Goal: Task Accomplishment & Management: Manage account settings

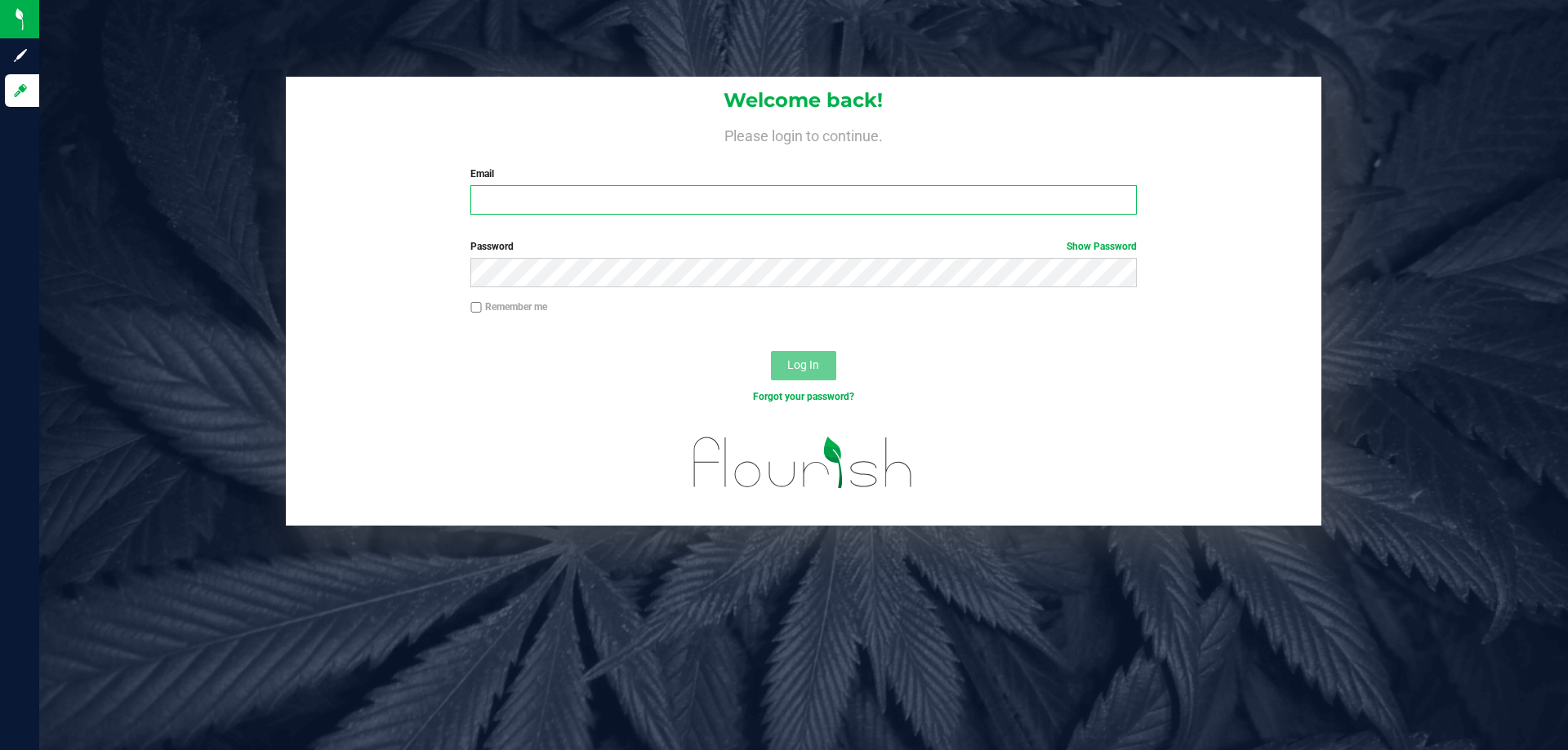
click at [716, 199] on input "Email" at bounding box center [803, 200] width 666 height 29
type input "[EMAIL_ADDRESS][DOMAIN_NAME]"
click at [771, 351] on button "Log In" at bounding box center [803, 366] width 65 height 29
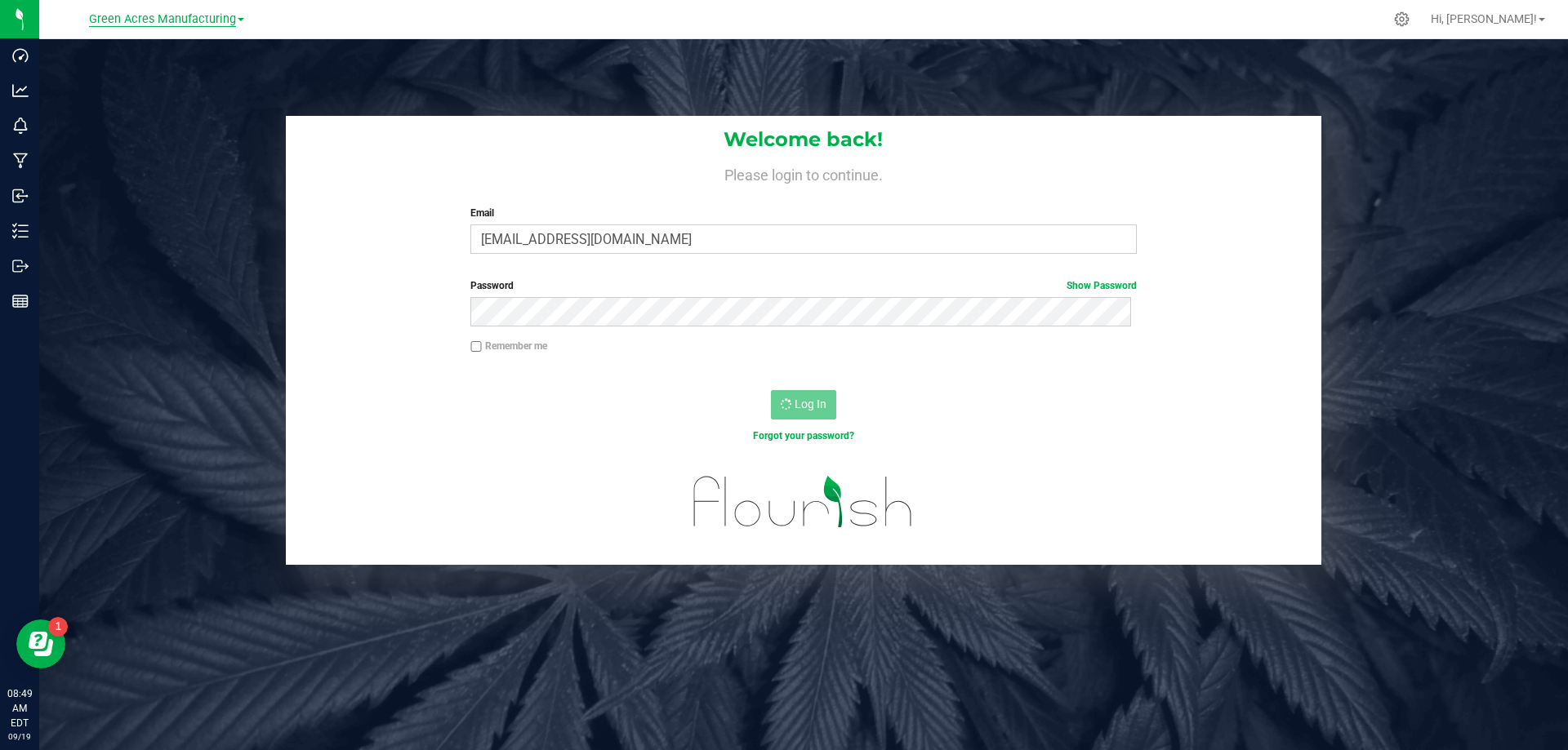
click at [162, 18] on span "Green Acres Manufacturing" at bounding box center [163, 19] width 147 height 15
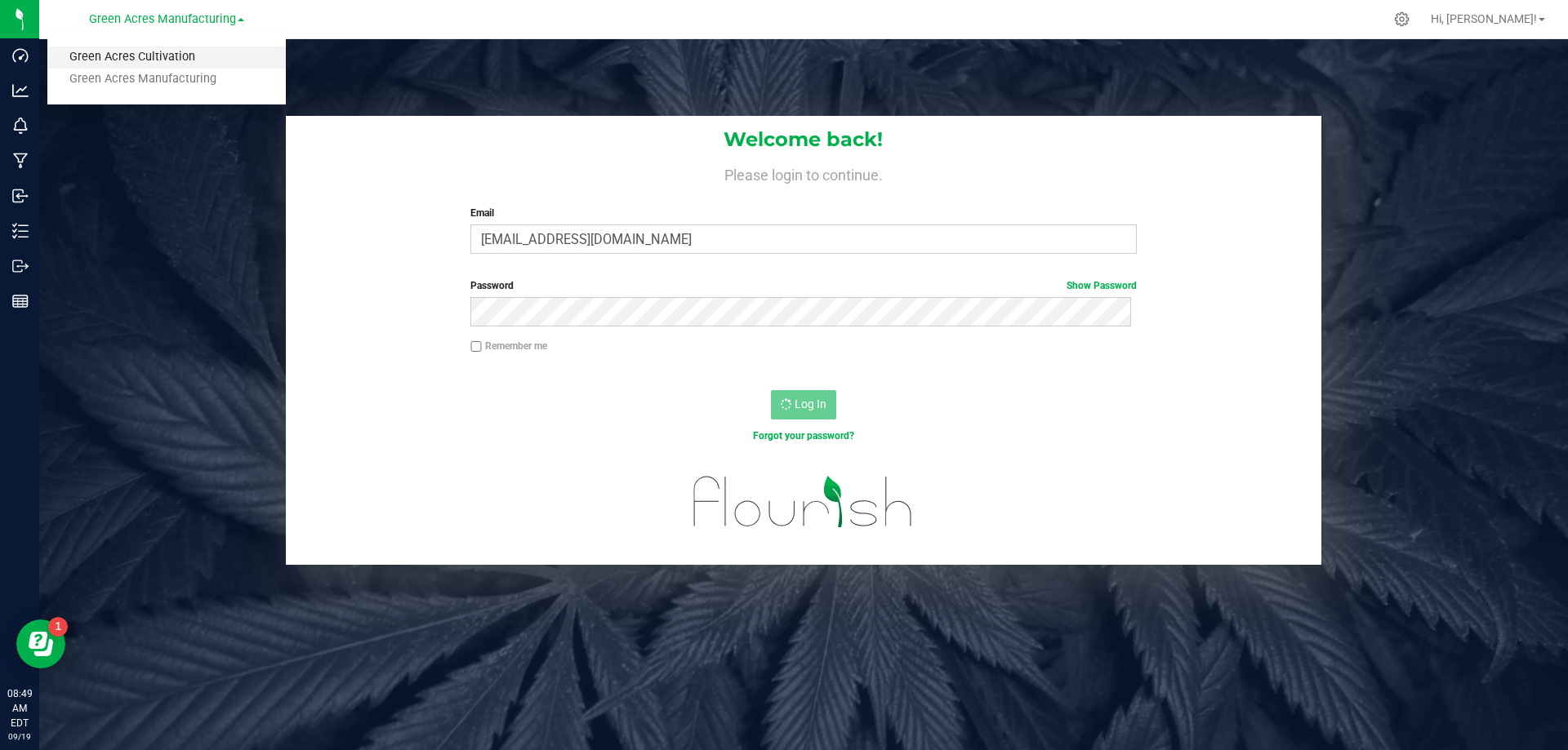
click at [155, 52] on link "Green Acres Cultivation" at bounding box center [167, 57] width 238 height 22
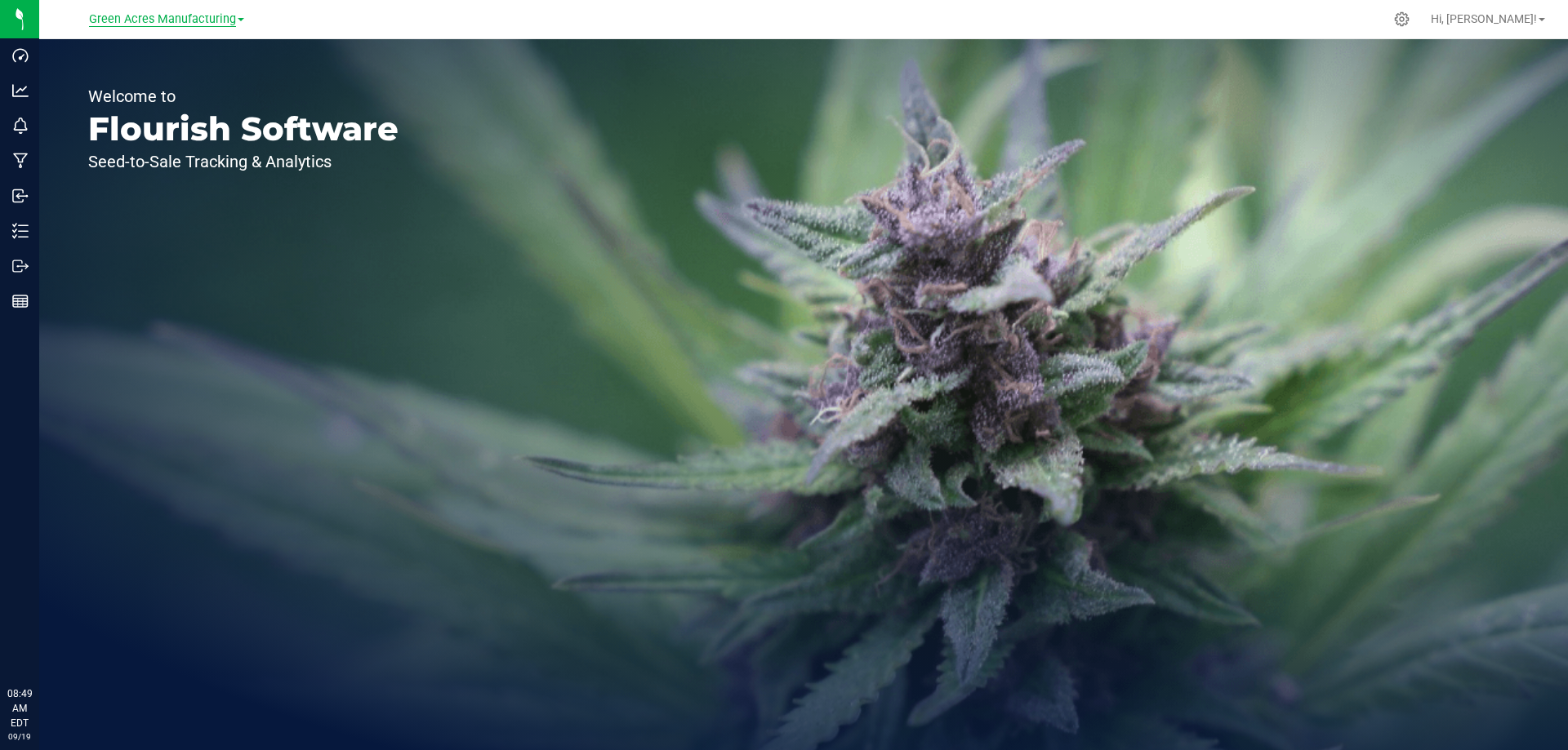
click at [203, 21] on span "Green Acres Manufacturing" at bounding box center [163, 19] width 147 height 15
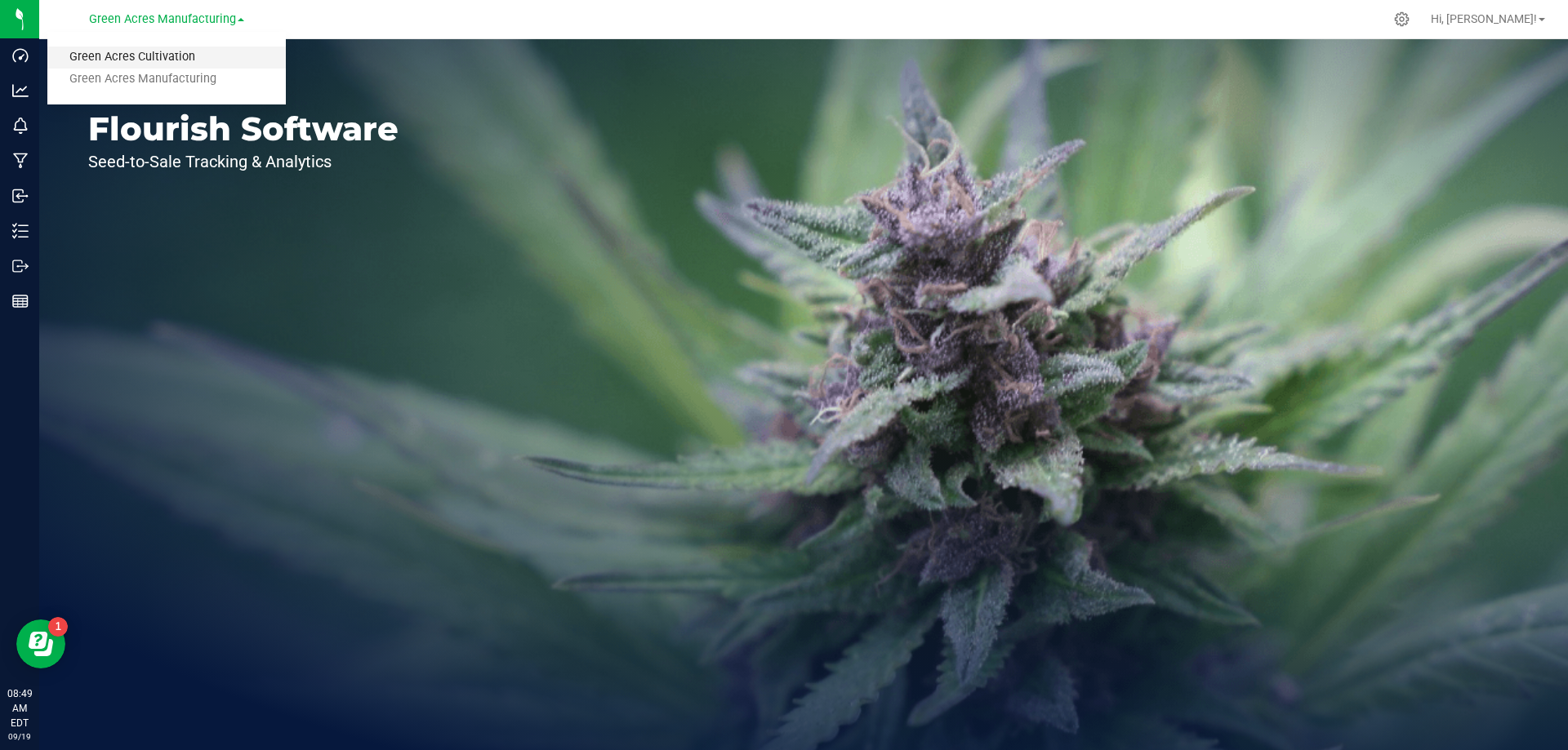
click at [155, 57] on link "Green Acres Cultivation" at bounding box center [167, 57] width 238 height 22
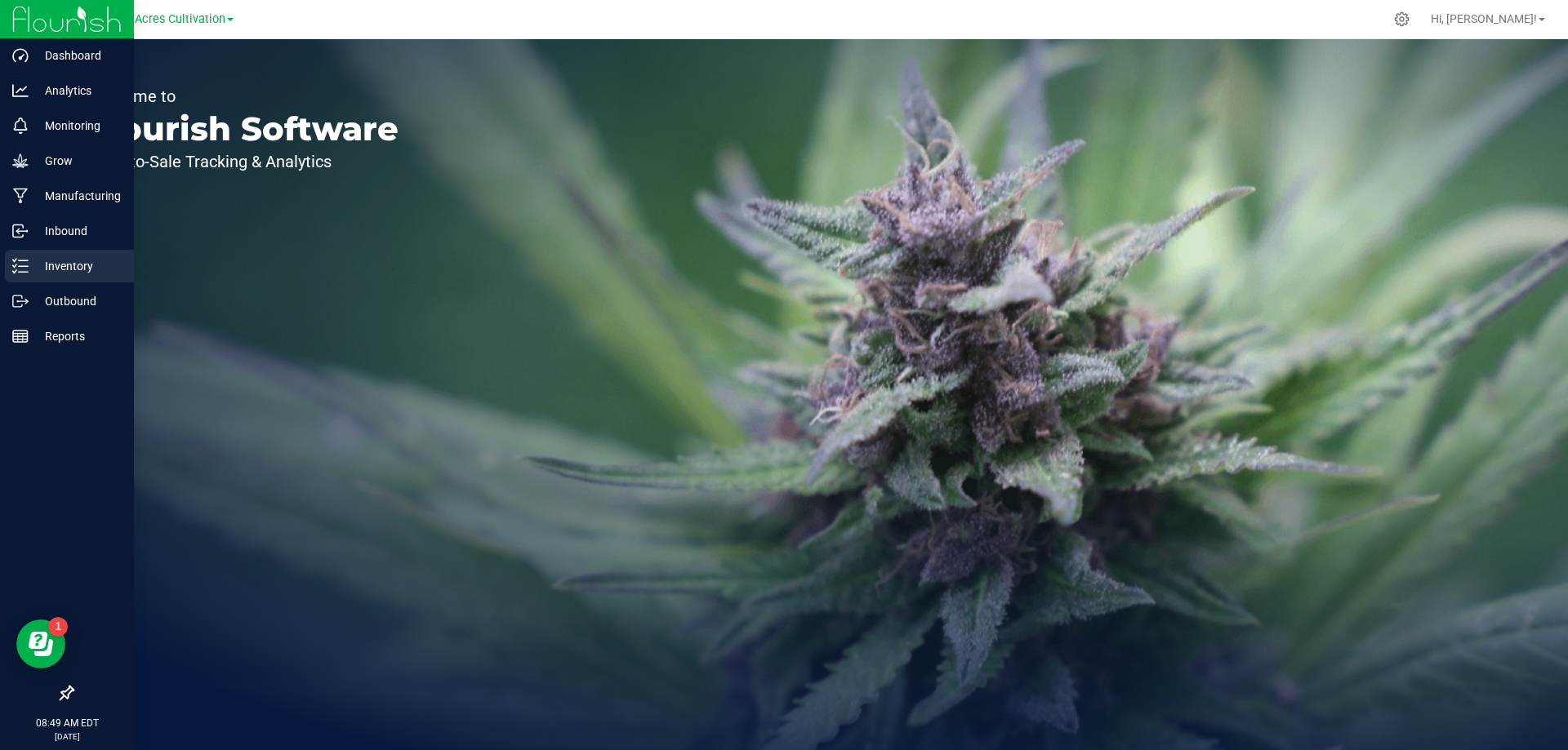
click at [82, 269] on p "Inventory" at bounding box center [77, 266] width 98 height 20
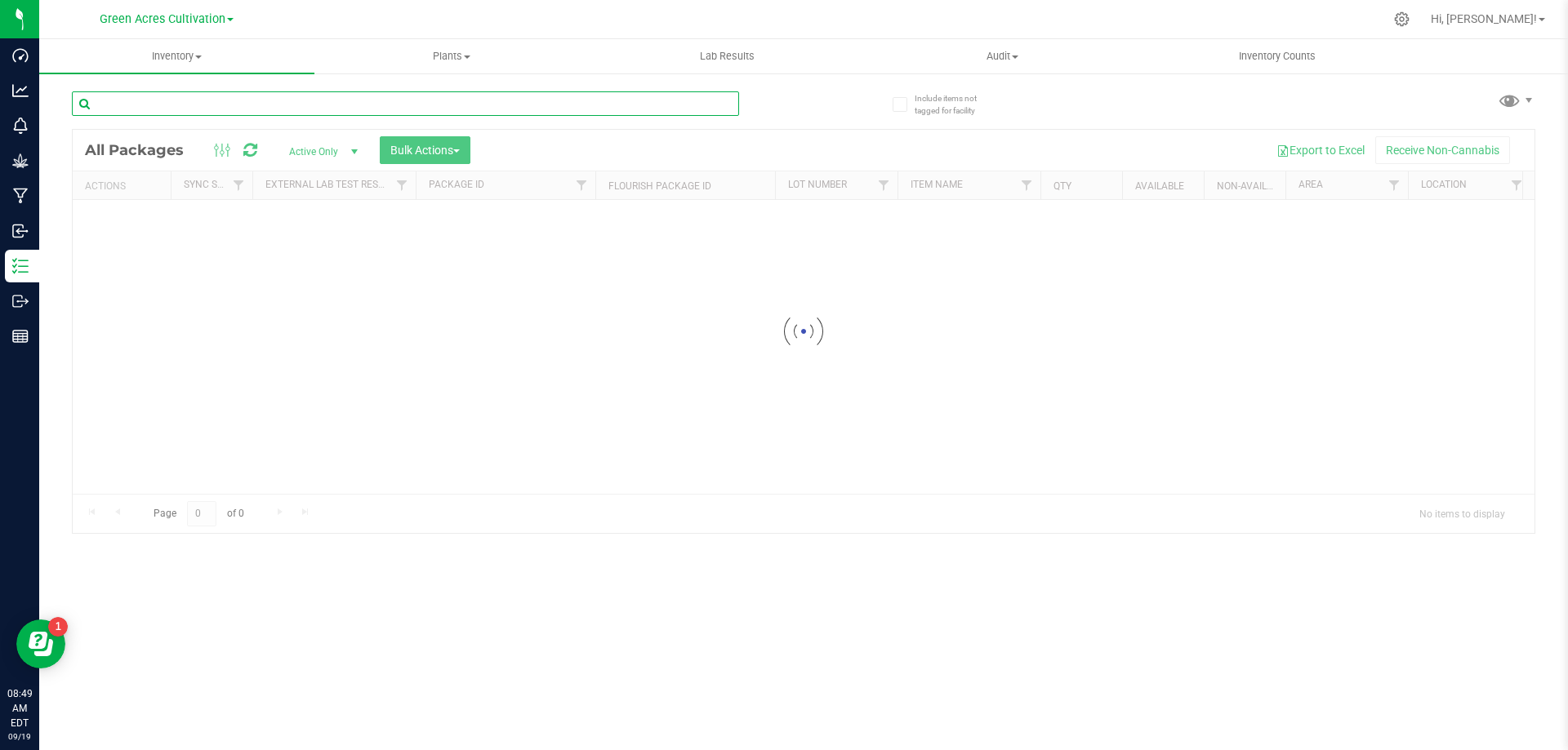
click at [356, 97] on input "text" at bounding box center [405, 103] width 667 height 24
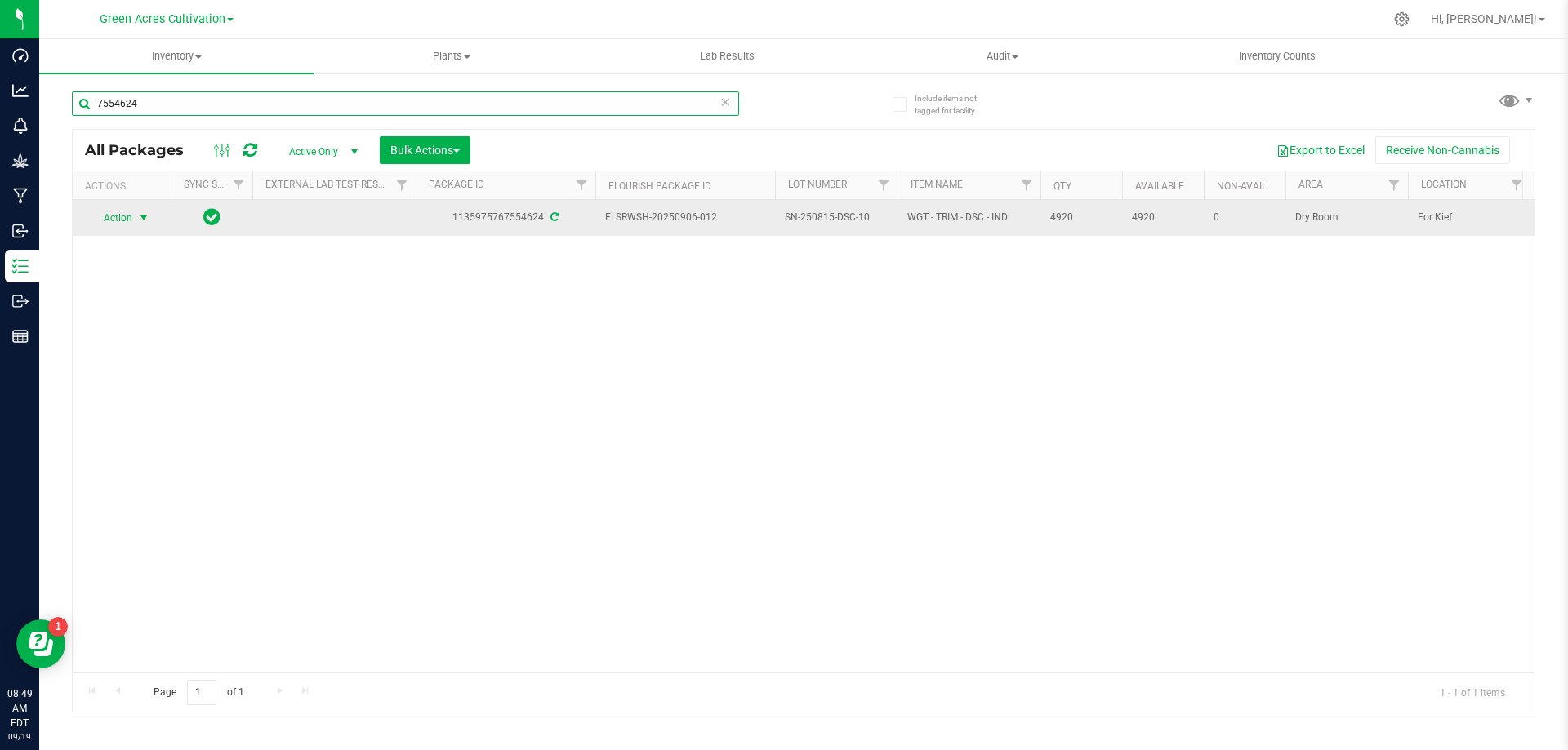
type input "7554624"
click at [114, 219] on span "Action" at bounding box center [111, 218] width 44 height 23
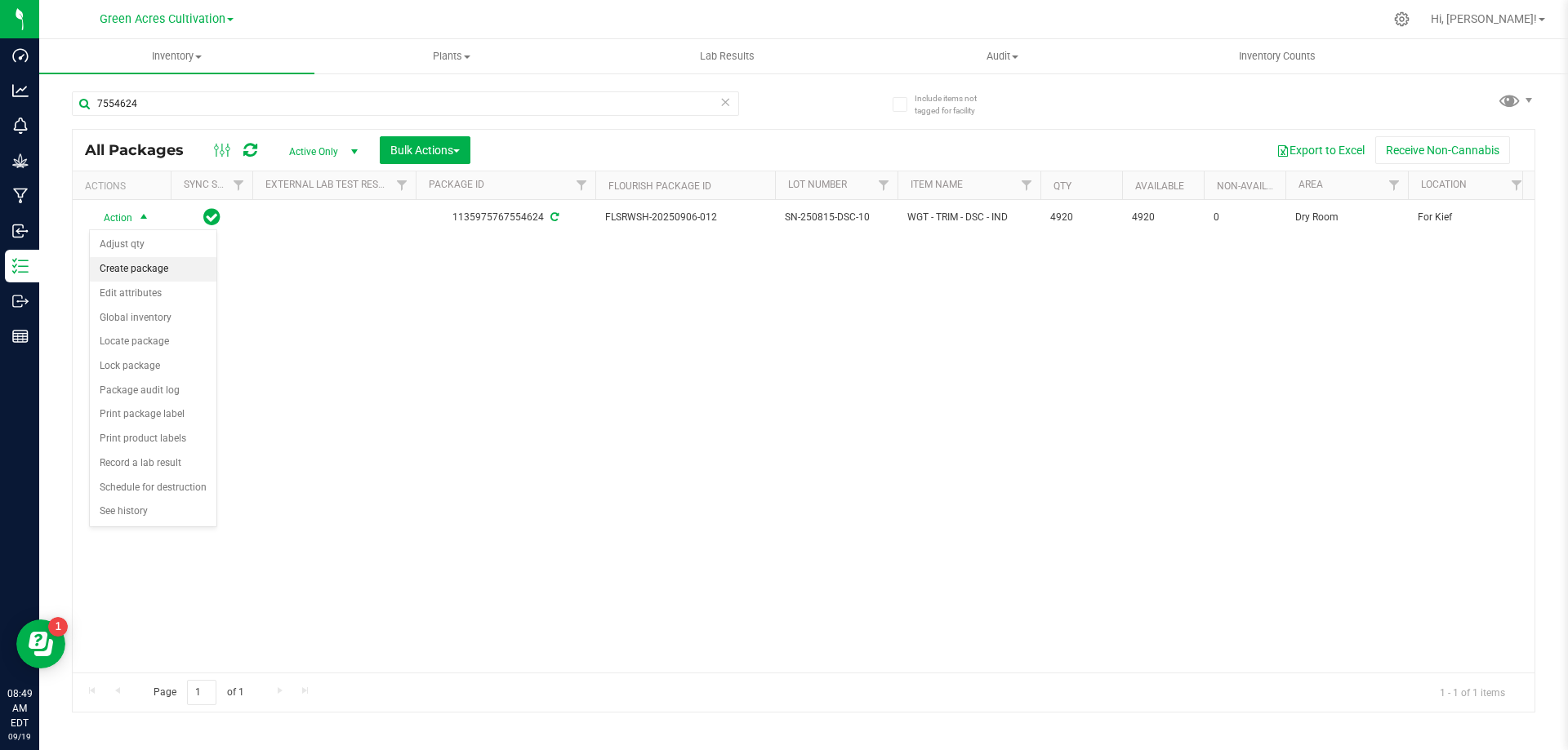
click at [122, 270] on li "Create package" at bounding box center [154, 270] width 127 height 24
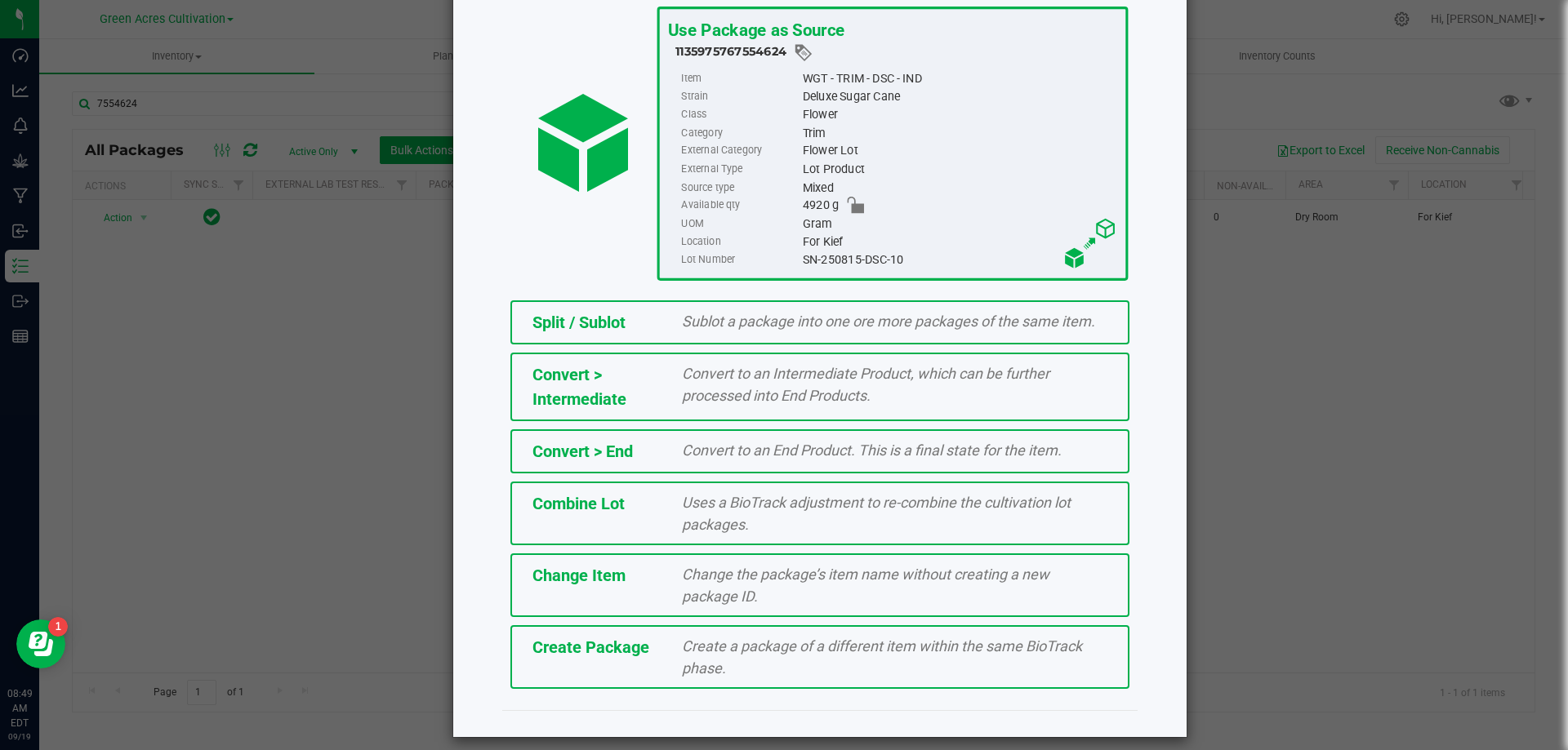
scroll to position [118, 0]
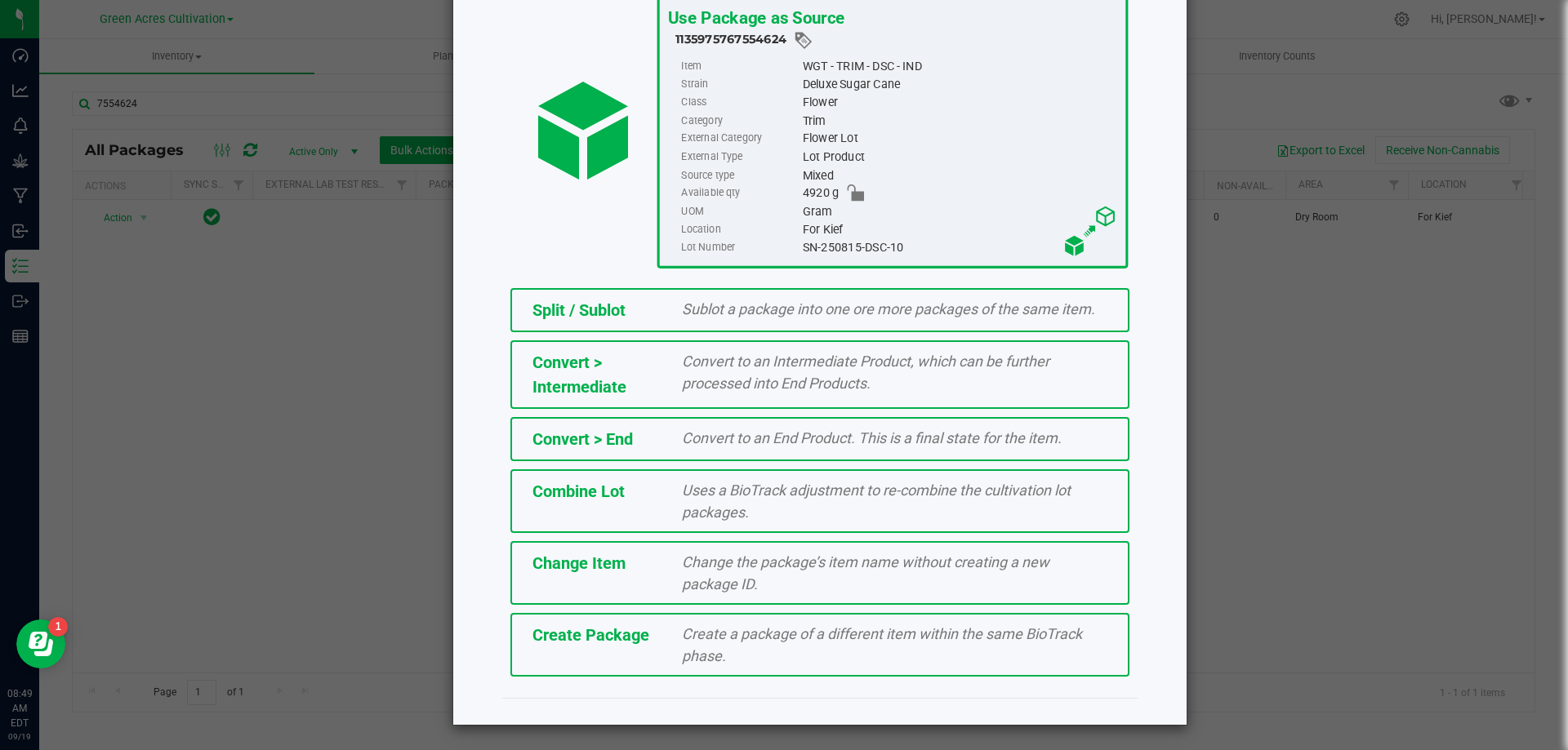
click at [605, 636] on span "Create Package" at bounding box center [591, 635] width 117 height 20
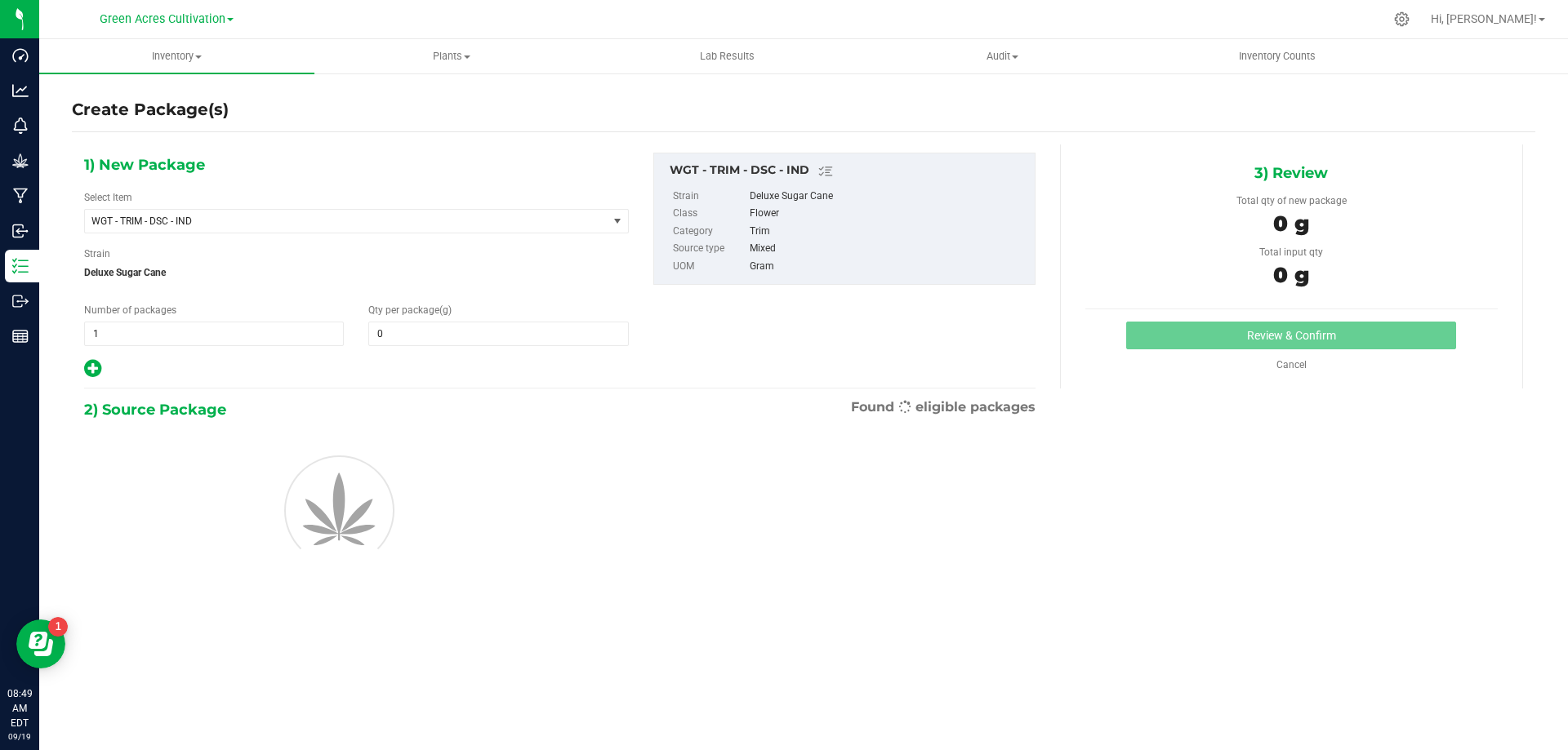
type input "0.0000"
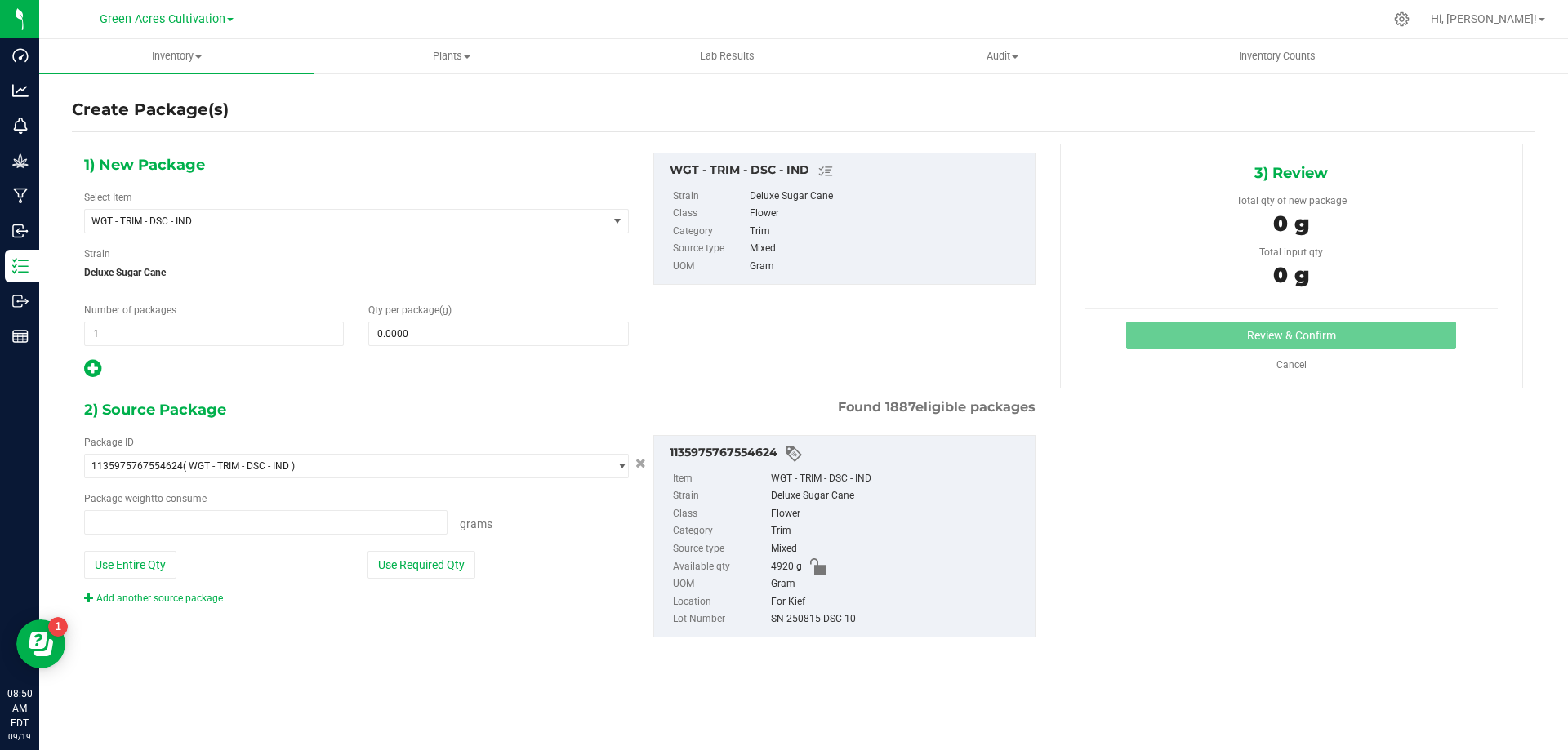
type input "0.0000 g"
click at [223, 225] on span "WGT - TRIM - DSC - IND" at bounding box center [336, 221] width 489 height 11
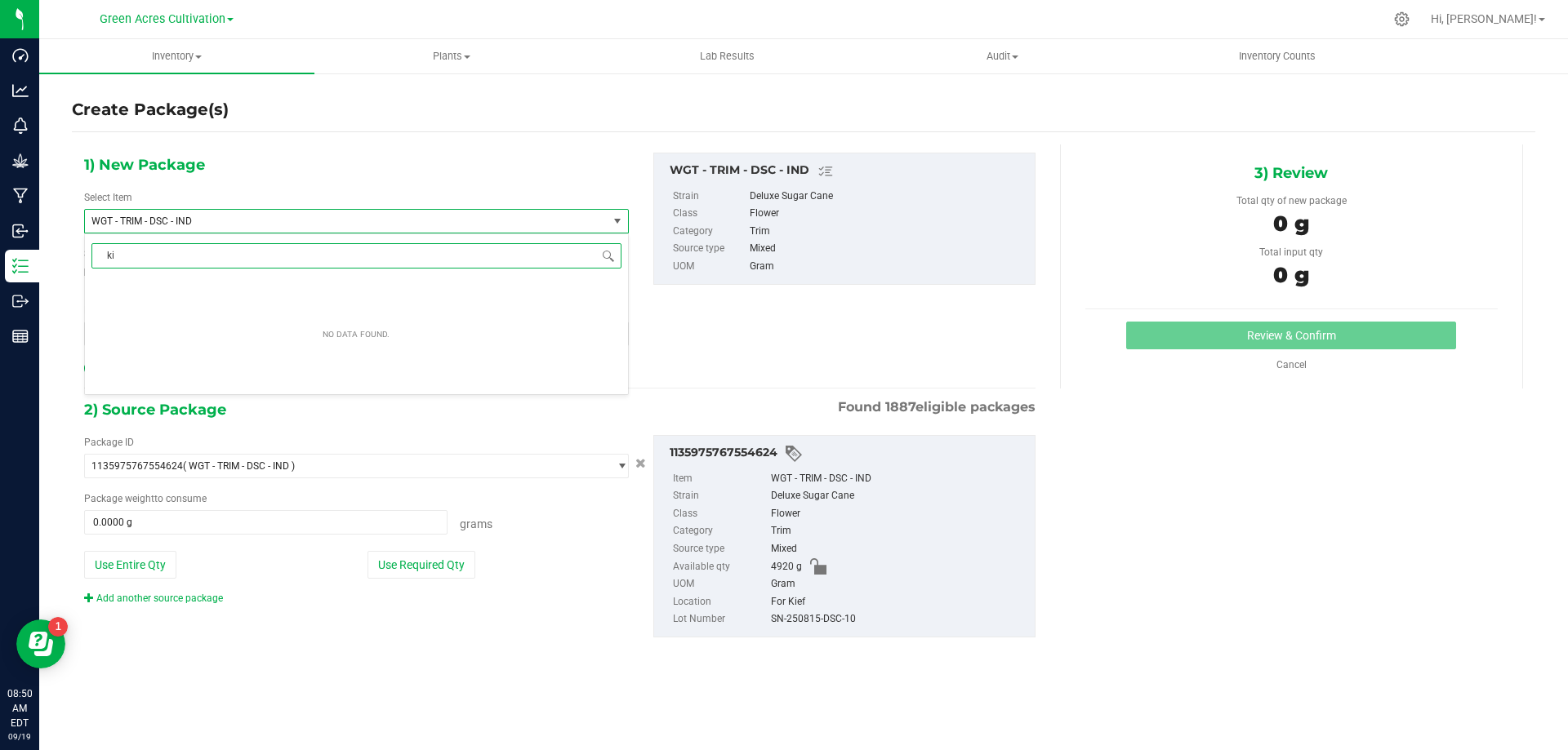
type input "k"
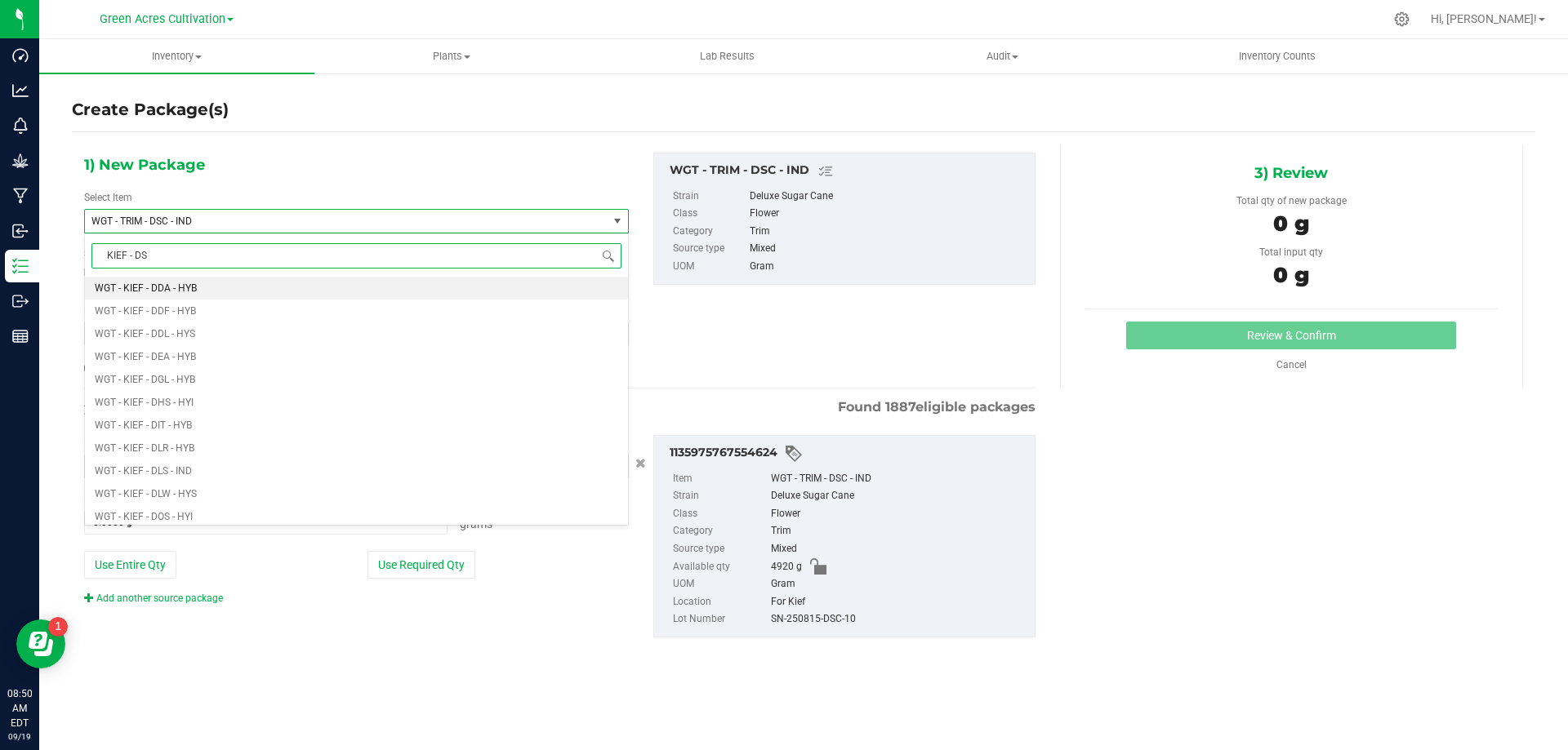
type input "KIEF - DSC"
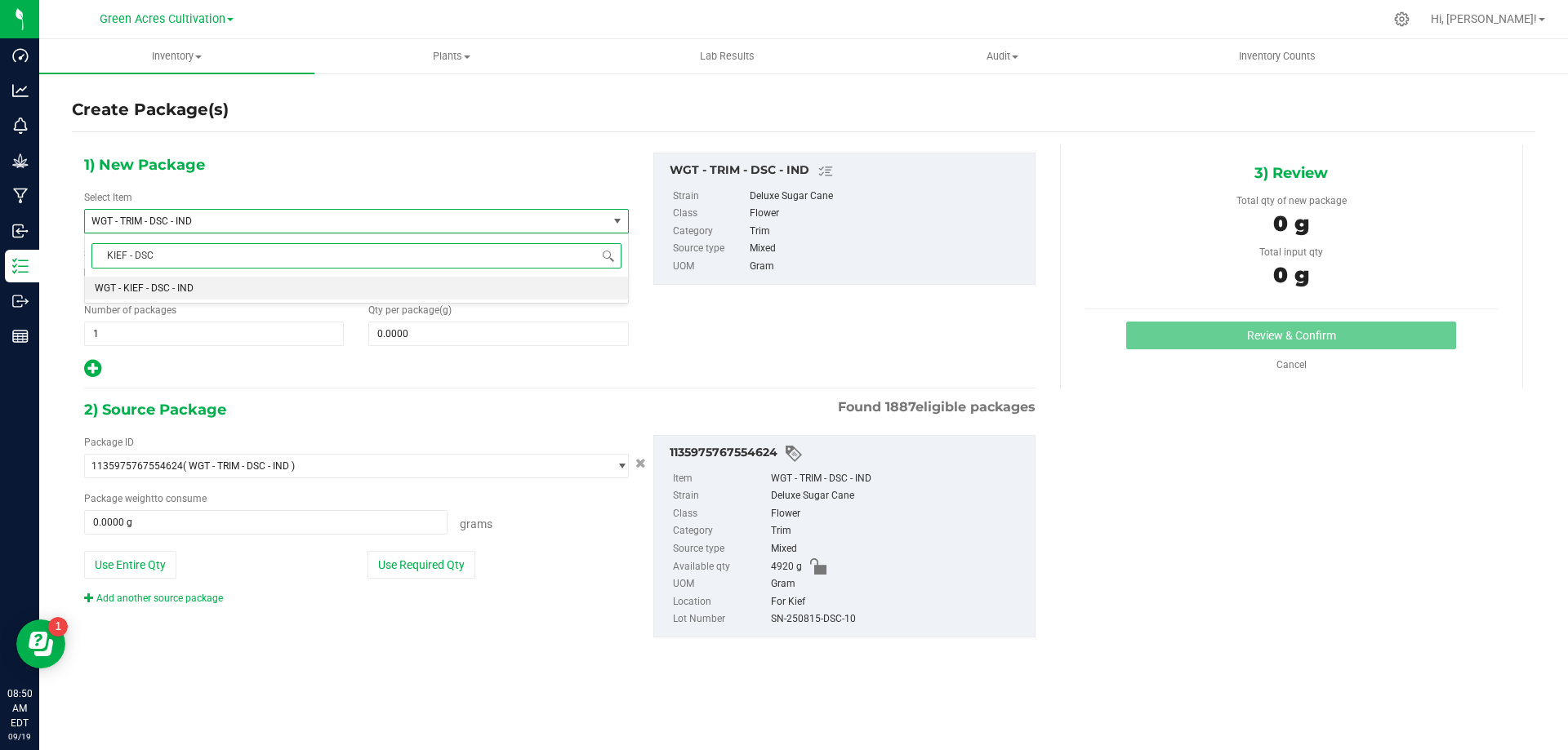
click at [163, 282] on li "WGT - KIEF - DSC - IND" at bounding box center [356, 288] width 543 height 23
type input "0.0000"
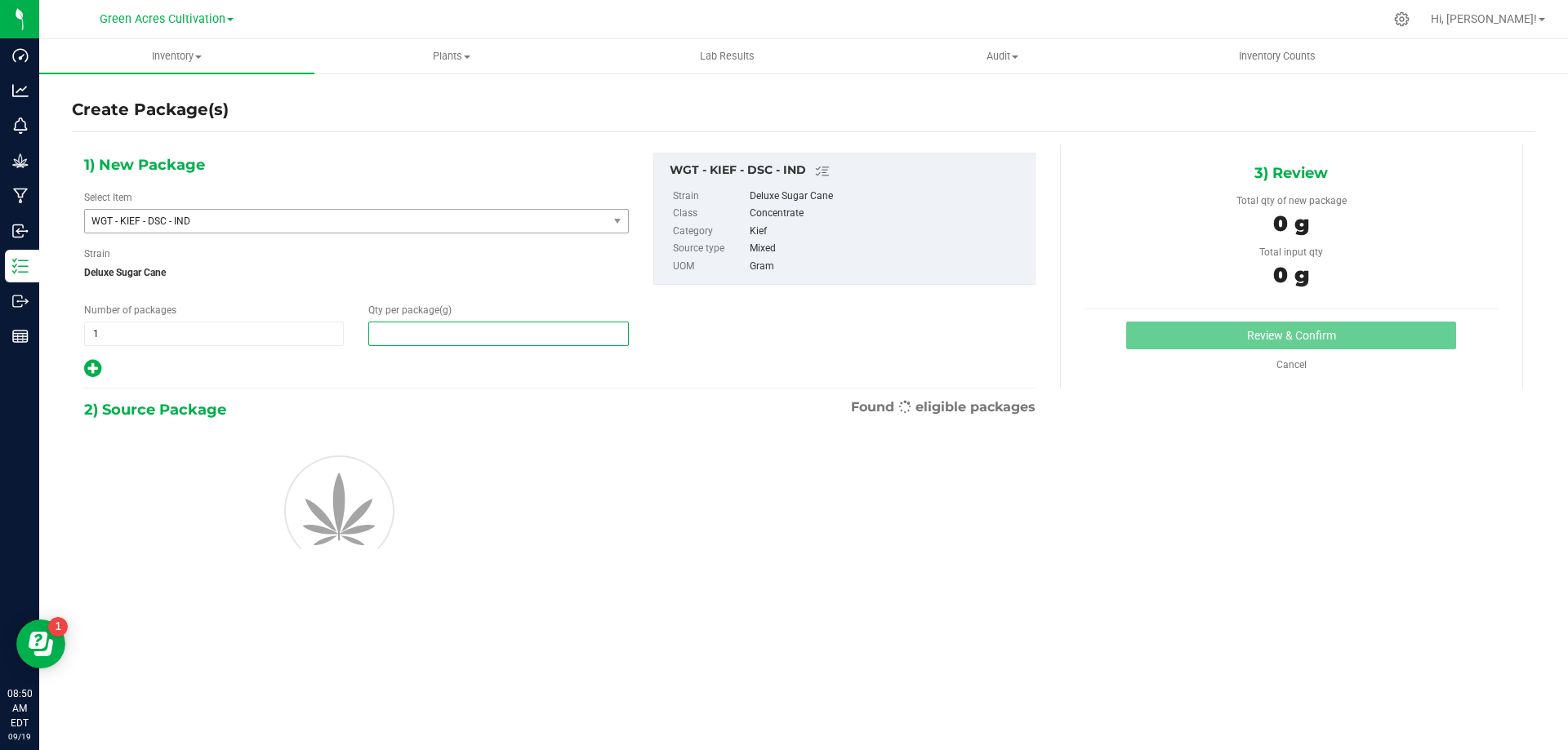
click at [414, 328] on span at bounding box center [498, 334] width 259 height 24
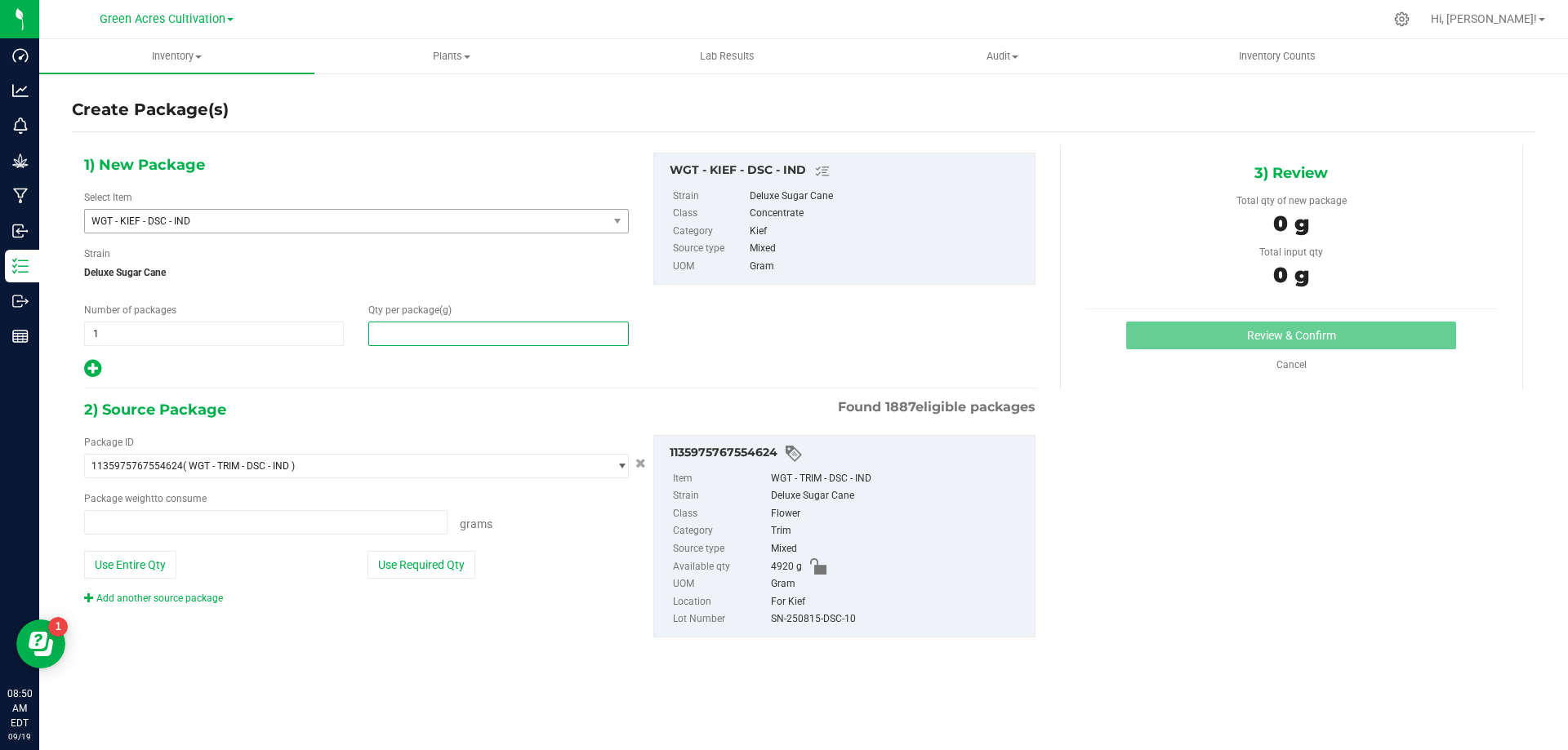
type input "0.0000 g"
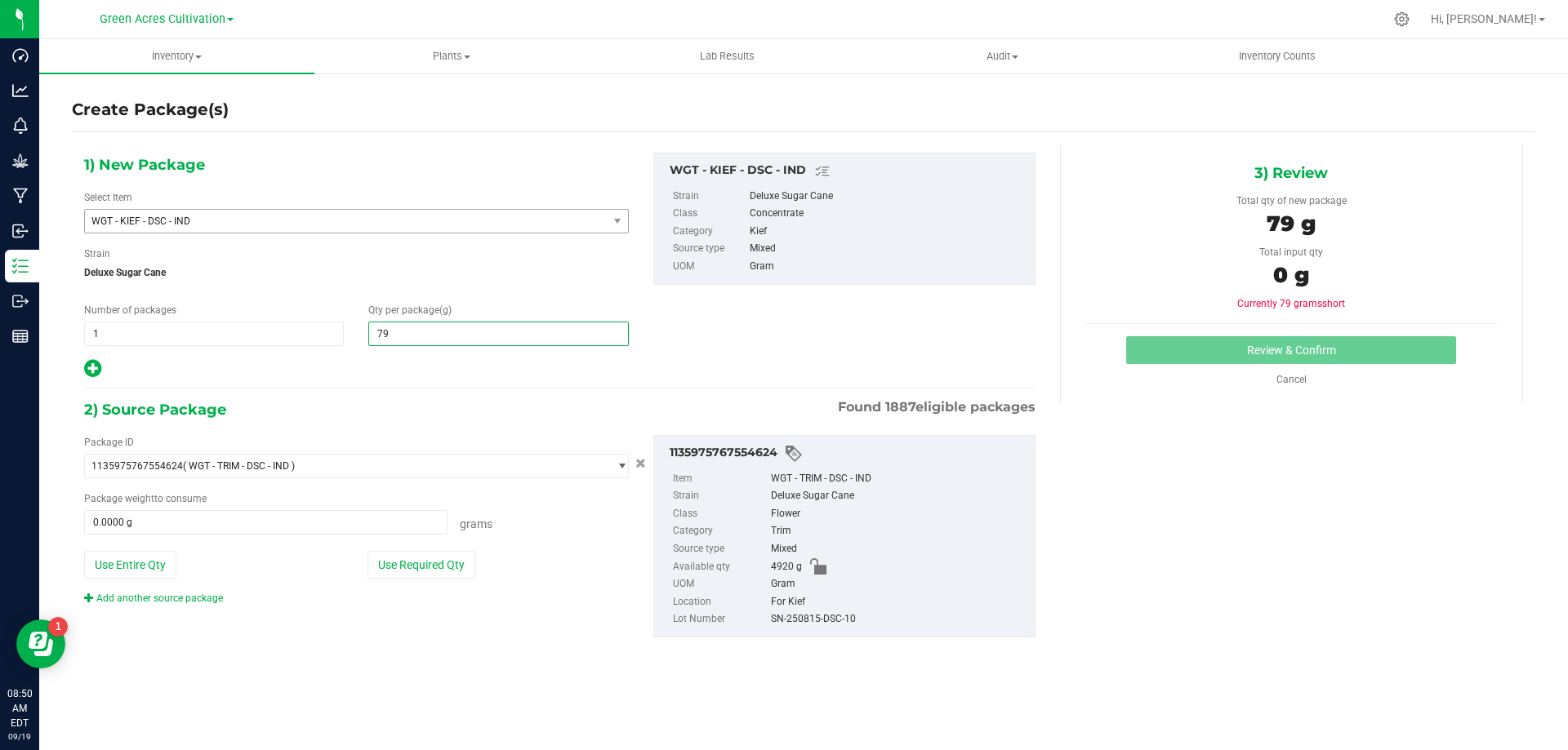
type input "790"
type input "790.0000"
click at [427, 554] on button "Use Required Qty" at bounding box center [421, 565] width 108 height 28
type input "790.0000 g"
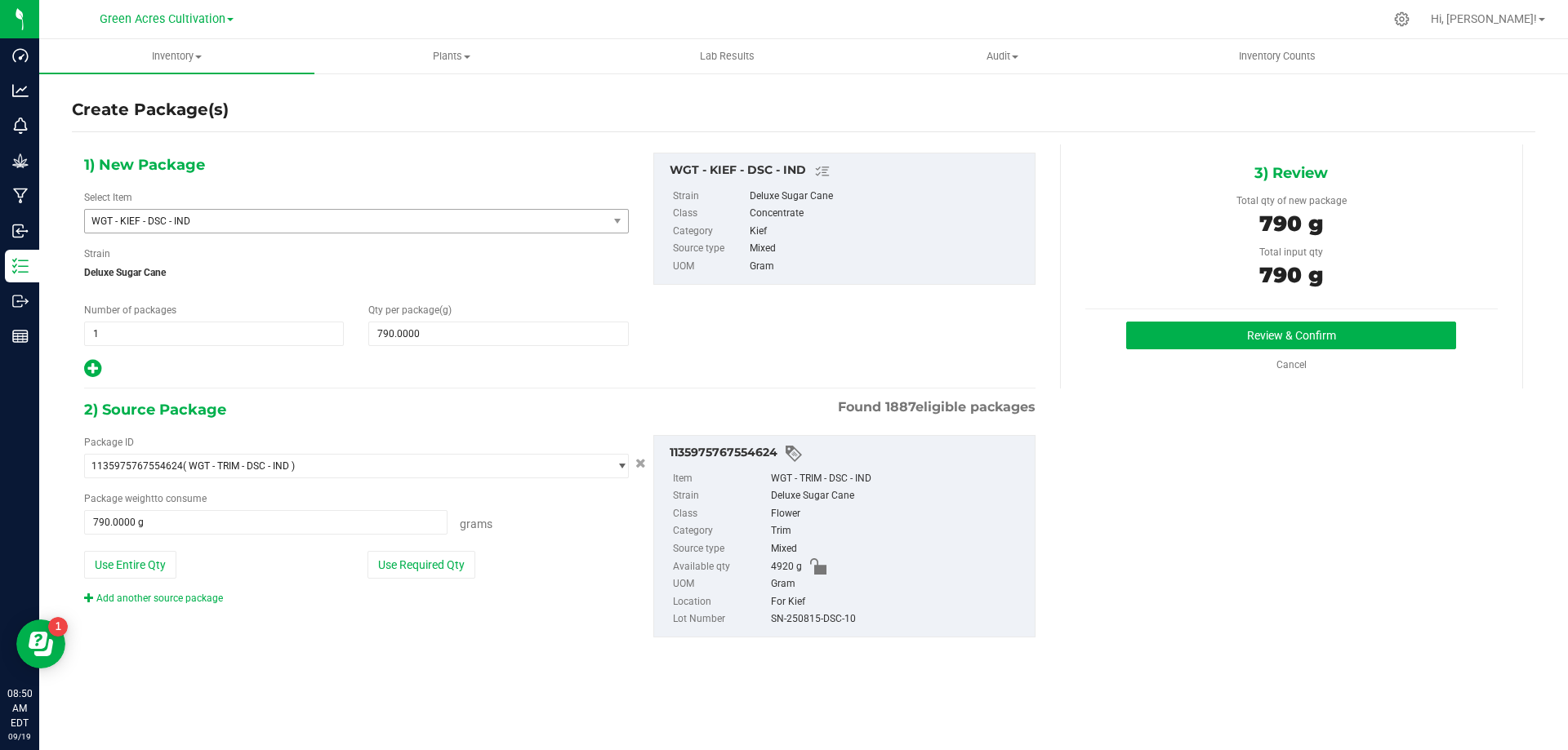
click at [818, 618] on div "SN-250815-DSC-10" at bounding box center [898, 619] width 256 height 18
copy div "SN-250815-DSC-10"
click at [1241, 327] on button "Review & Confirm" at bounding box center [1291, 336] width 330 height 28
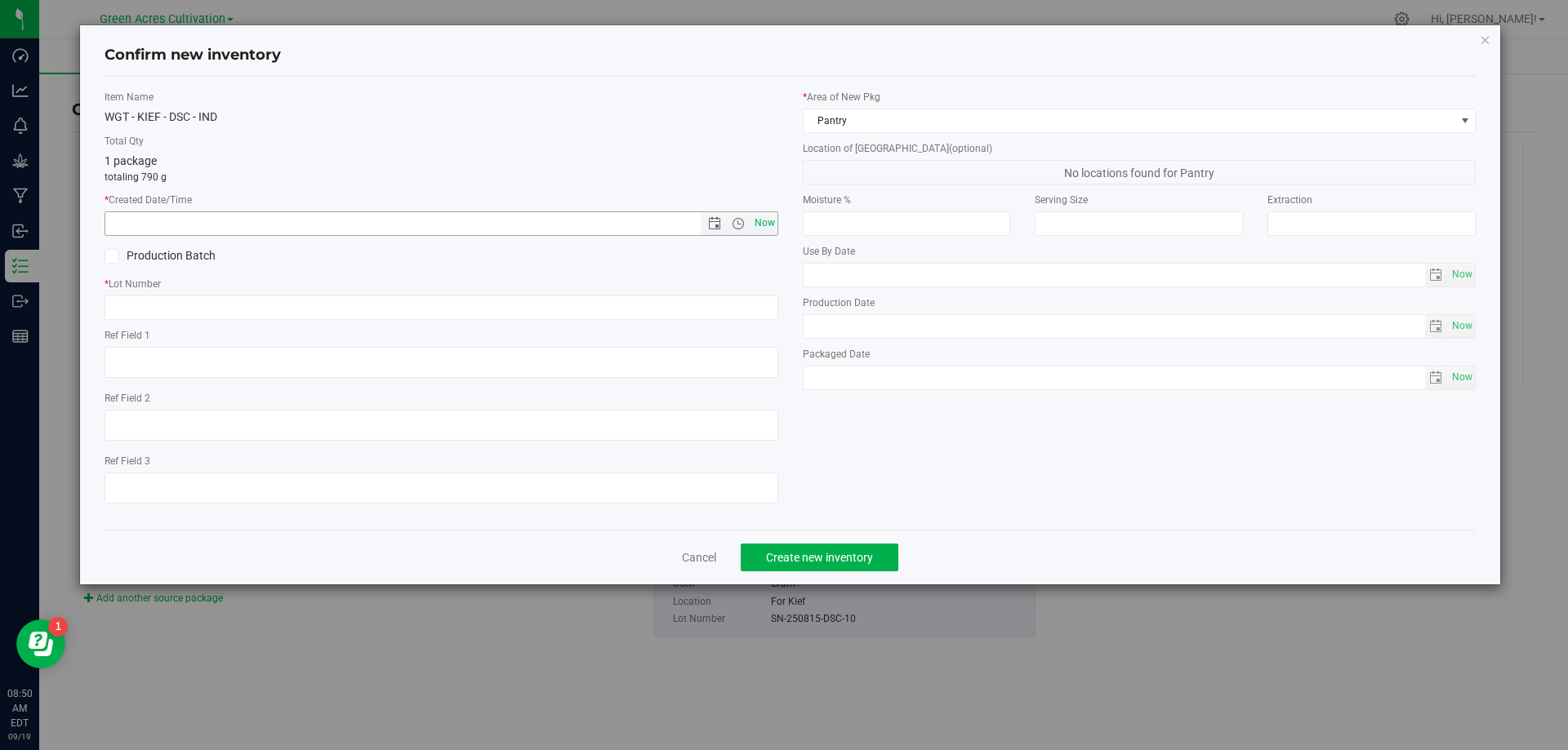
click at [764, 219] on span "Now" at bounding box center [764, 223] width 28 height 23
type input "9/19/2025 8:50 AM"
click at [740, 303] on input "text" at bounding box center [441, 308] width 674 height 24
paste input "SN-250815-DSC-10"
type input "SN-250815-DSC-10-KC"
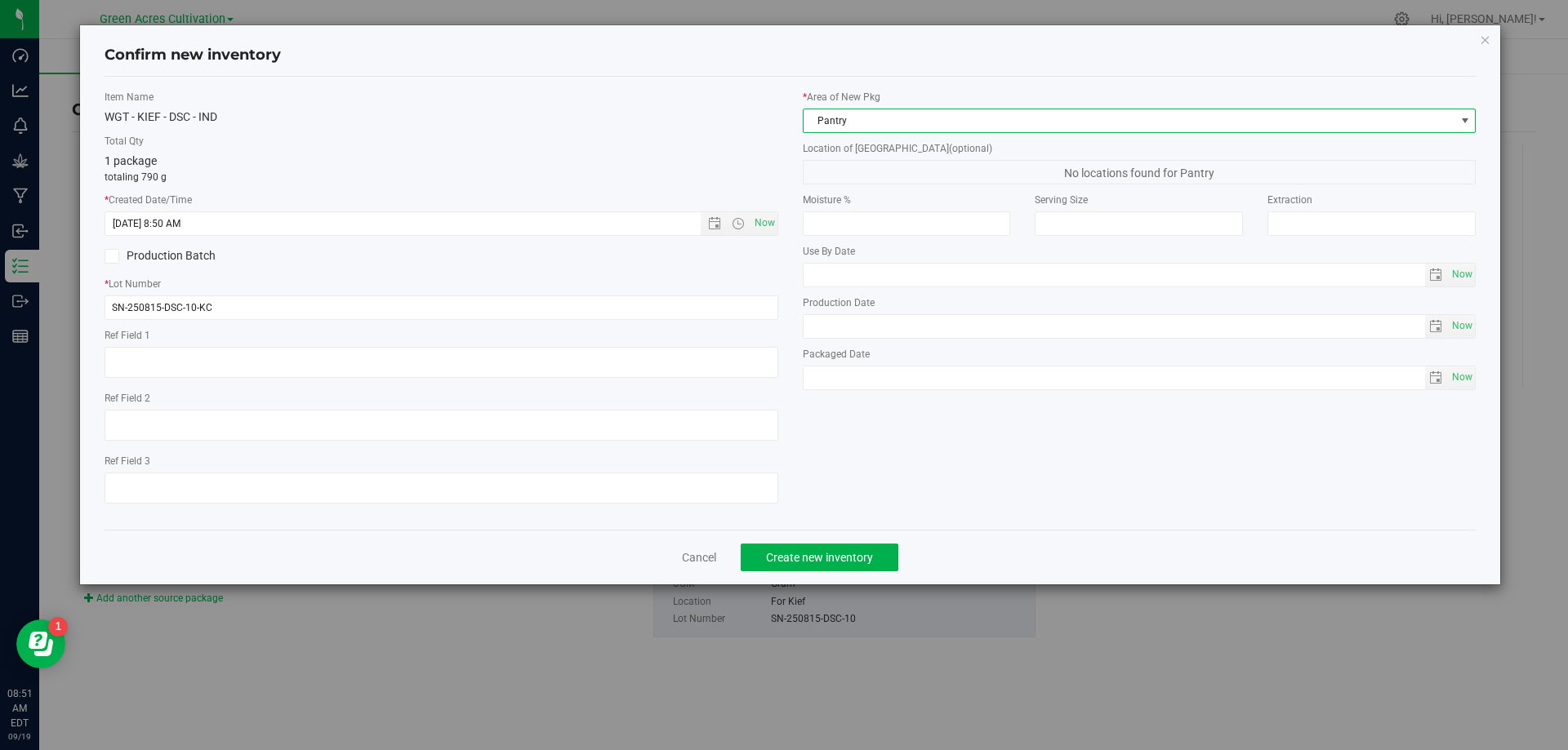
click at [848, 124] on span "Pantry" at bounding box center [1130, 121] width 652 height 23
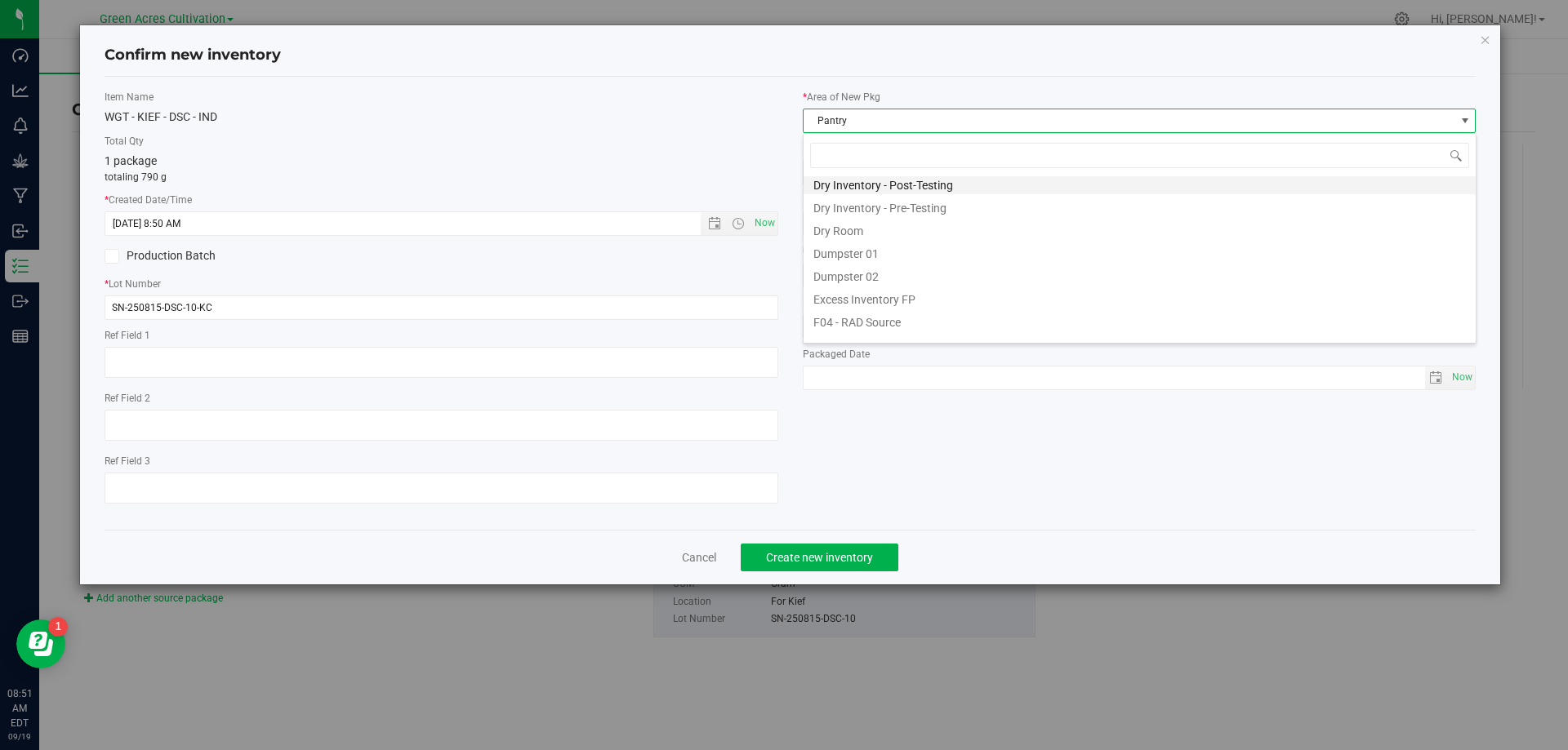
scroll to position [0, 0]
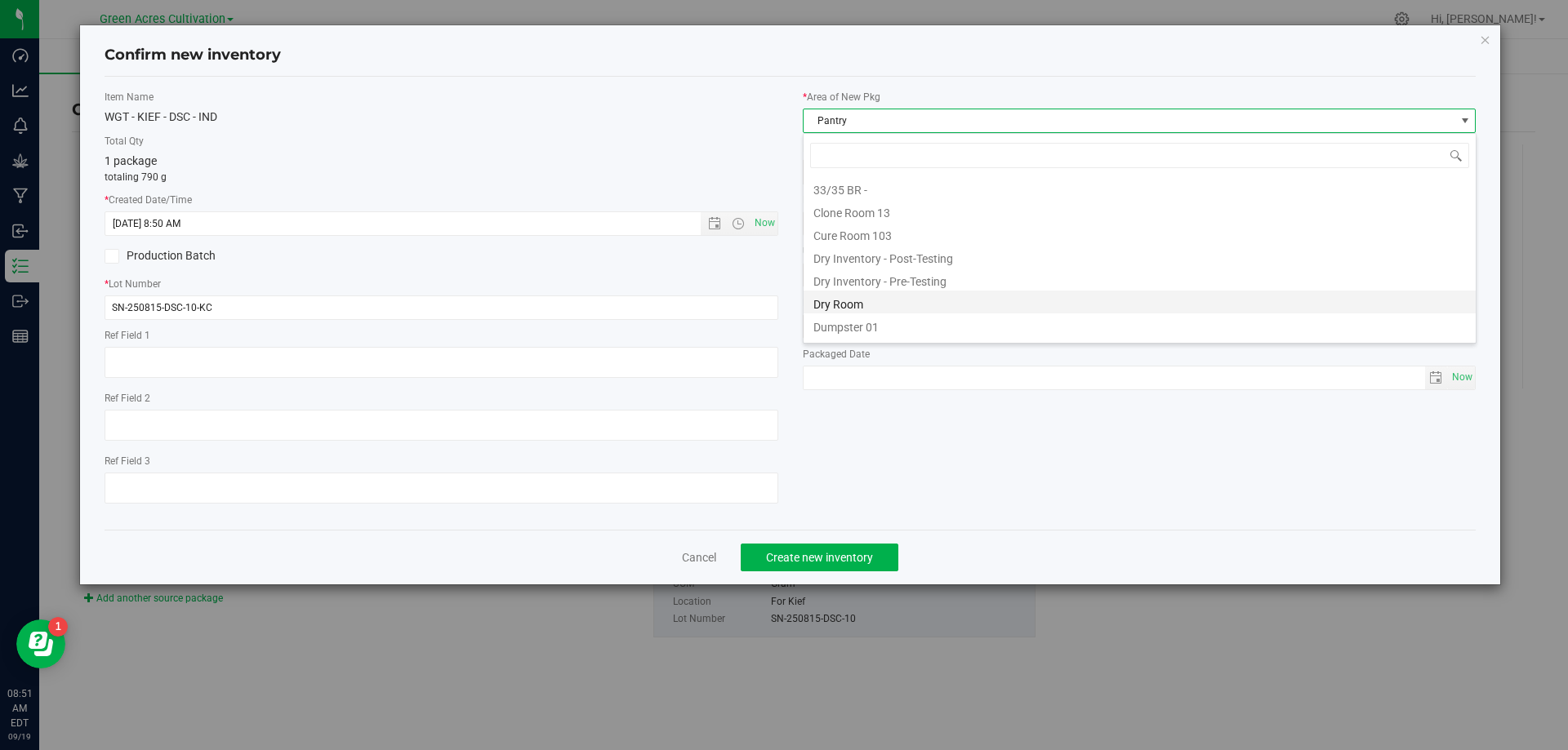
click at [851, 301] on li "Dry Room" at bounding box center [1140, 302] width 672 height 23
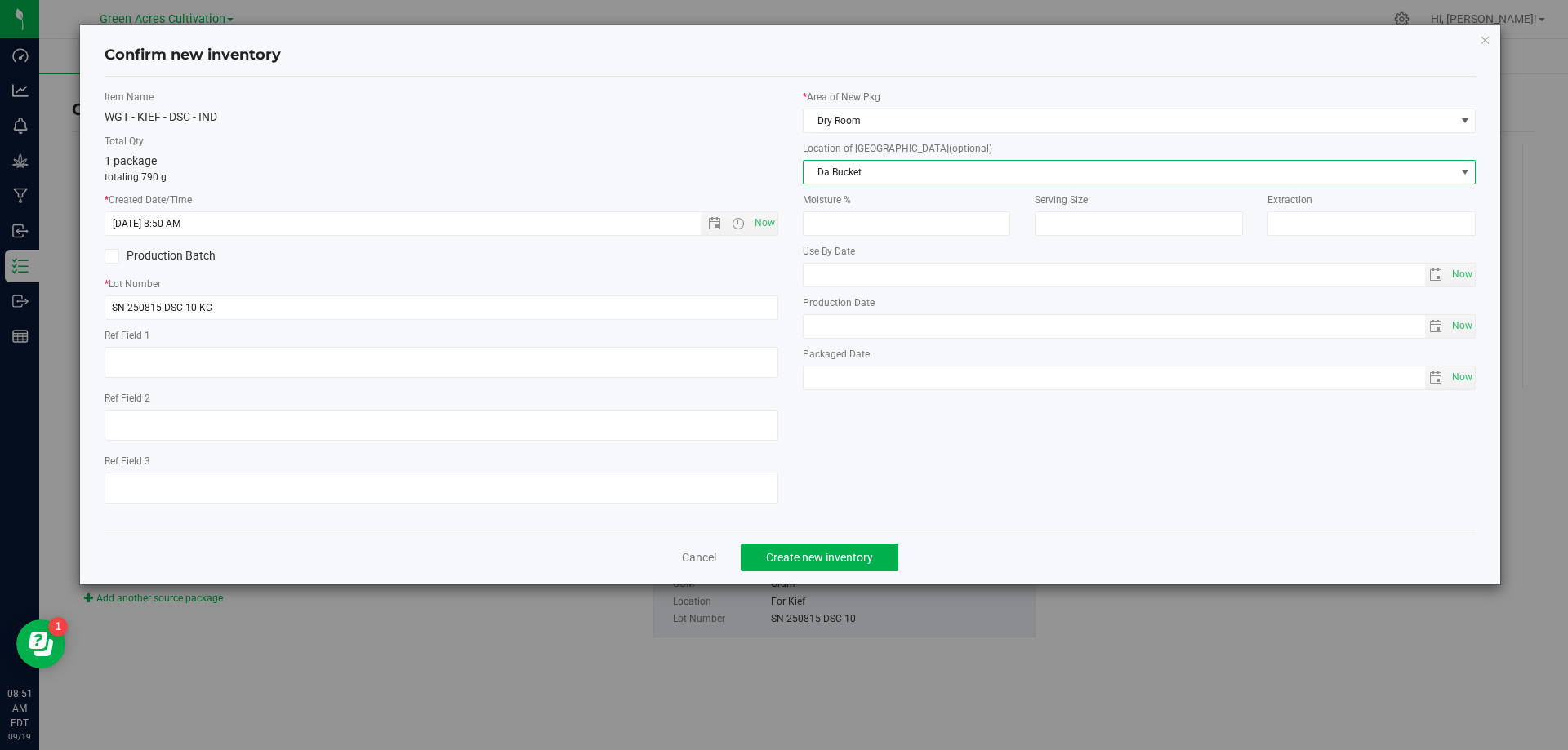
click at [872, 178] on span "Da Bucket" at bounding box center [1130, 173] width 652 height 23
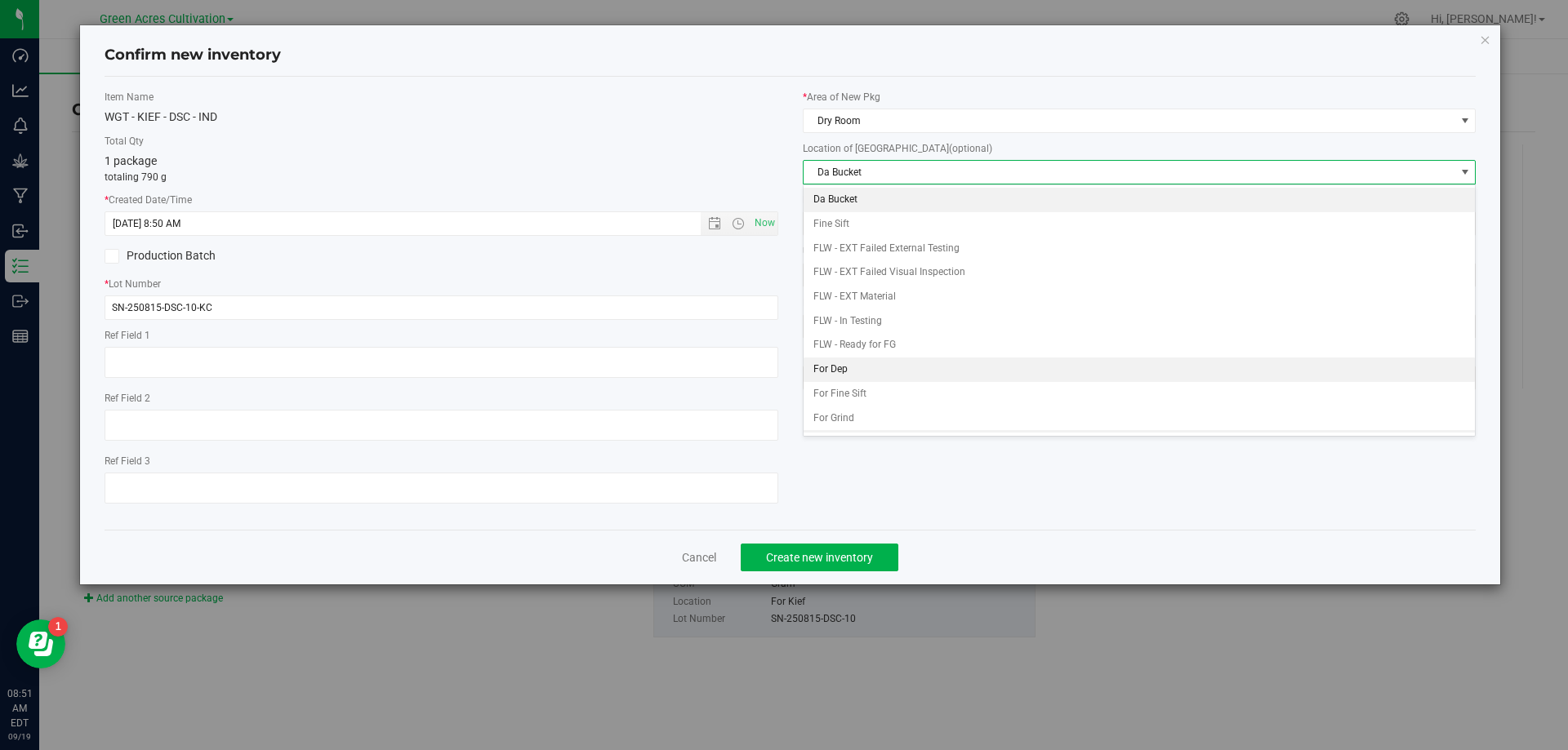
scroll to position [70, 0]
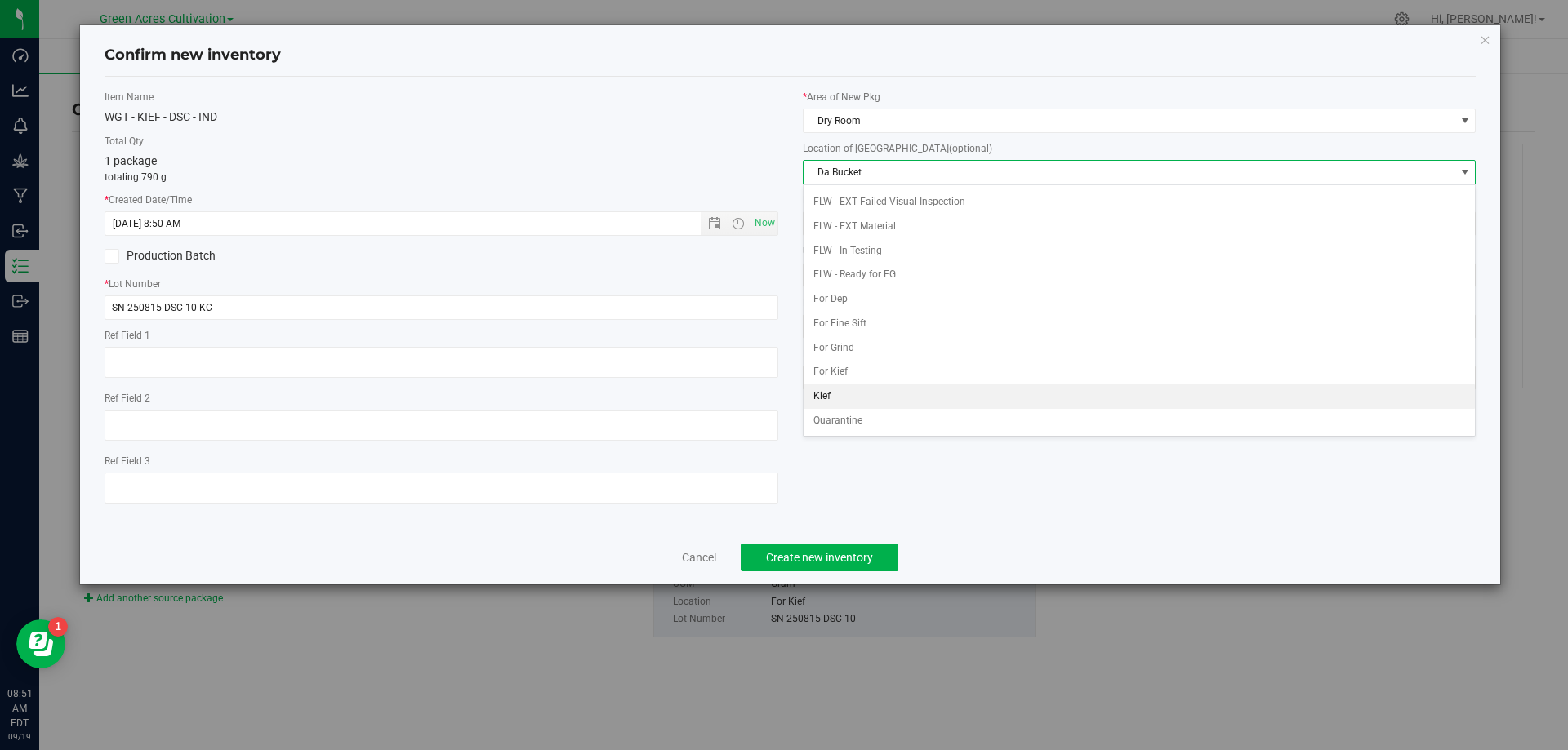
click at [842, 400] on li "Kief" at bounding box center [1140, 397] width 672 height 24
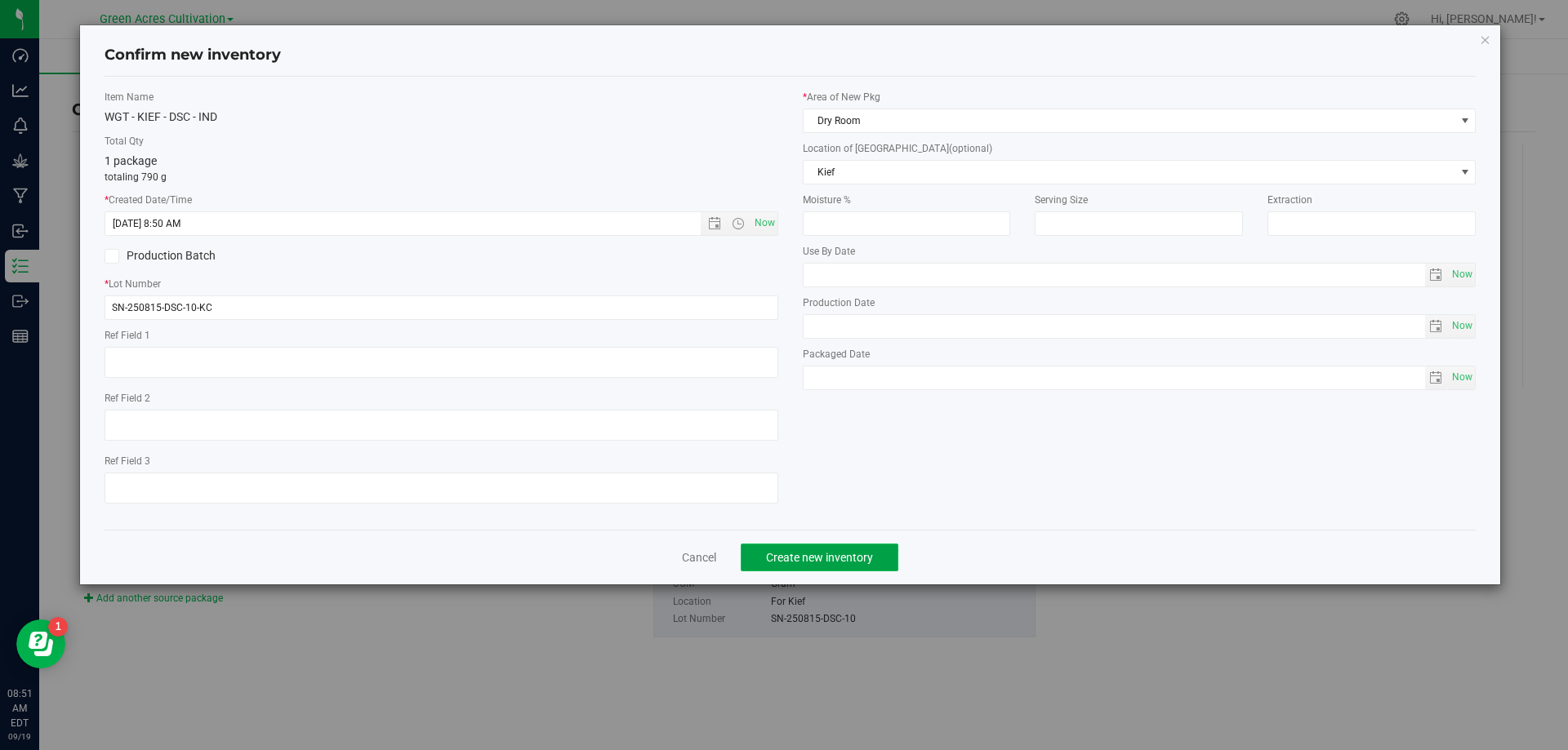
click at [837, 560] on span "Create new inventory" at bounding box center [819, 558] width 107 height 13
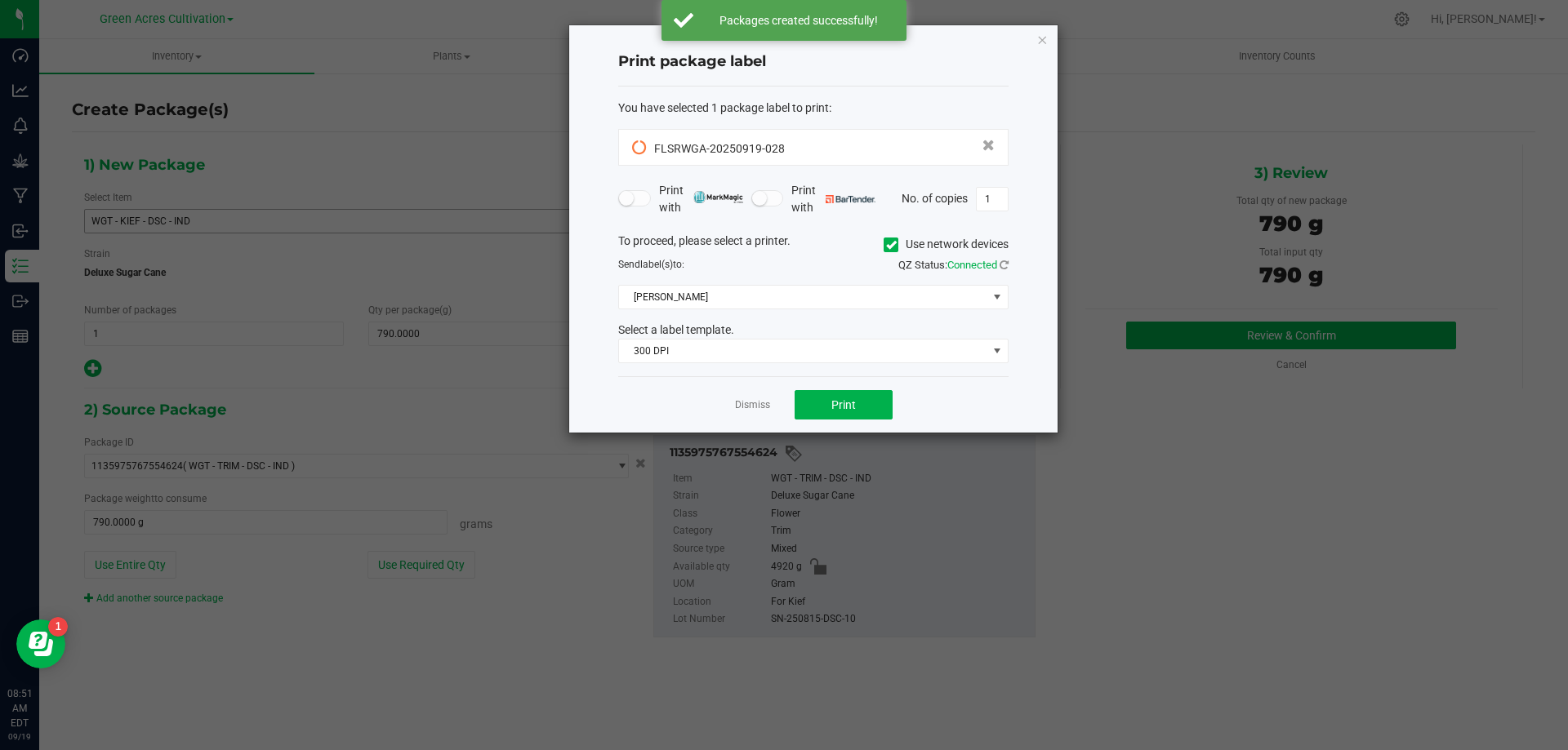
click at [886, 245] on icon at bounding box center [892, 245] width 10 height 0
click at [0, 0] on input "Use network devices" at bounding box center [0, 0] width 0 height 0
click at [871, 298] on span at bounding box center [803, 297] width 369 height 23
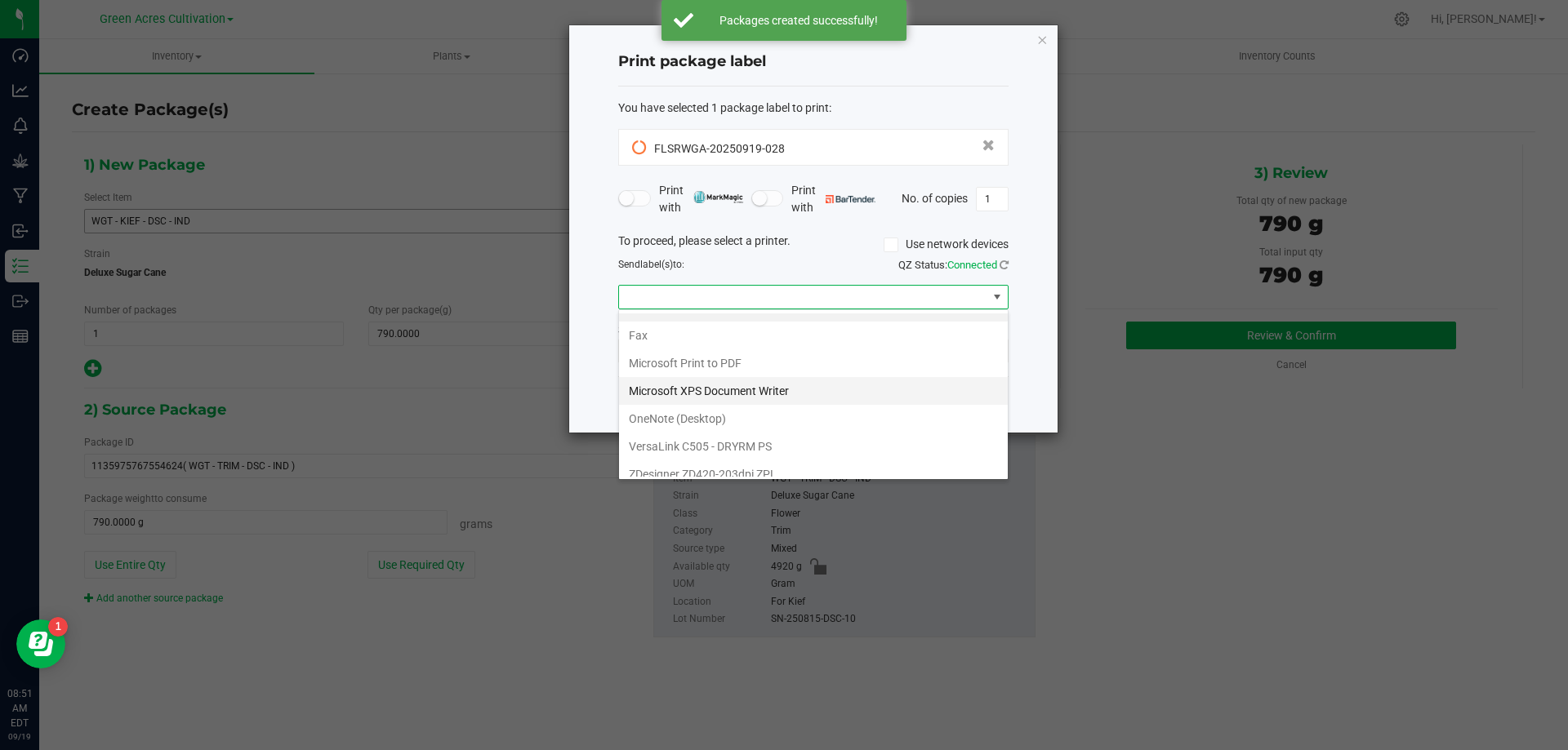
scroll to position [31, 0]
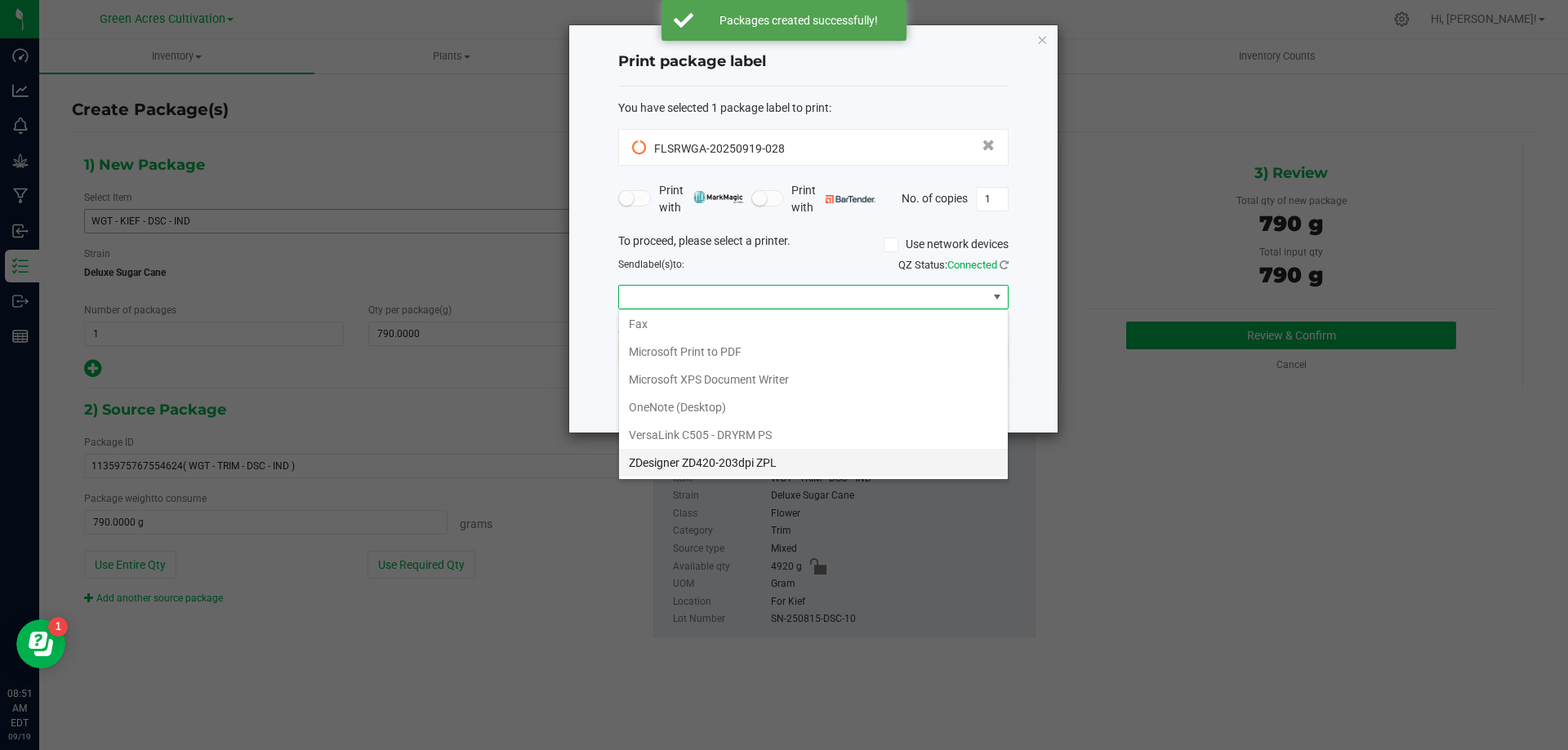
click at [689, 460] on ZPL "ZDesigner ZD420-203dpi ZPL" at bounding box center [813, 463] width 389 height 28
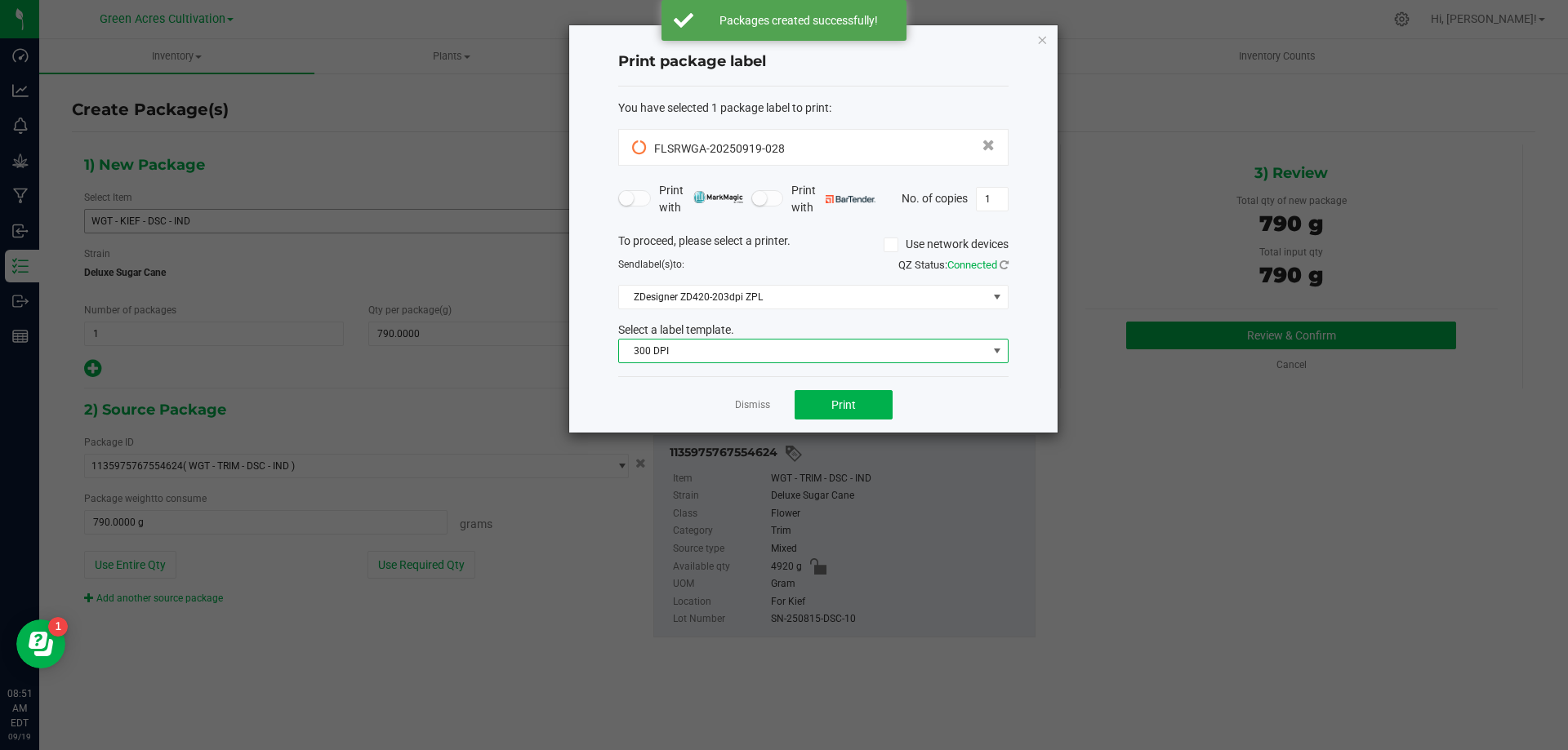
click at [643, 341] on span "300 DPI" at bounding box center [803, 351] width 369 height 23
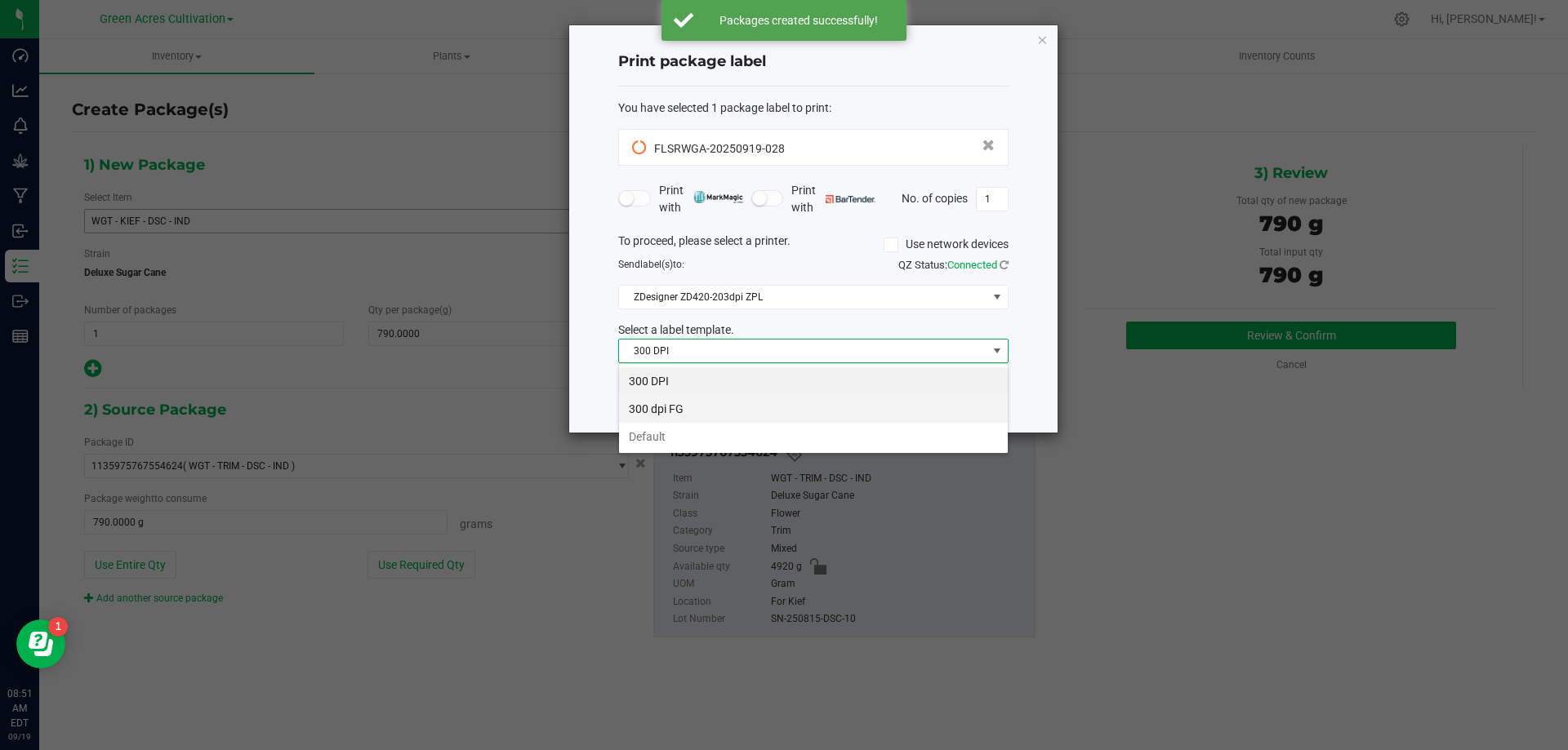
scroll to position [24, 390]
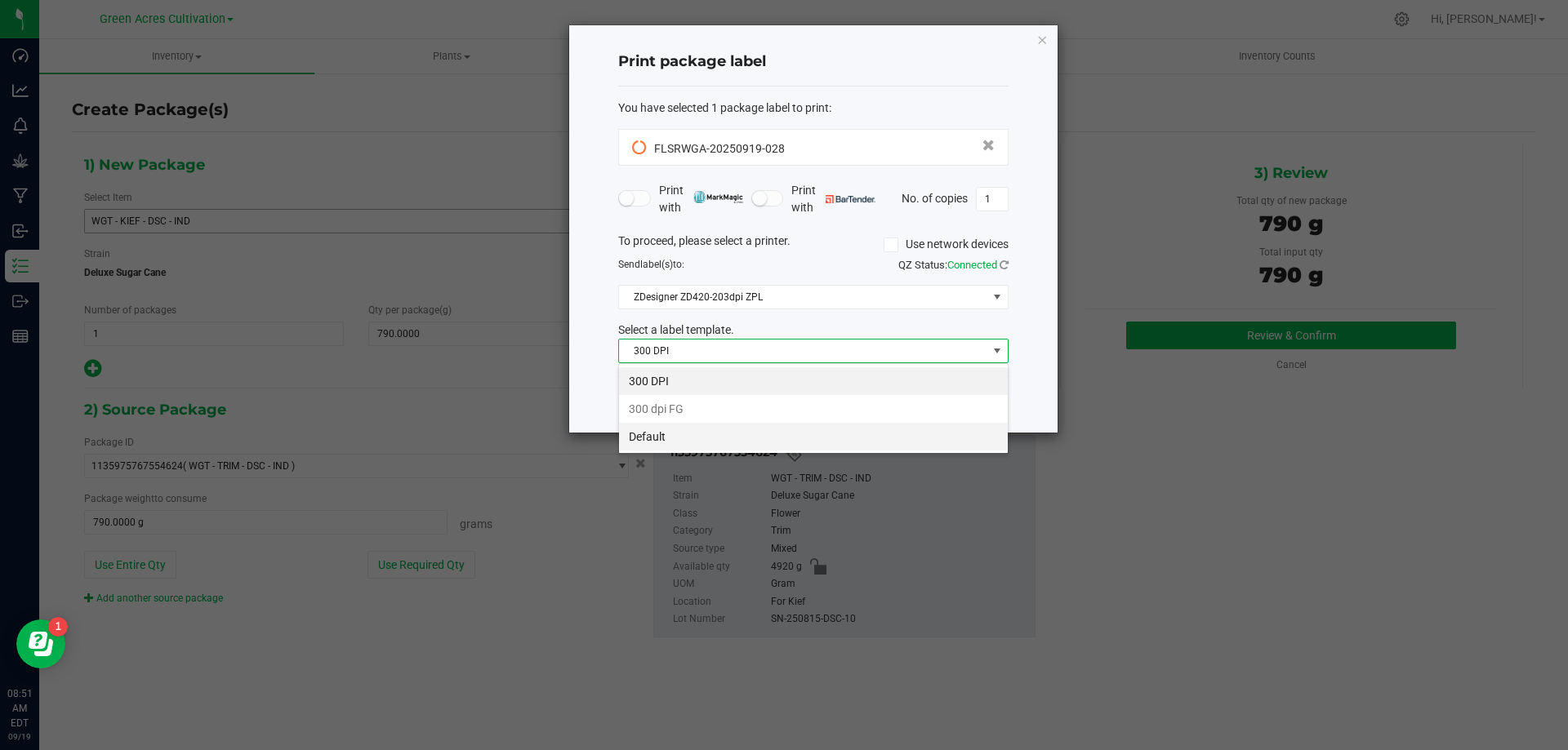
click at [656, 437] on li "Default" at bounding box center [813, 437] width 389 height 28
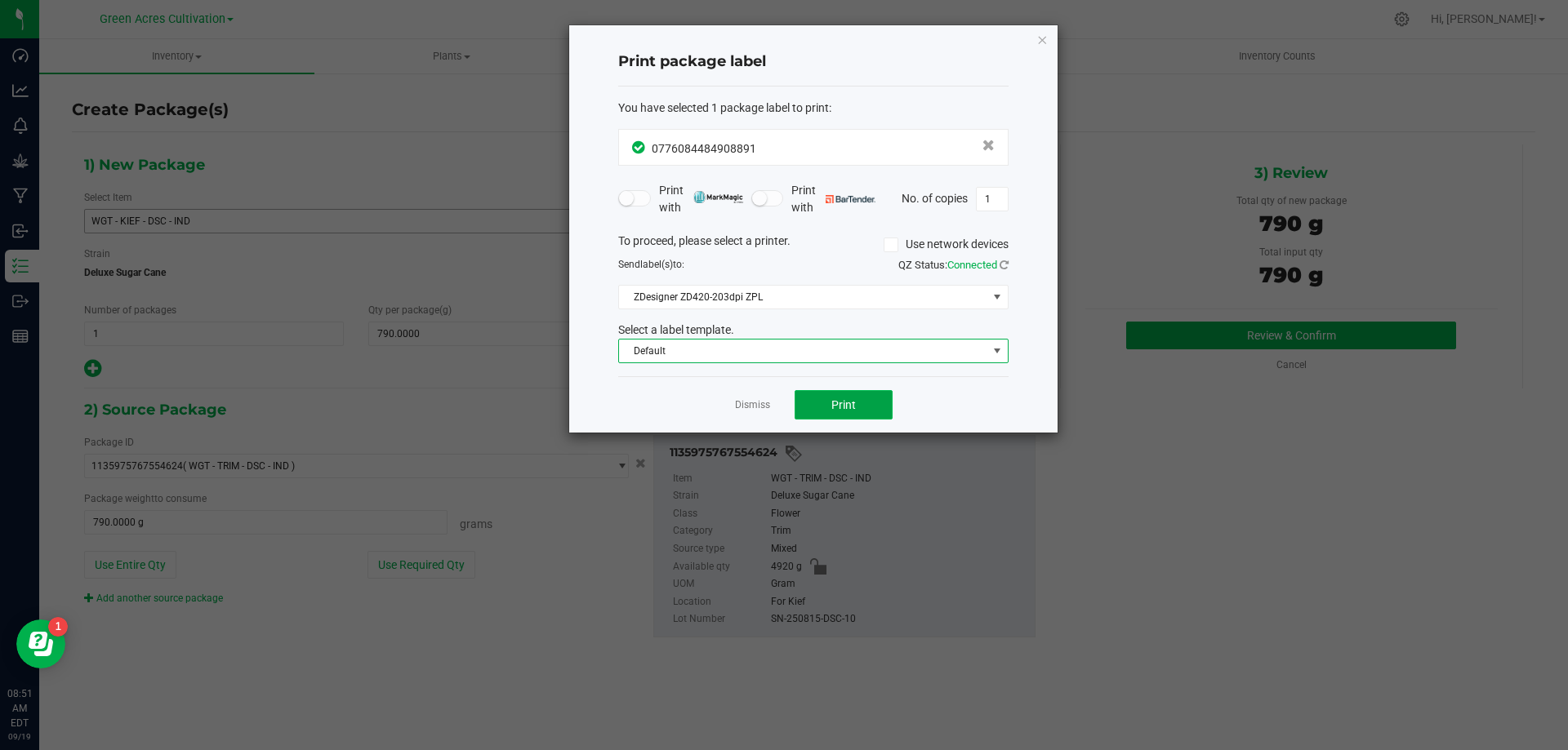
click at [847, 404] on span "Print" at bounding box center [844, 405] width 24 height 13
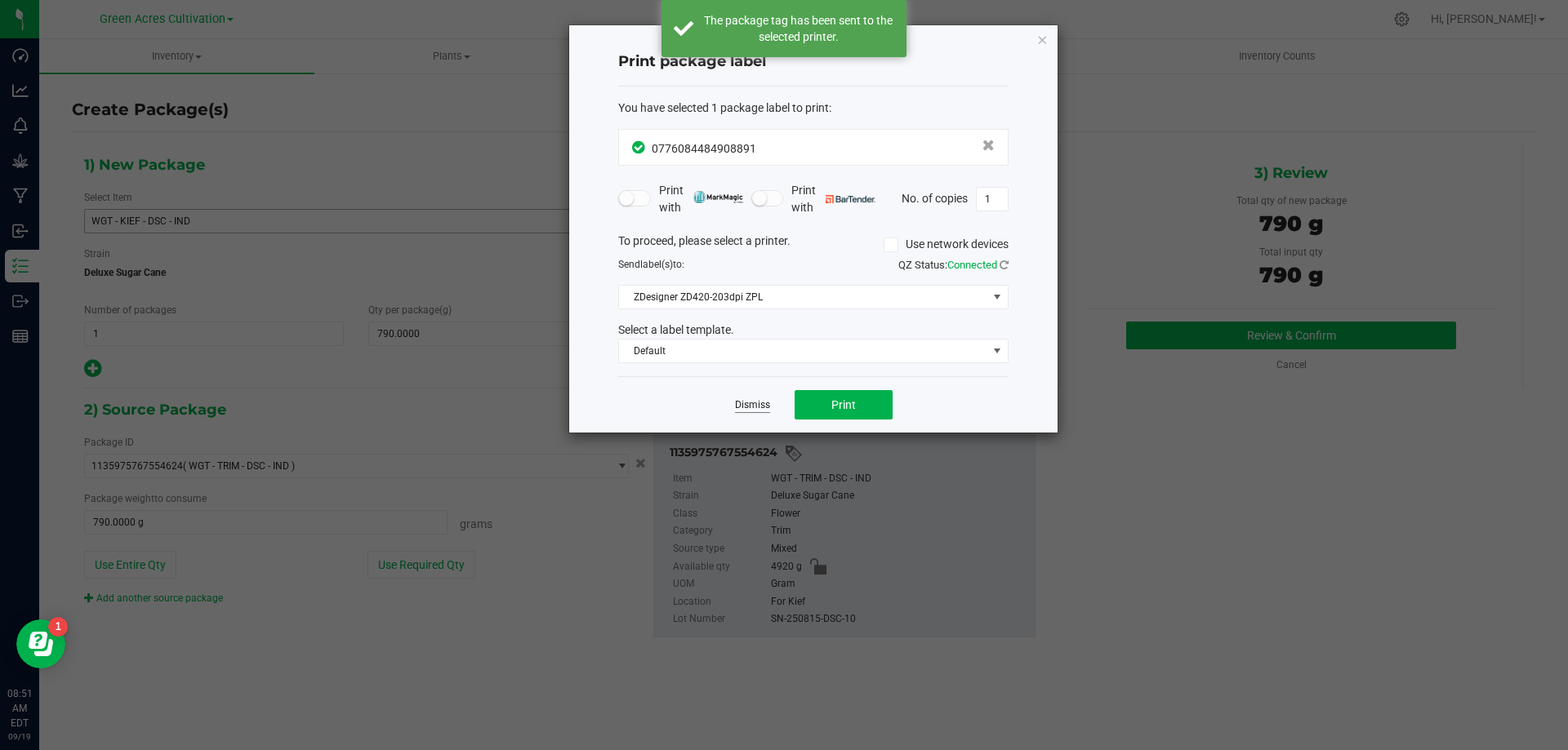
click at [755, 400] on link "Dismiss" at bounding box center [753, 406] width 35 height 14
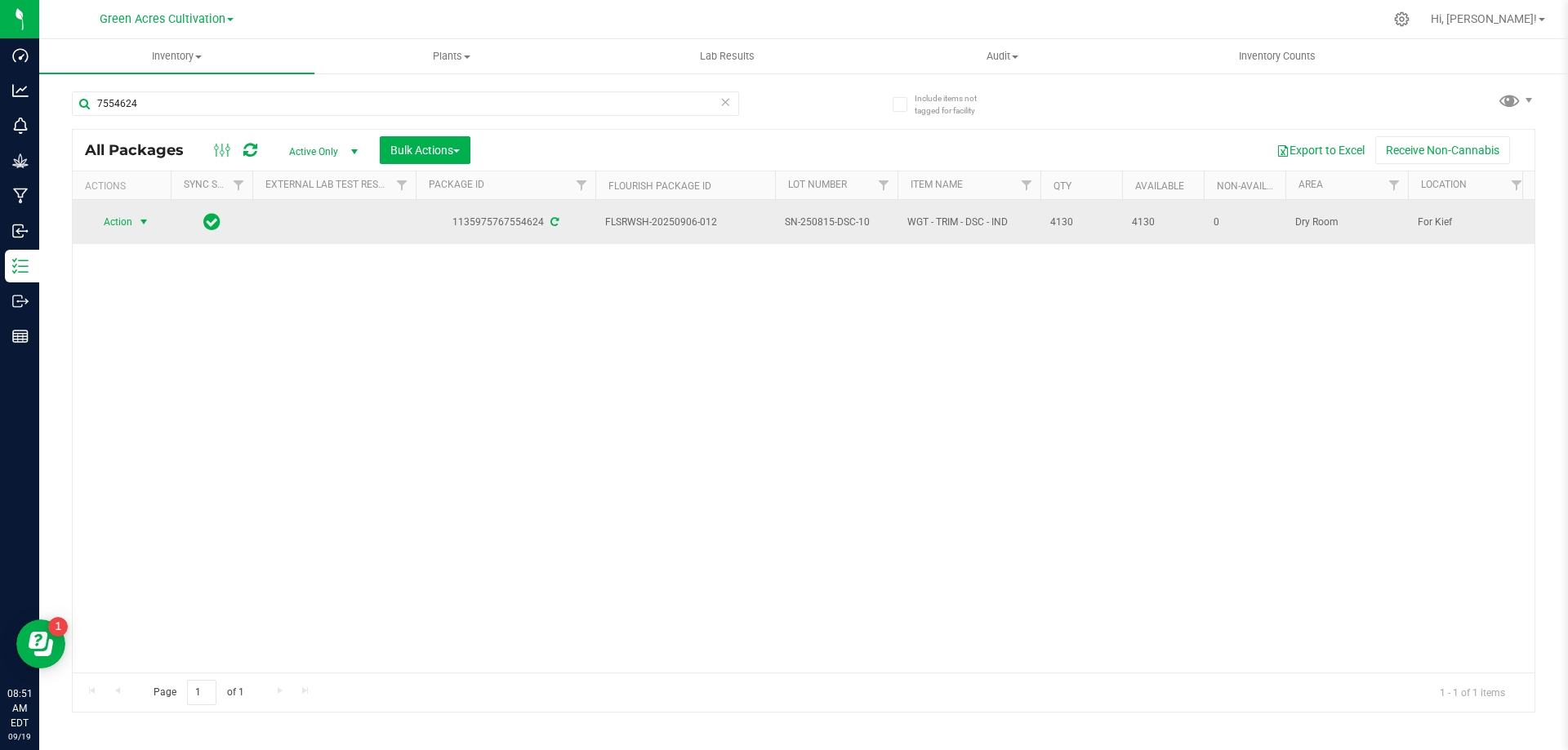
click at [137, 218] on span "select" at bounding box center [143, 222] width 13 height 13
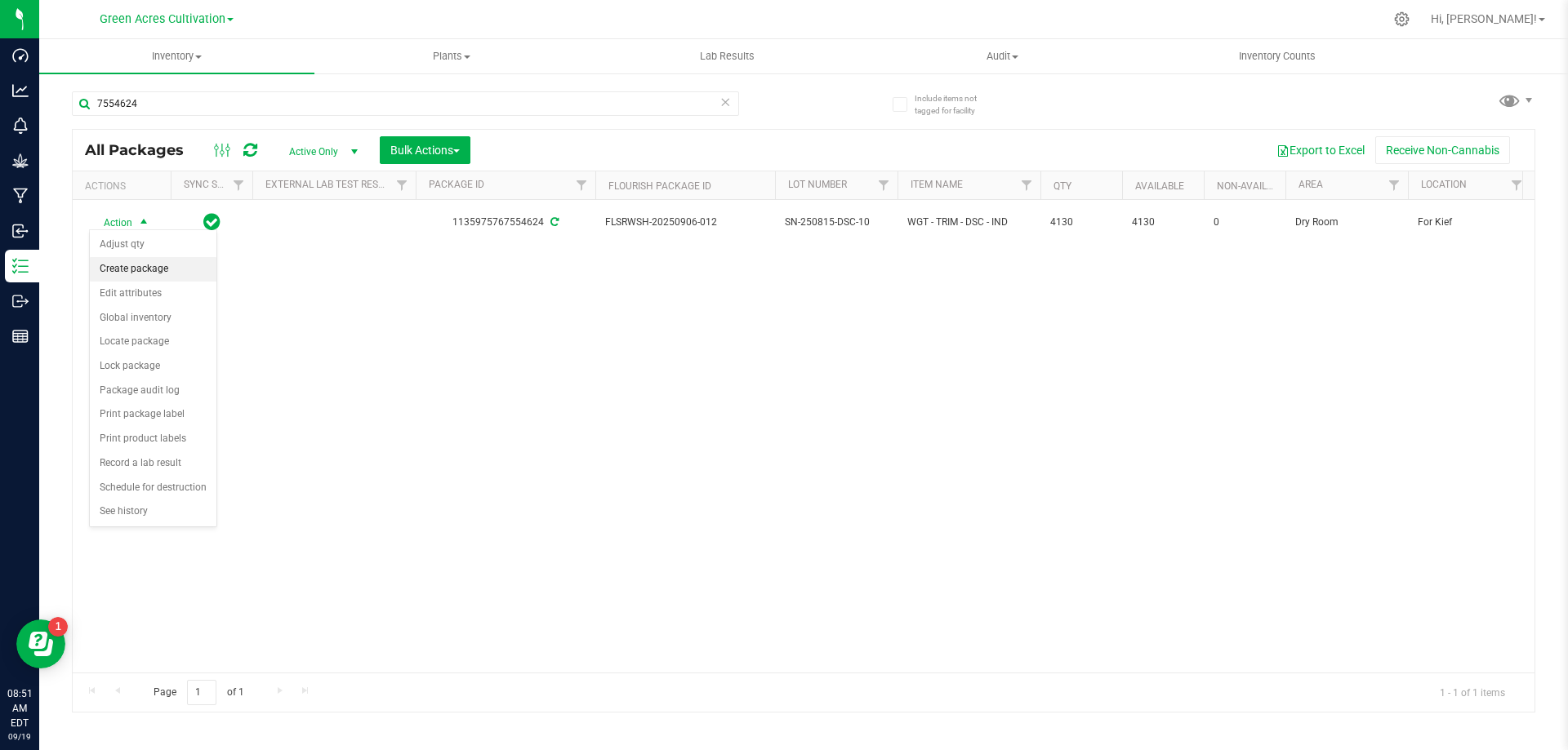
click at [133, 272] on li "Create package" at bounding box center [154, 270] width 127 height 24
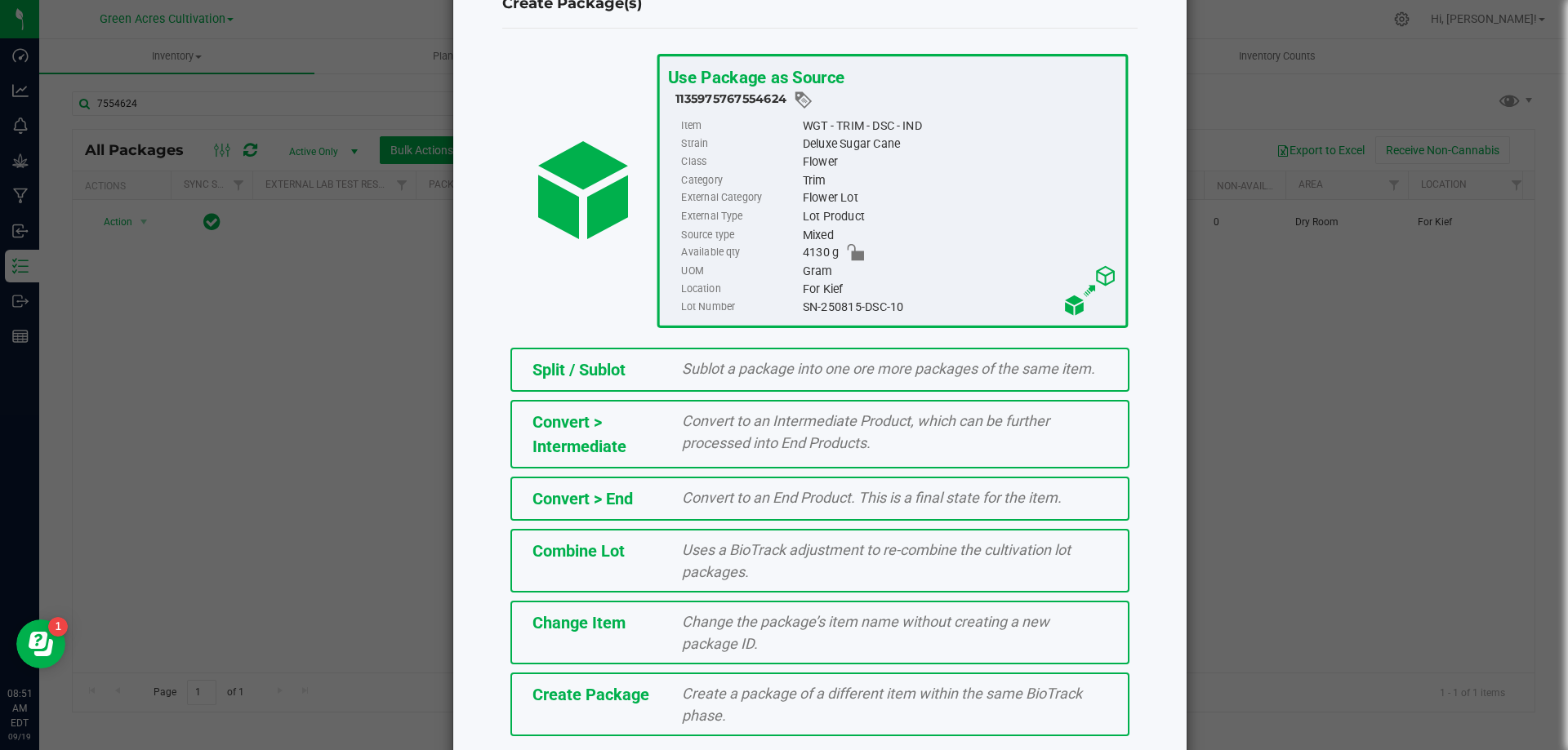
scroll to position [118, 0]
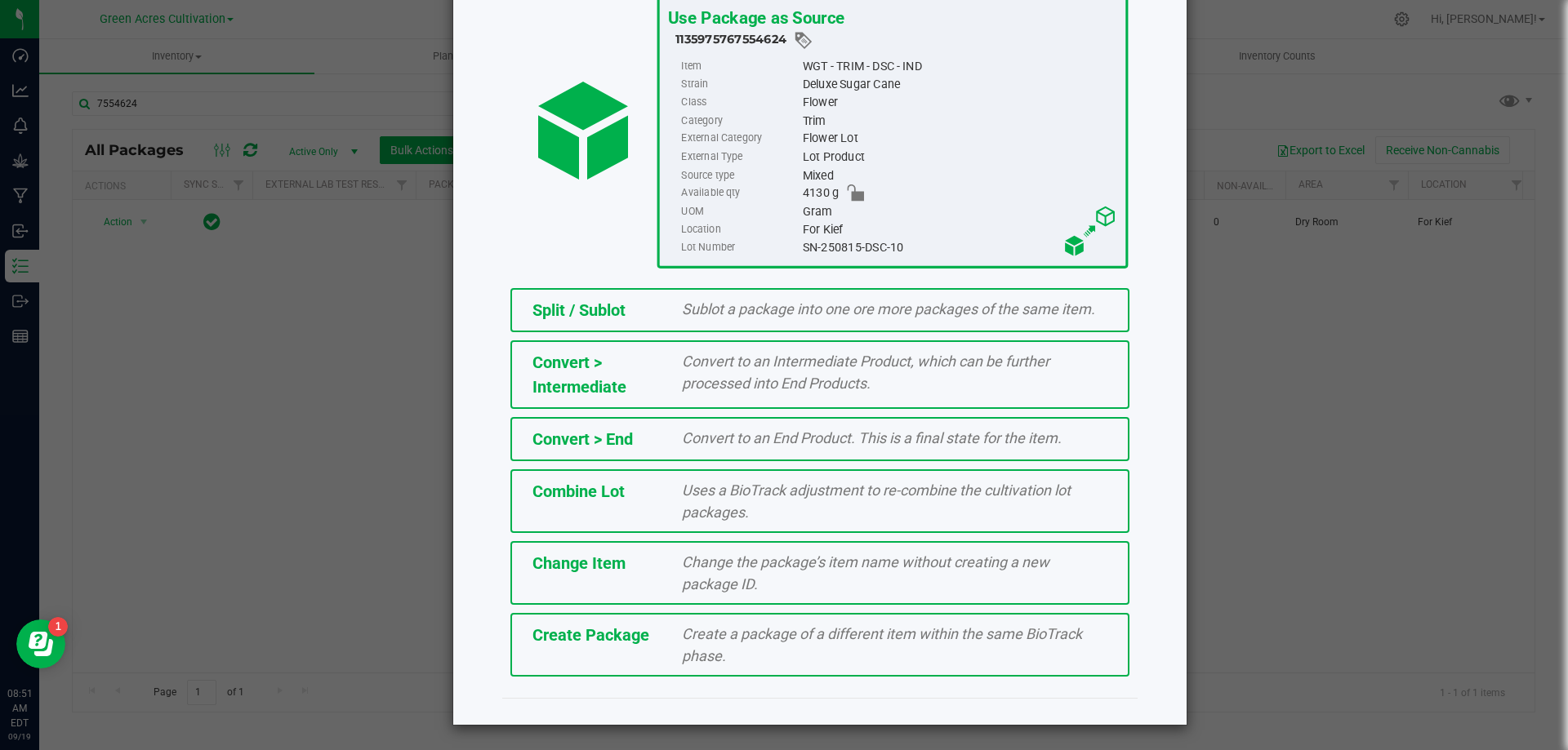
click at [624, 642] on span "Create Package" at bounding box center [591, 635] width 117 height 20
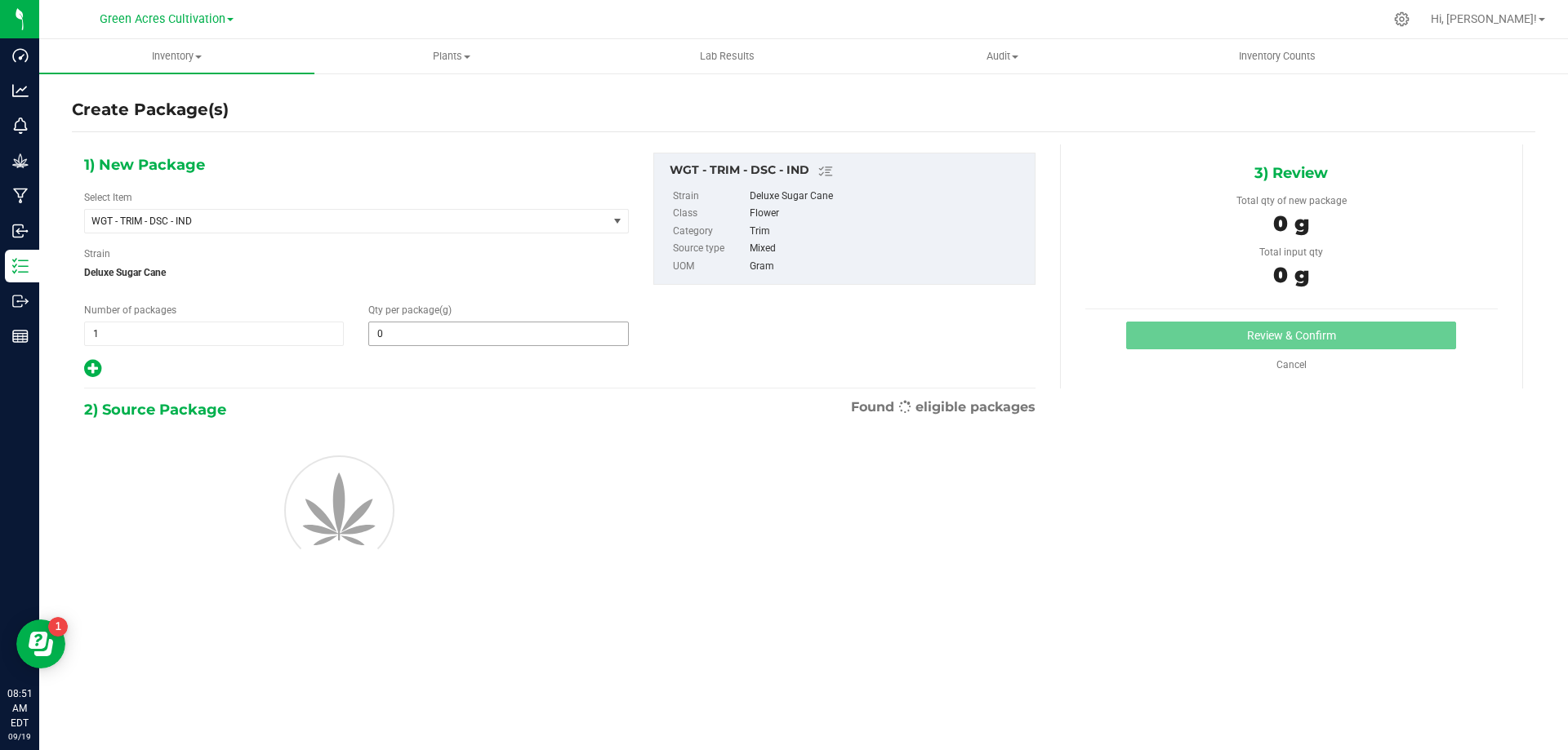
type input "0.0000"
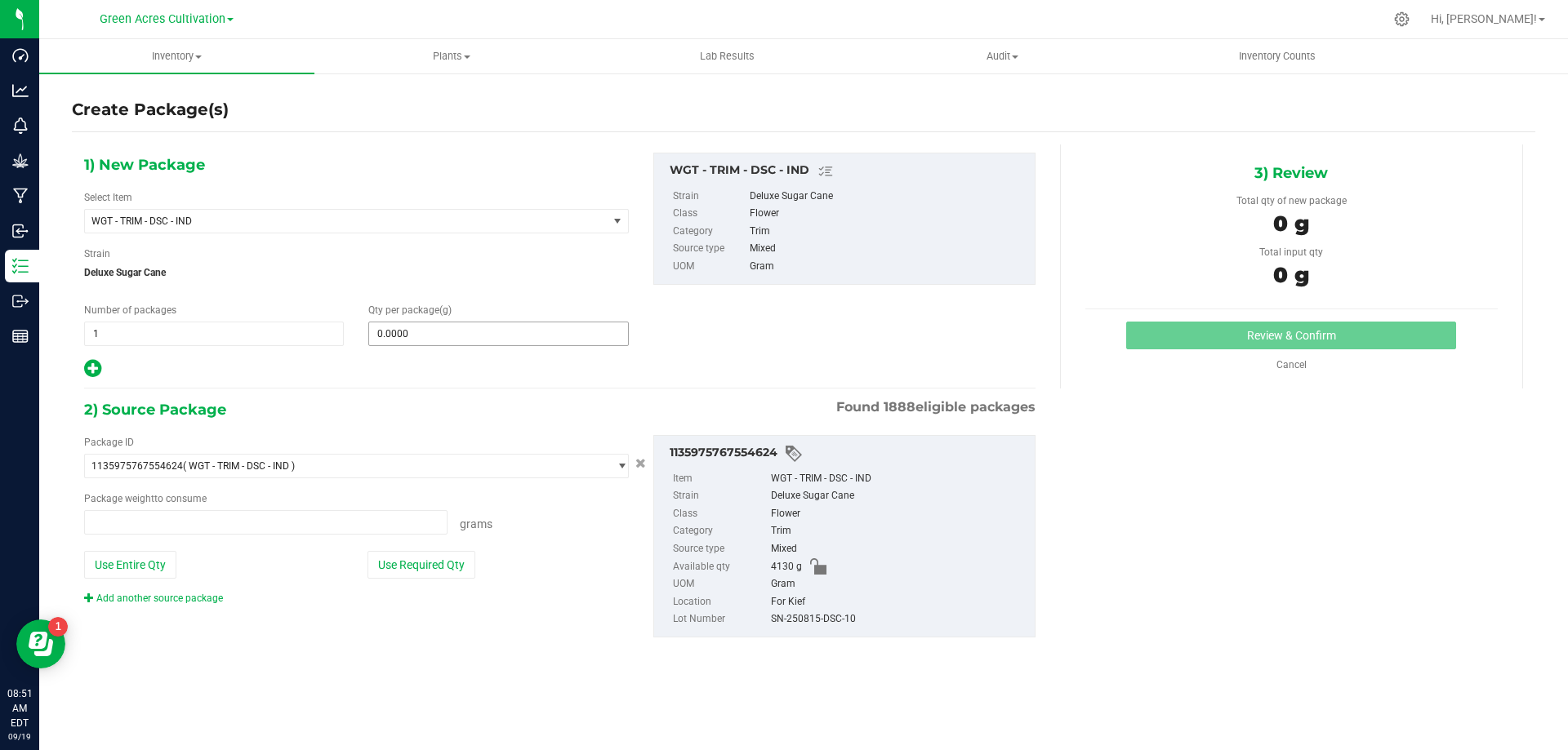
type input "0.0000 g"
click at [206, 218] on span "WGT - TRIM - DSC - IND" at bounding box center [336, 221] width 489 height 11
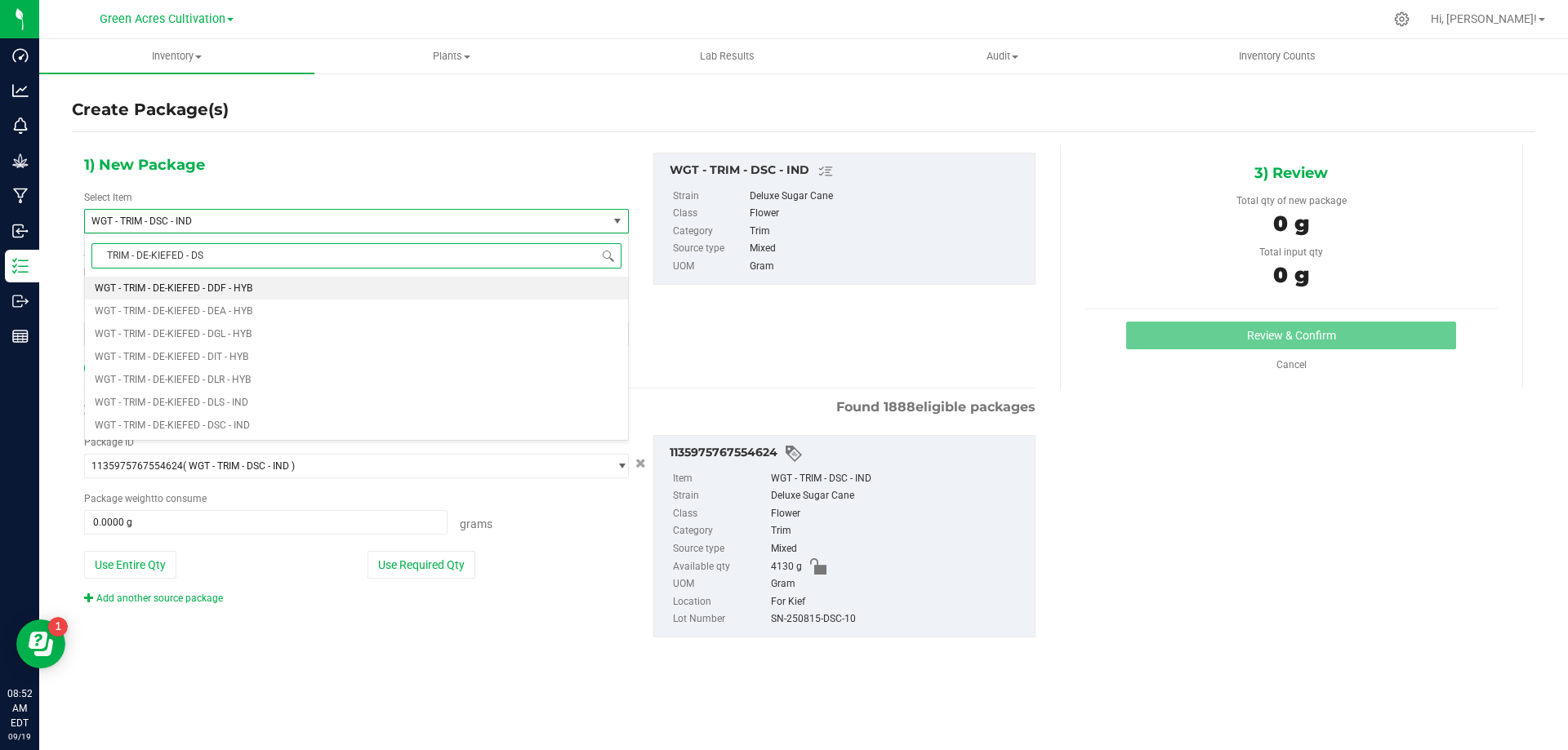
type input "TRIM - DE-KIEFED - DSC"
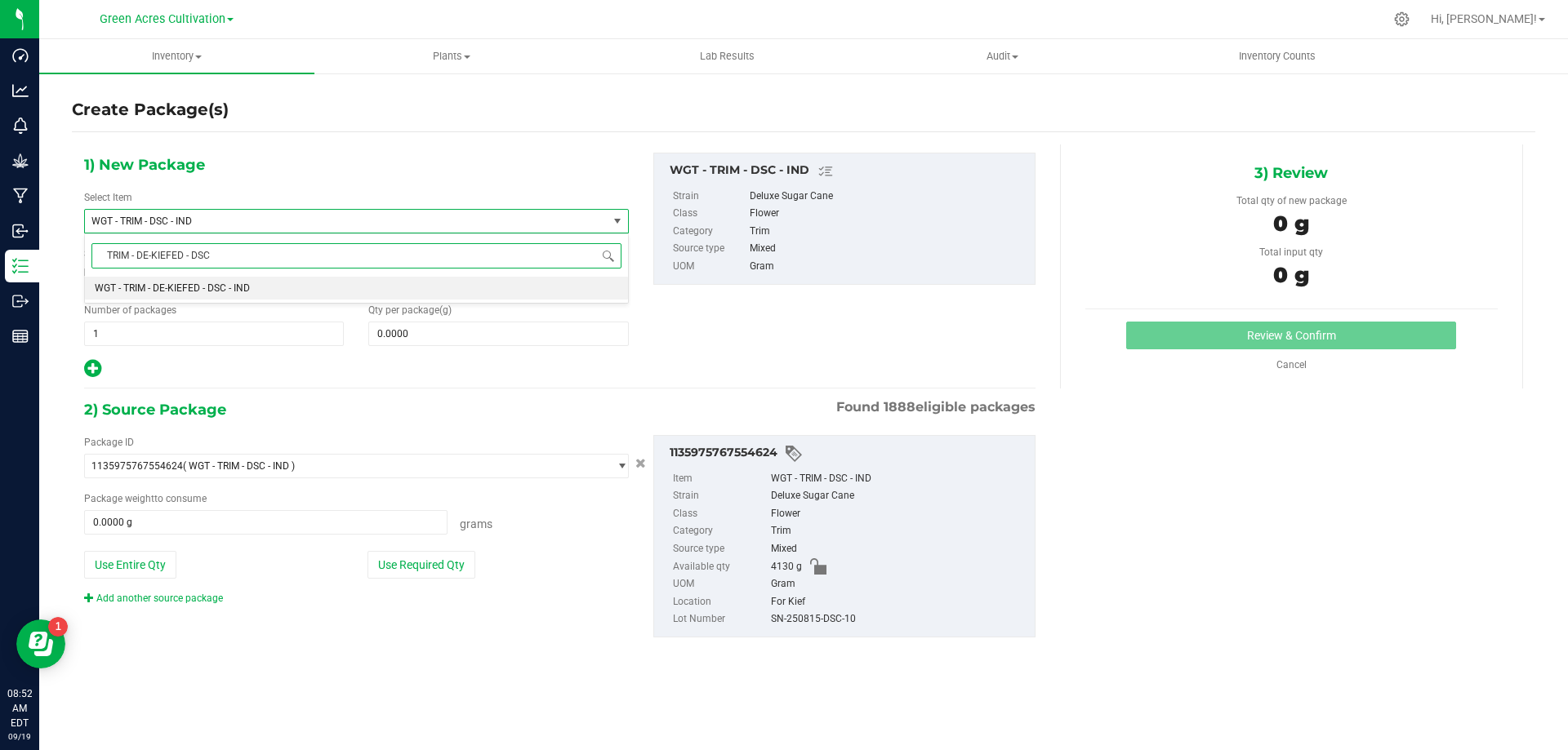
click at [187, 288] on span "WGT - TRIM - DE-KIEFED - DSC - IND" at bounding box center [172, 288] width 155 height 11
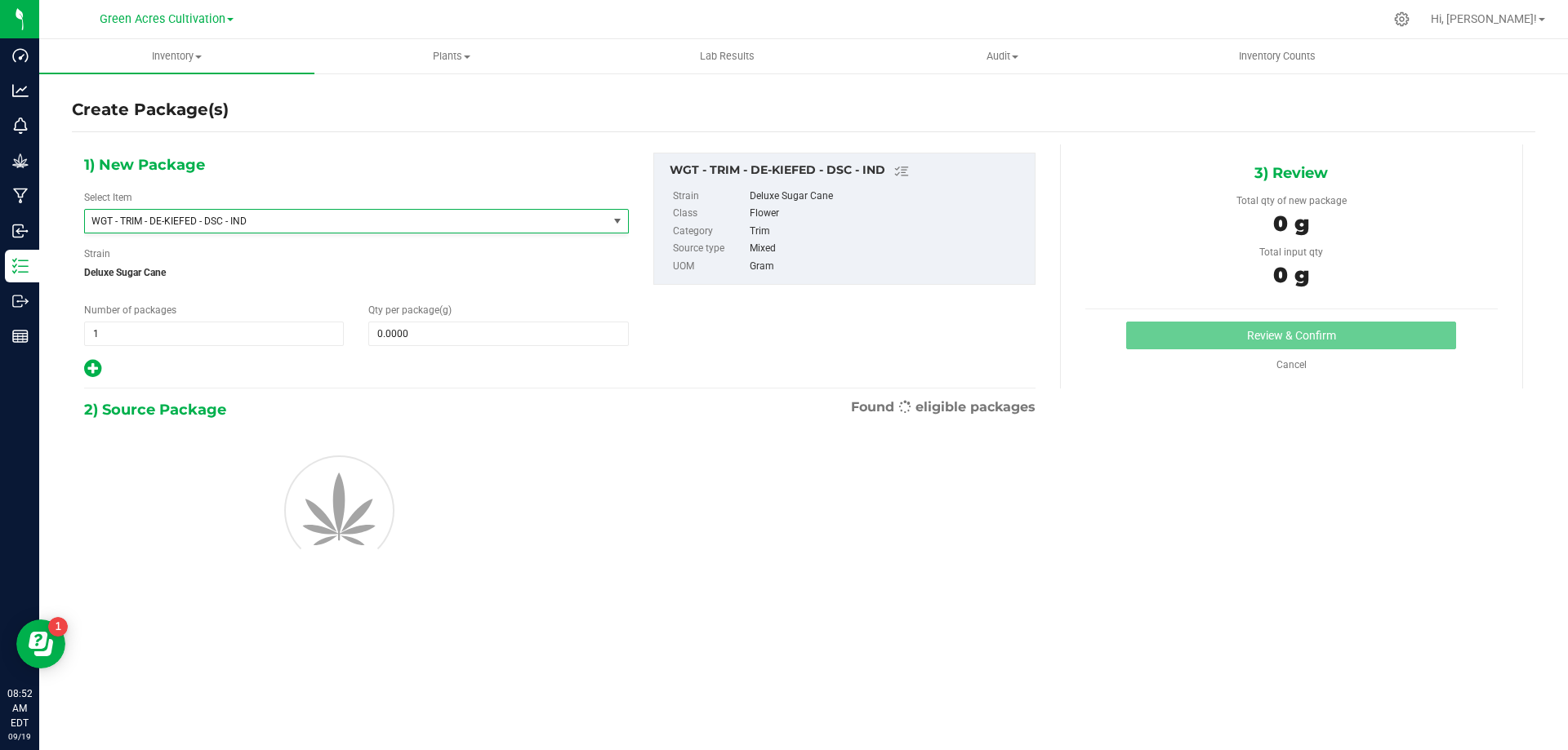
type input "0.0000"
click at [410, 330] on span at bounding box center [498, 334] width 259 height 24
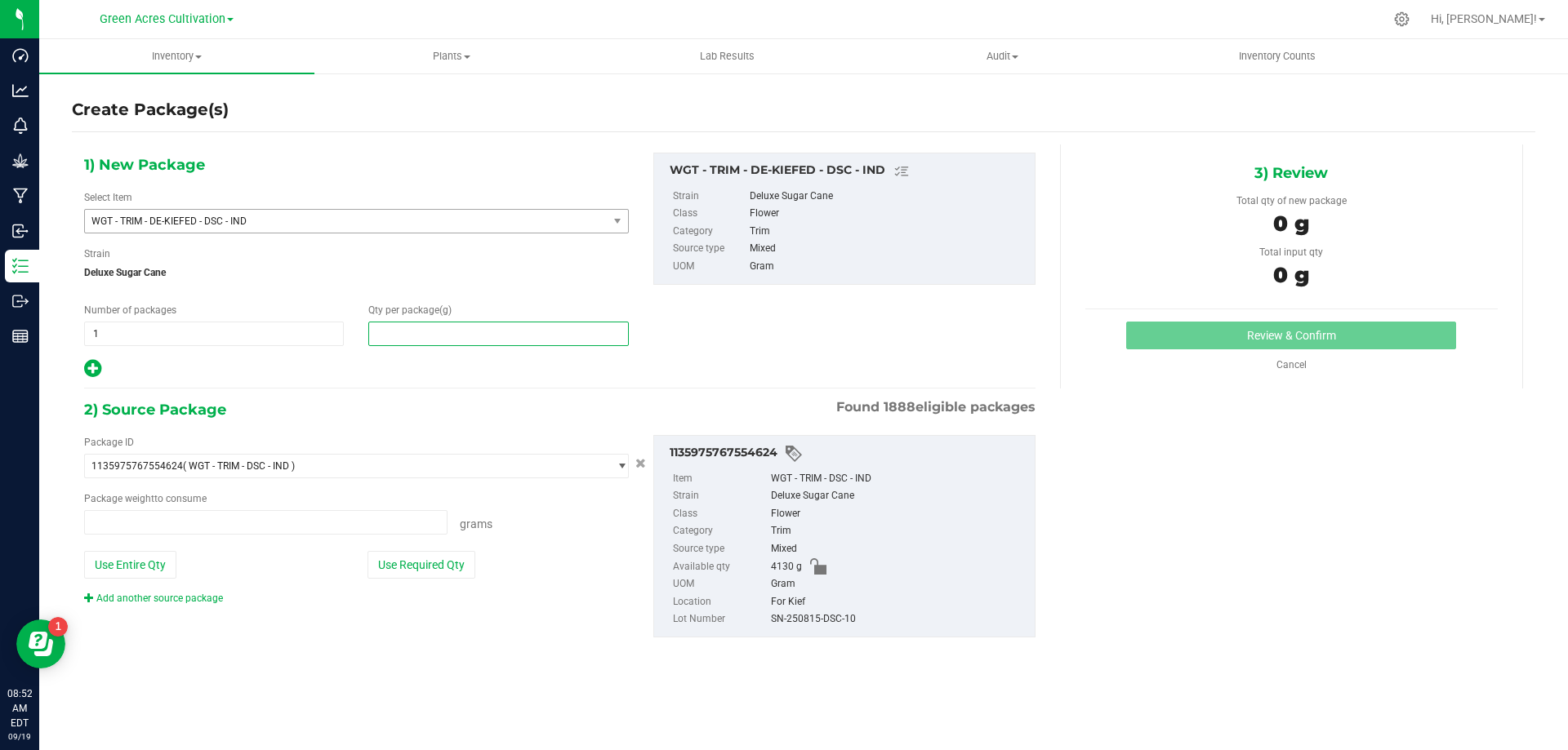
type input "0.0000 g"
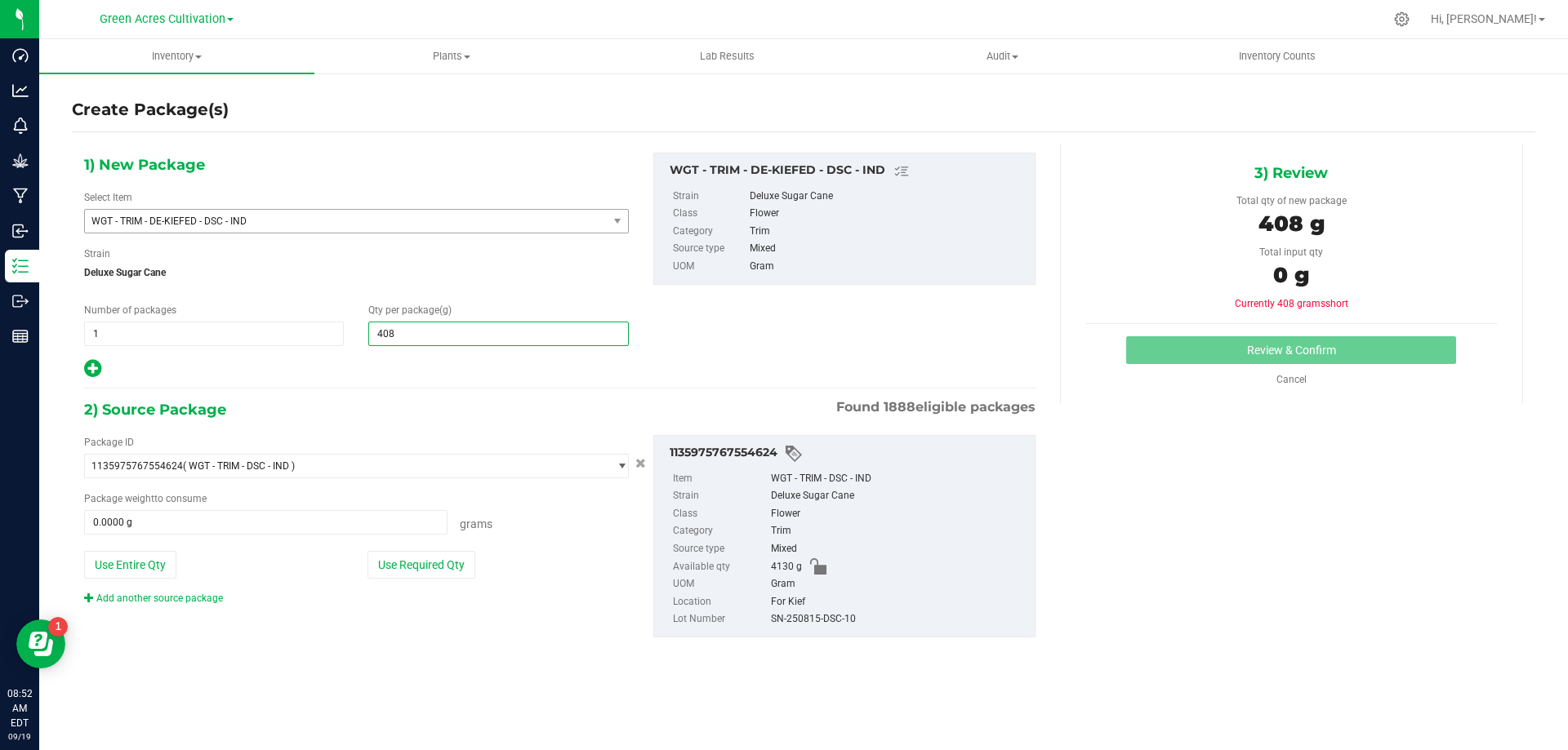
type input "4085"
type input "4,085.0000"
click at [423, 562] on button "Use Required Qty" at bounding box center [421, 565] width 108 height 28
type input "4085.0000 g"
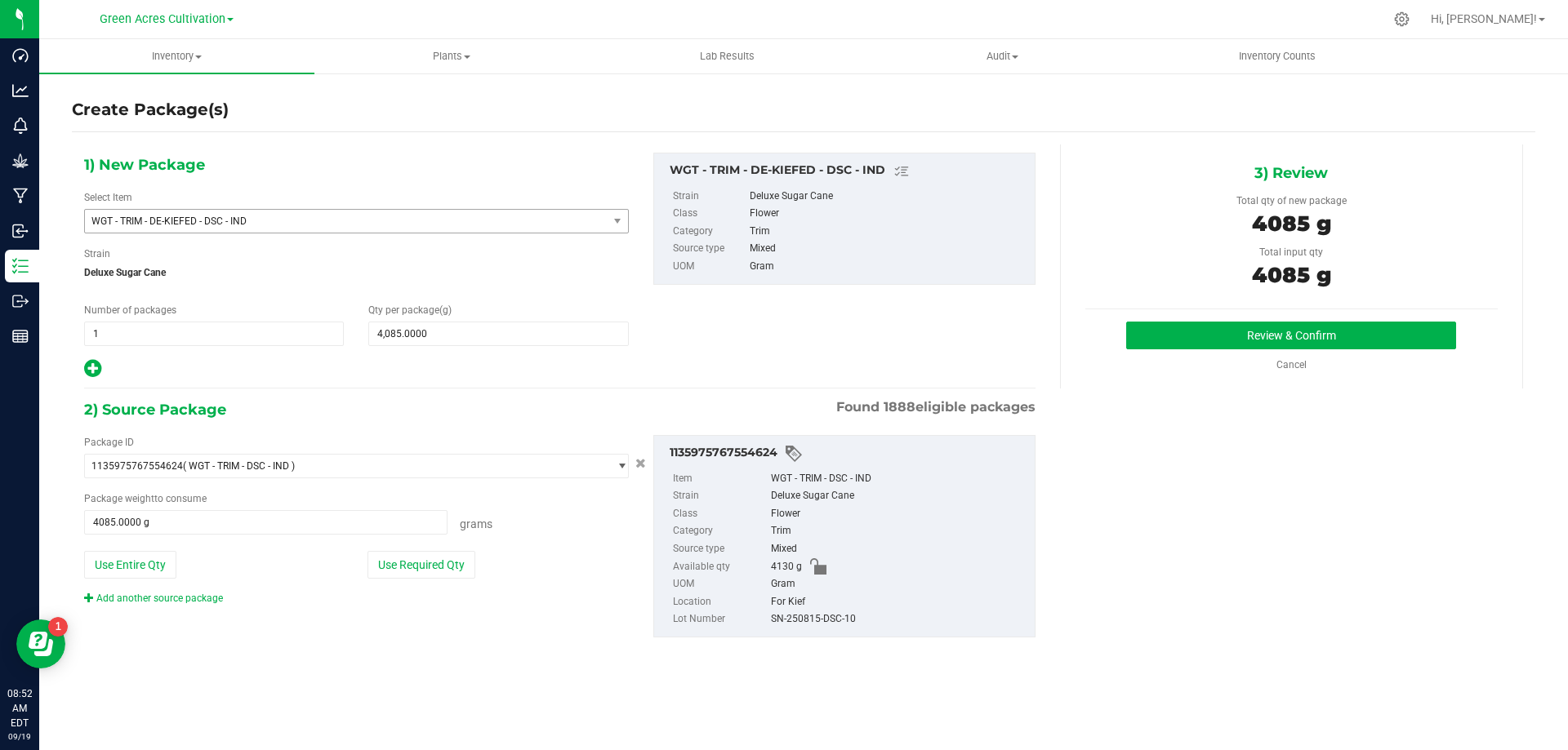
click at [850, 624] on div "SN-250815-DSC-10" at bounding box center [898, 619] width 256 height 18
copy div "SN-250815-DSC-10"
click at [1205, 328] on button "Review & Confirm" at bounding box center [1291, 336] width 330 height 28
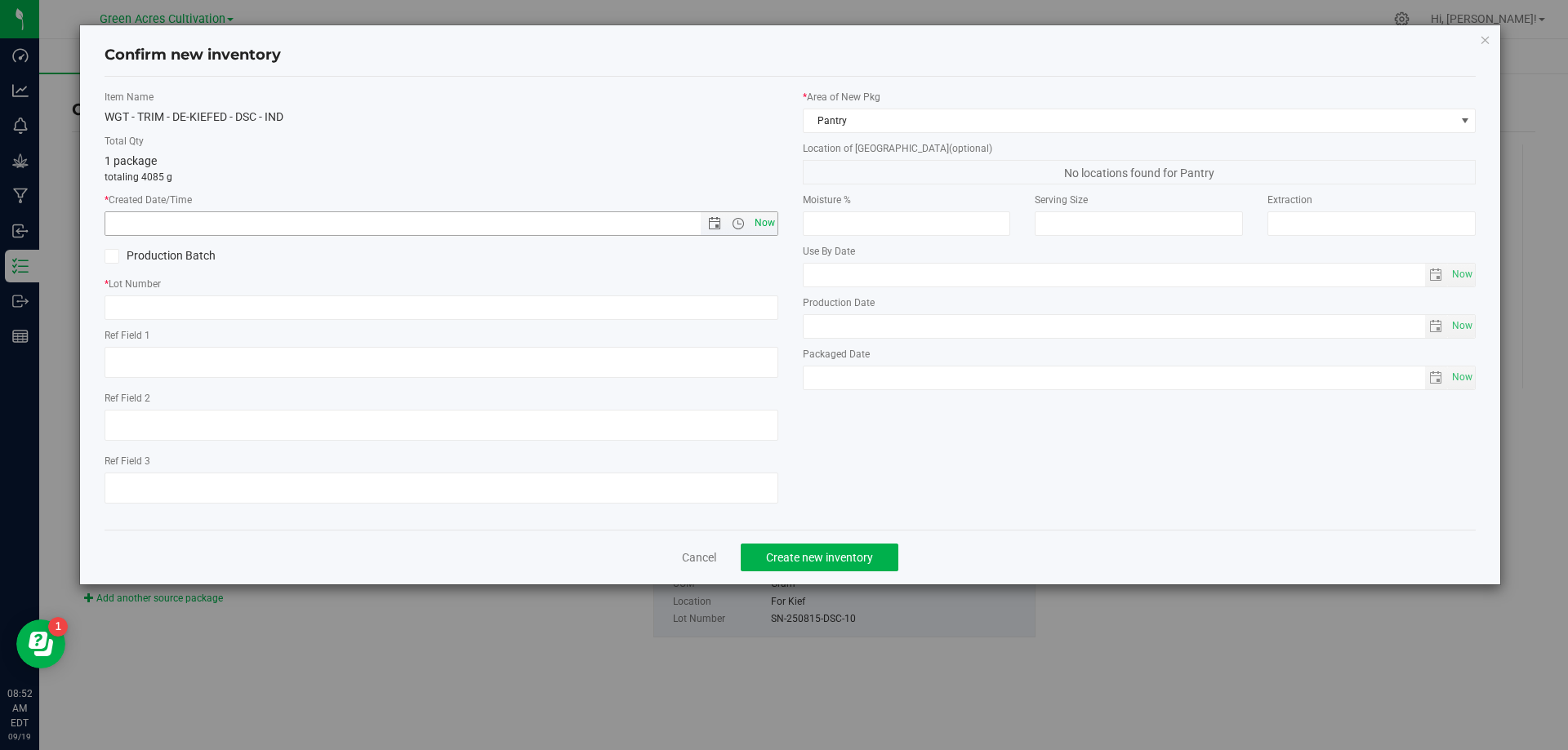
click at [760, 219] on span "Now" at bounding box center [764, 223] width 28 height 23
type input "9/19/2025 8:52 AM"
click at [722, 303] on input "text" at bounding box center [441, 308] width 674 height 24
paste input "SN-250815-DSC-10"
type input "SN-250815-DSC-10-DK"
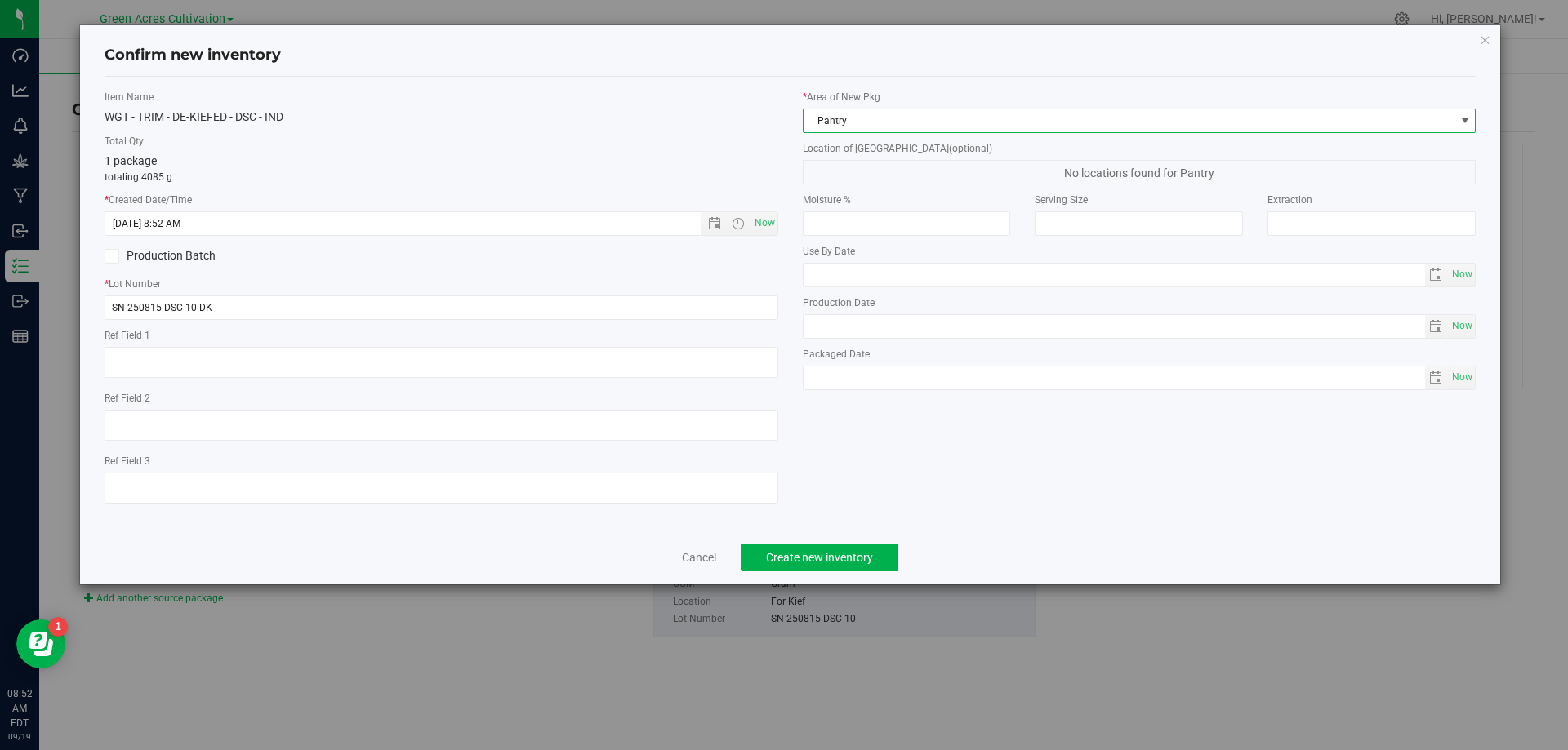
click at [844, 118] on span "Pantry" at bounding box center [1130, 121] width 652 height 23
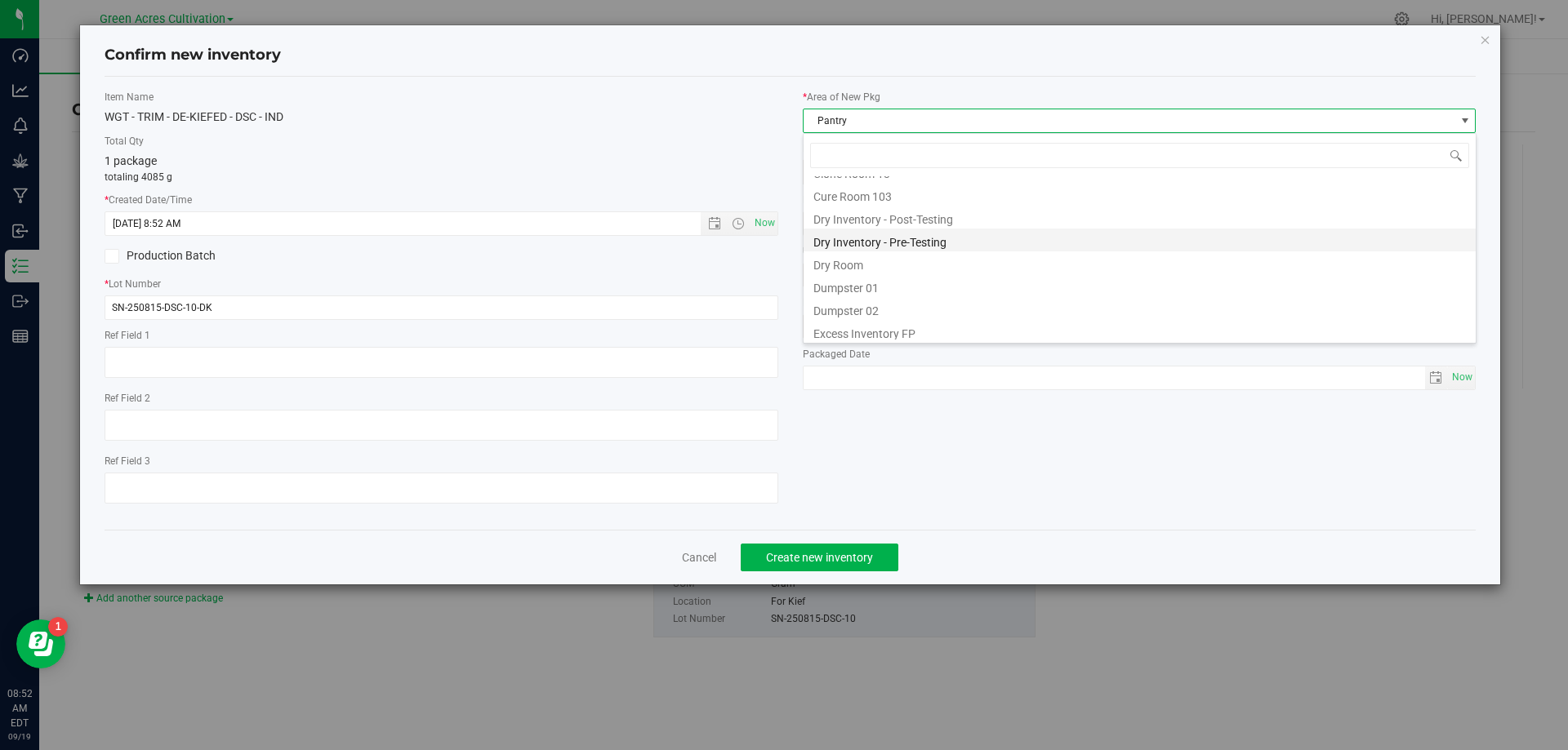
scroll to position [0, 0]
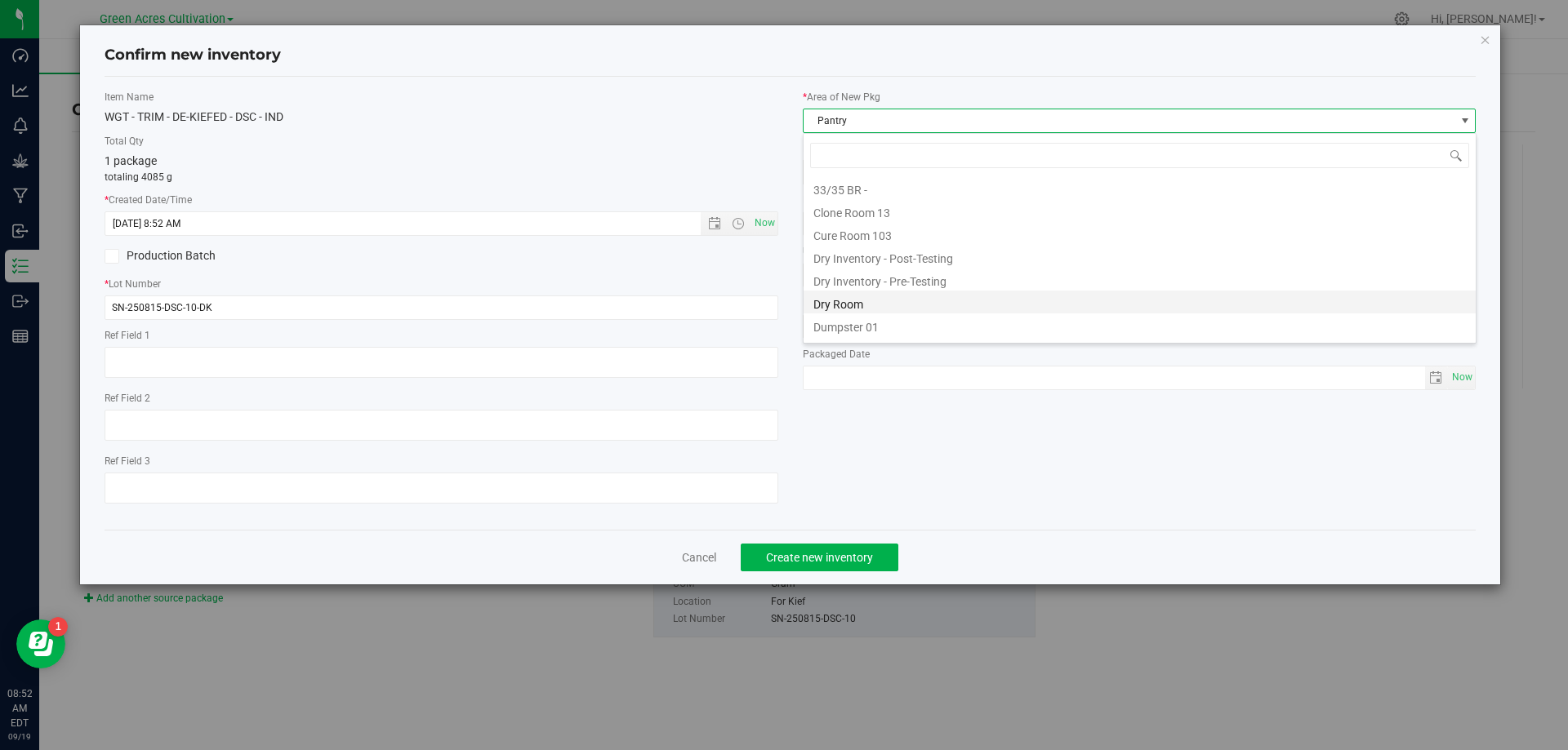
click at [846, 302] on li "Dry Room" at bounding box center [1140, 302] width 672 height 23
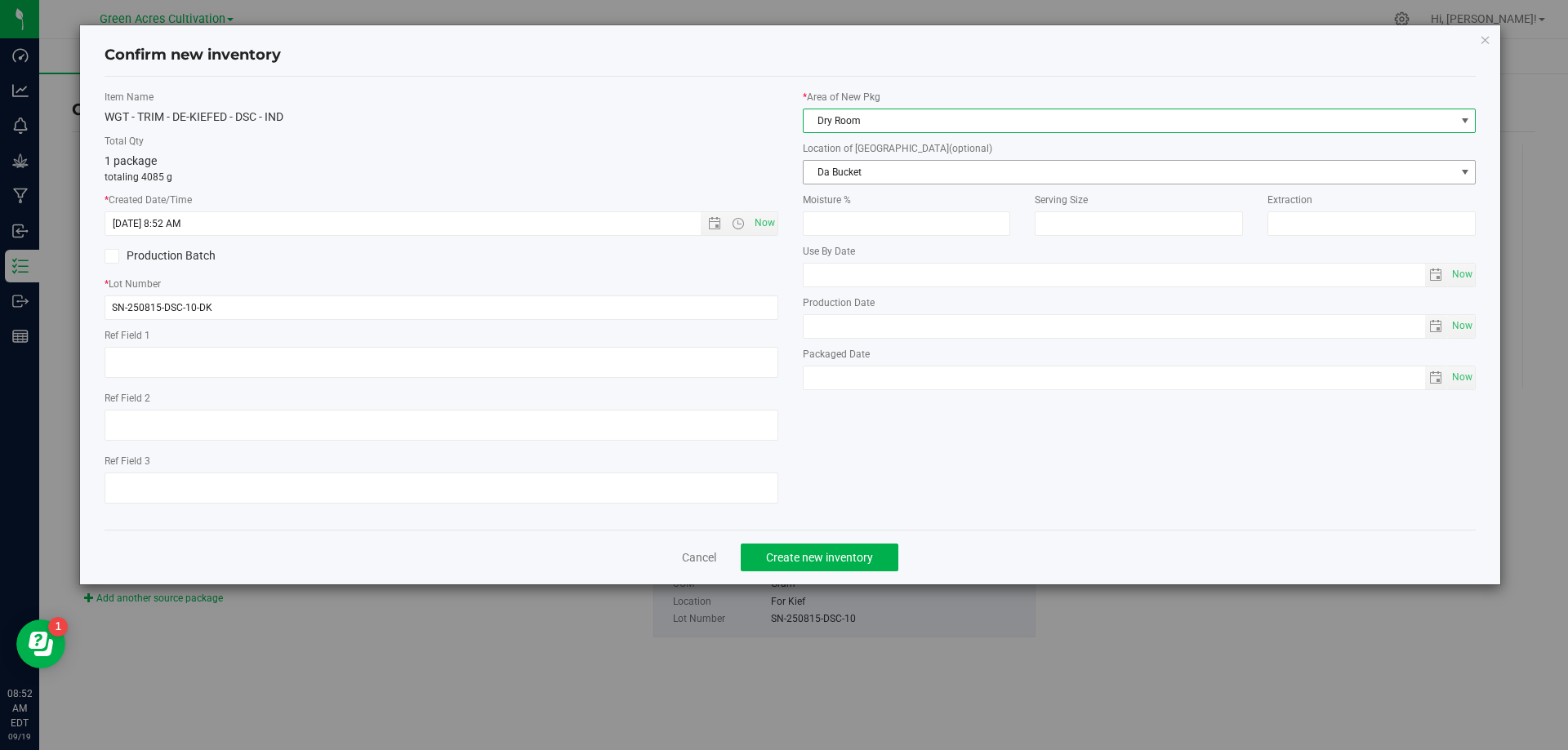
click at [882, 172] on span "Da Bucket" at bounding box center [1130, 173] width 652 height 23
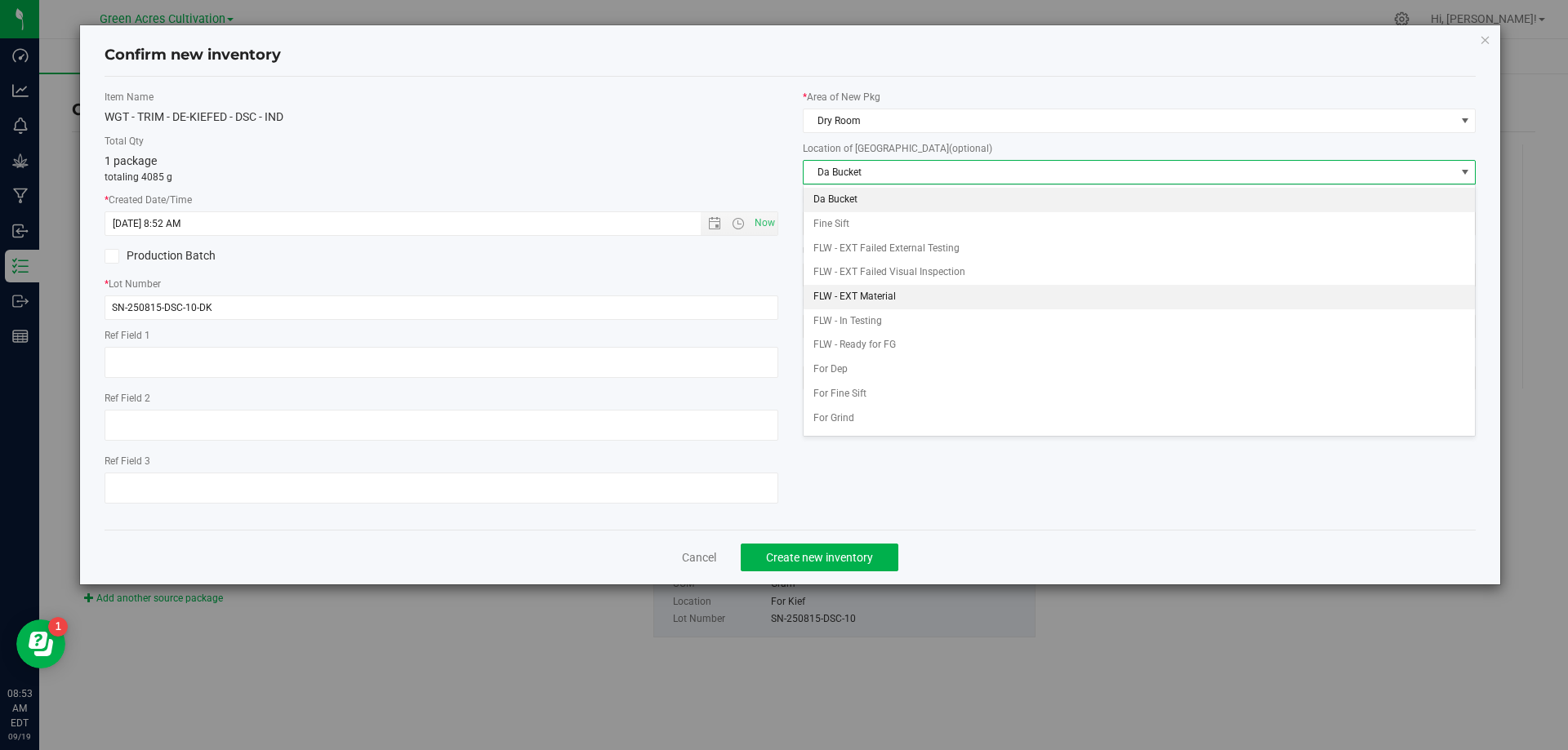
click at [884, 297] on li "FLW - EXT Material" at bounding box center [1140, 297] width 672 height 24
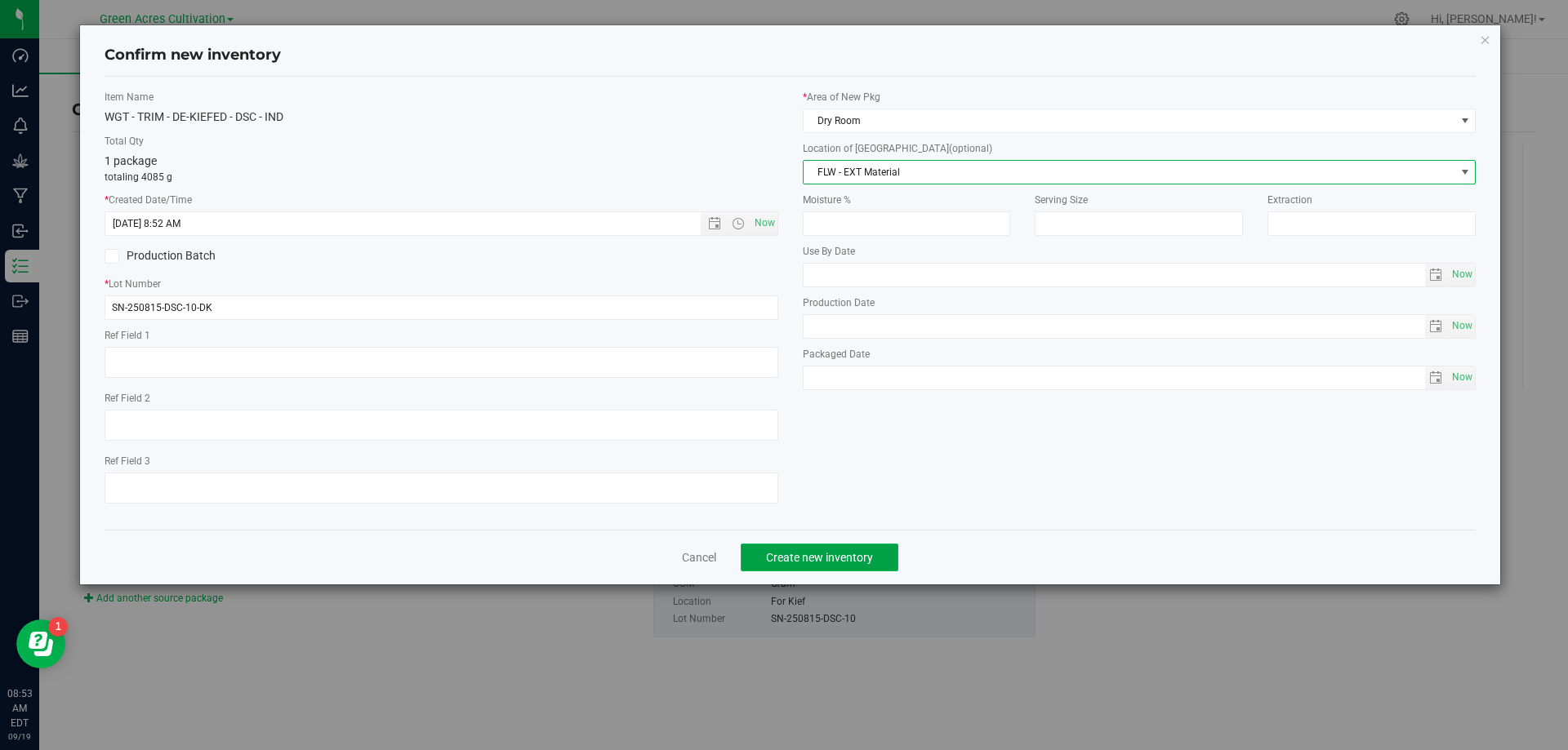
click at [813, 561] on span "Create new inventory" at bounding box center [819, 558] width 107 height 13
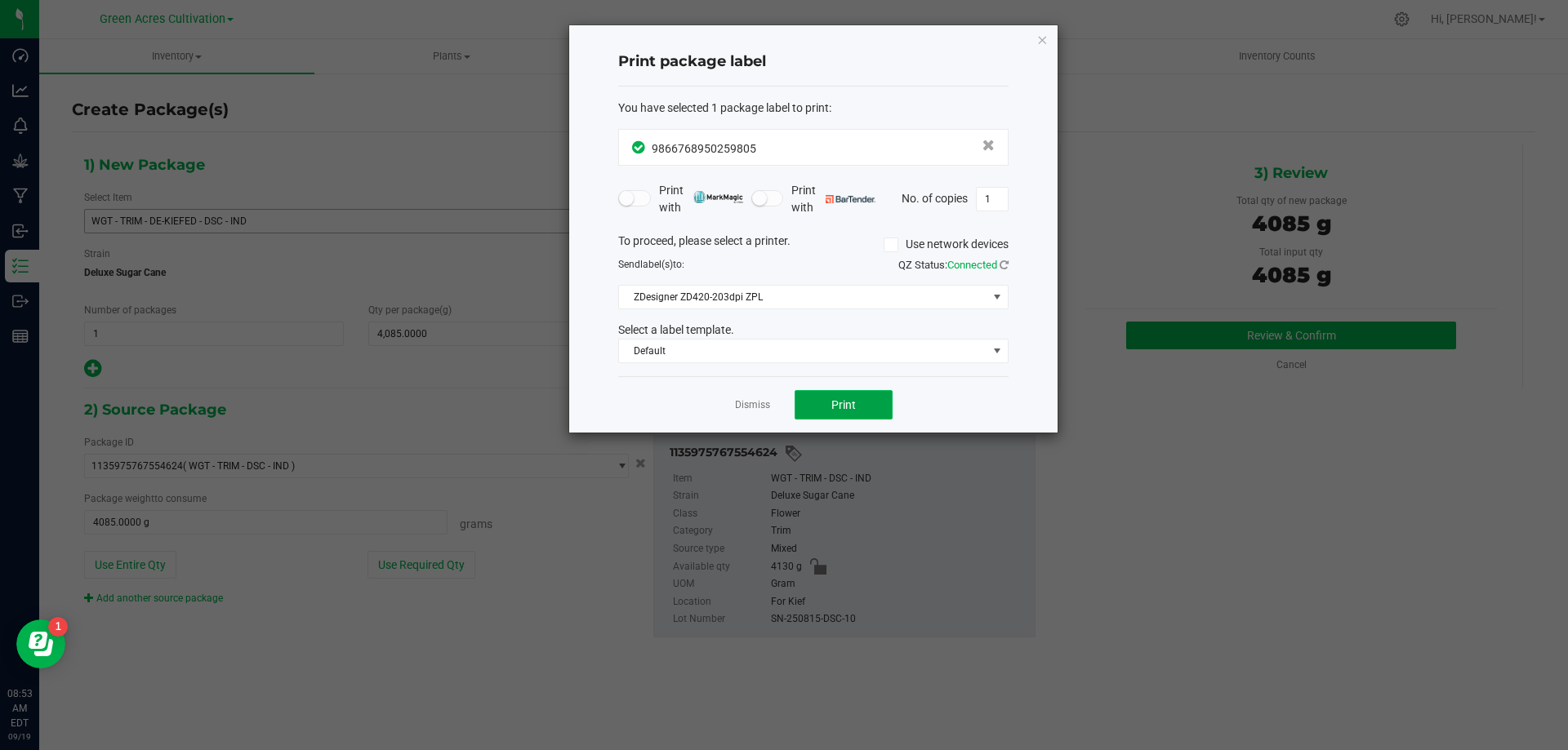
click at [824, 408] on button "Print" at bounding box center [843, 405] width 98 height 29
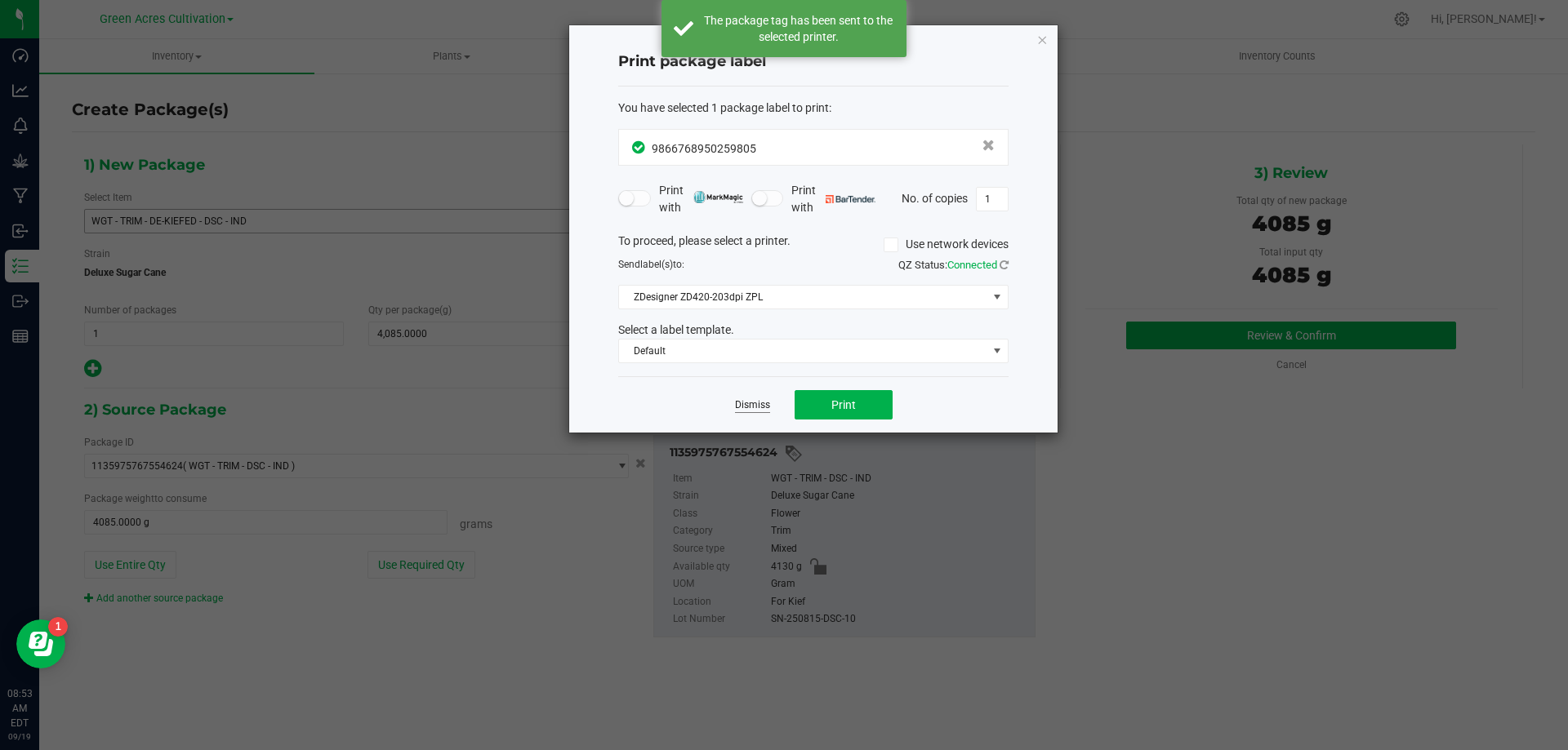
click at [745, 402] on link "Dismiss" at bounding box center [753, 406] width 35 height 14
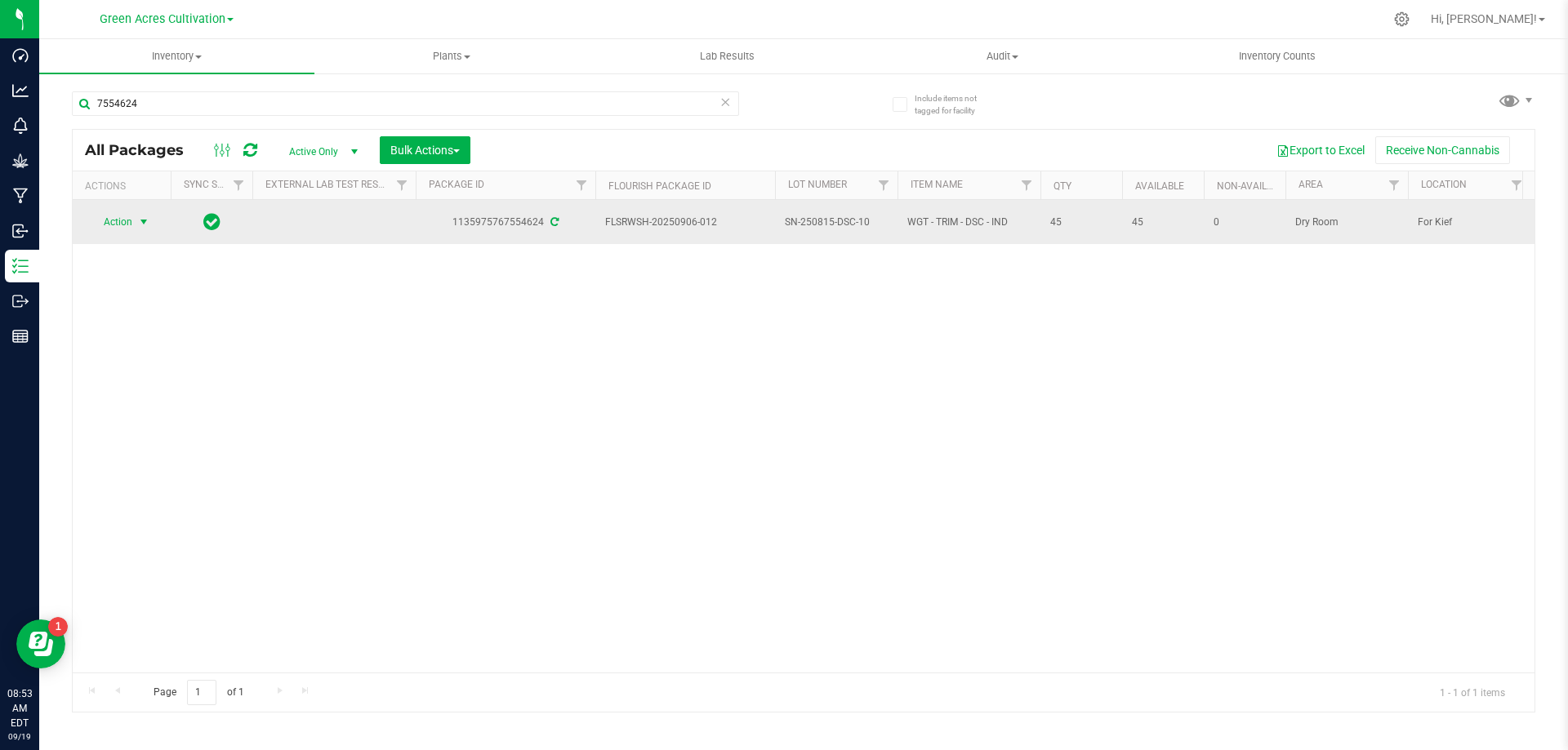
click at [134, 223] on span "select" at bounding box center [144, 222] width 21 height 23
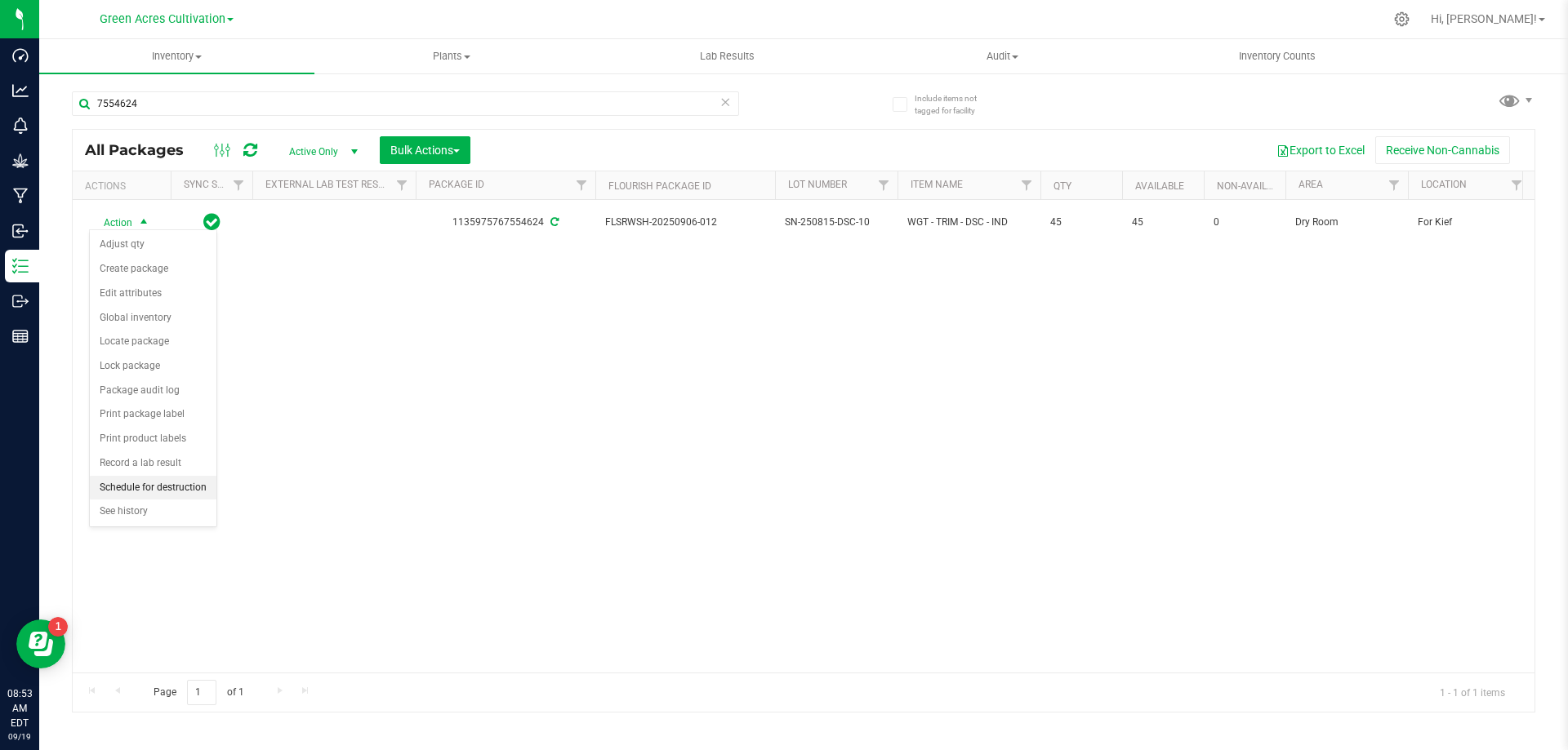
click at [151, 485] on li "Schedule for destruction" at bounding box center [154, 488] width 127 height 24
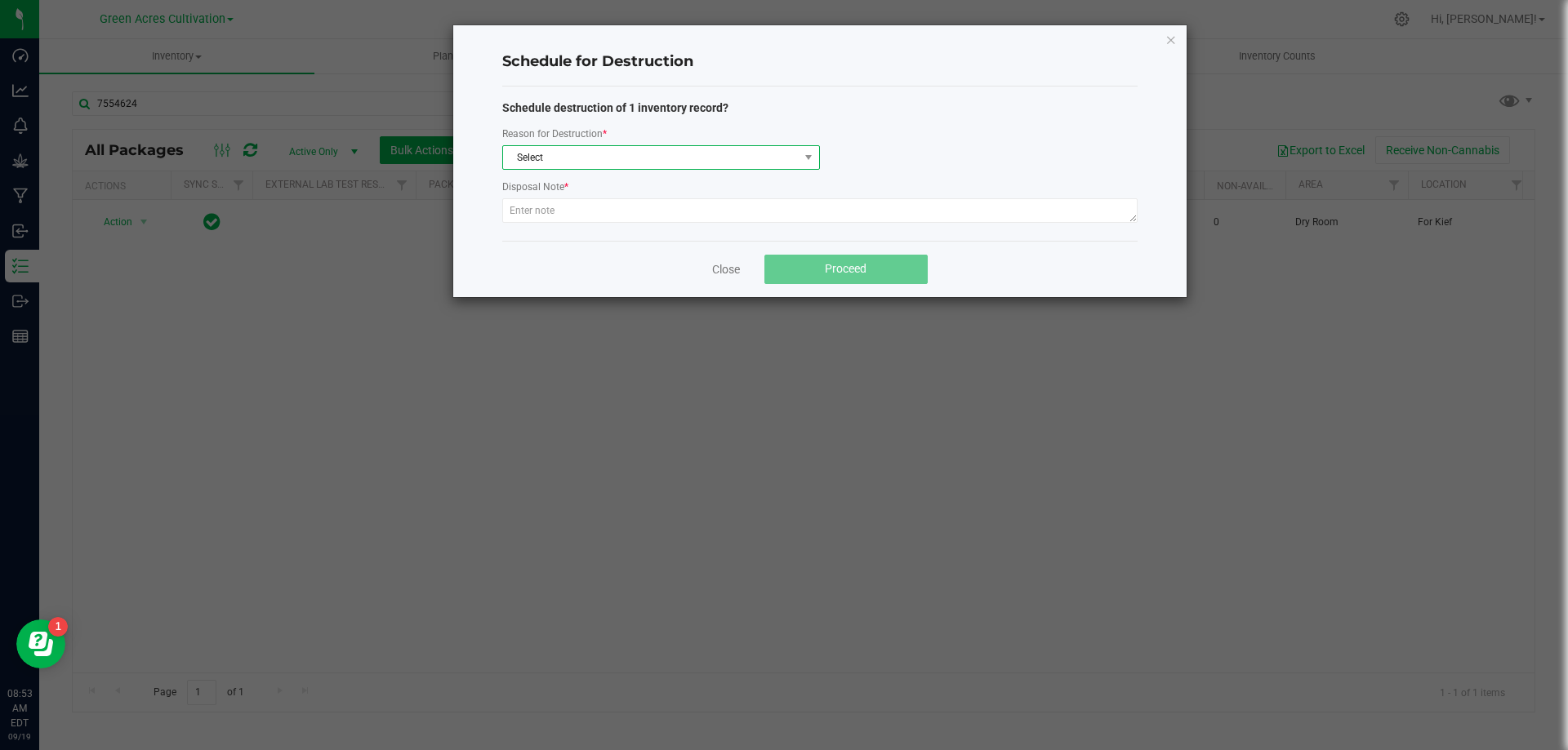
click at [593, 163] on span "Select" at bounding box center [650, 158] width 296 height 23
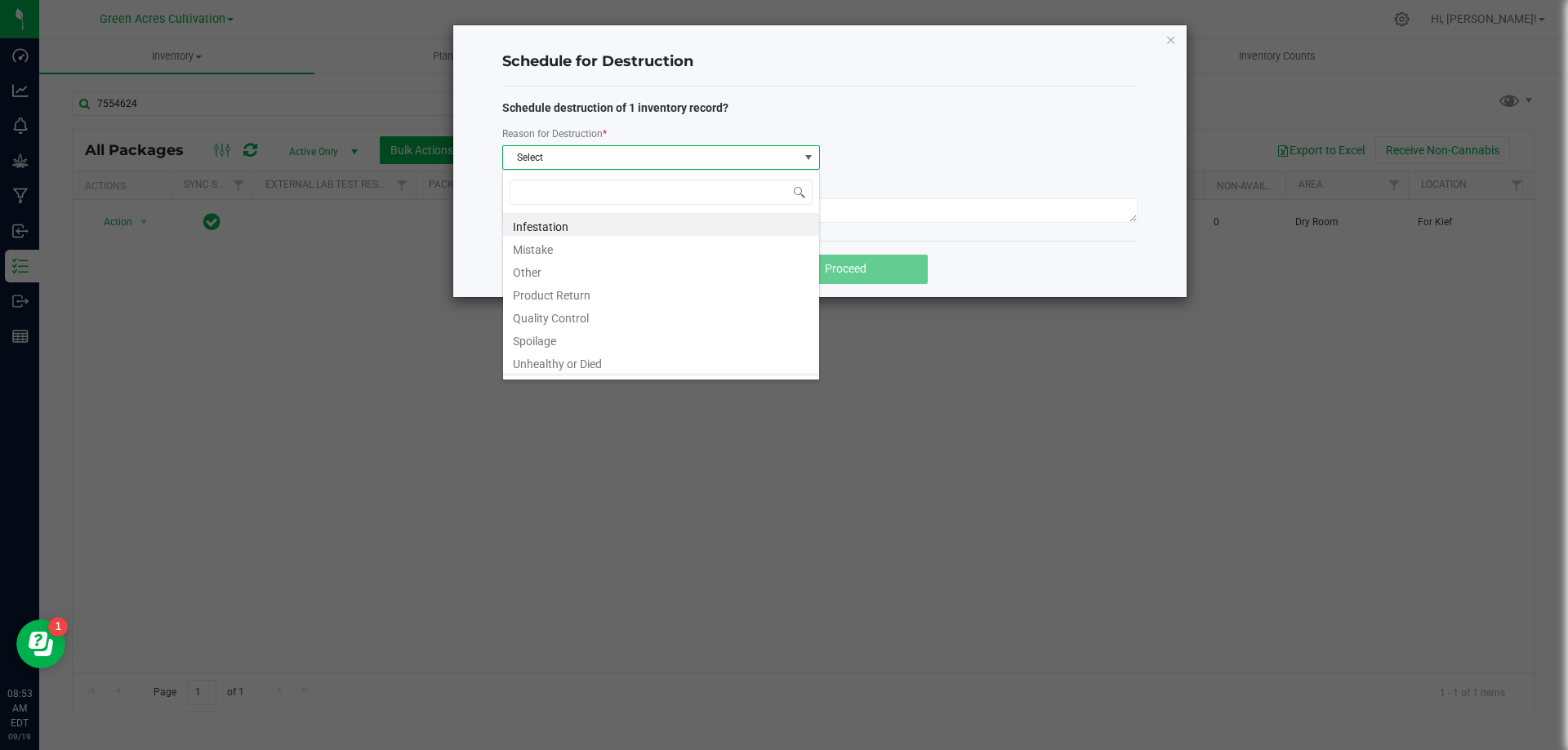
scroll to position [20, 0]
click at [554, 368] on li "Waste" at bounding box center [661, 365] width 316 height 23
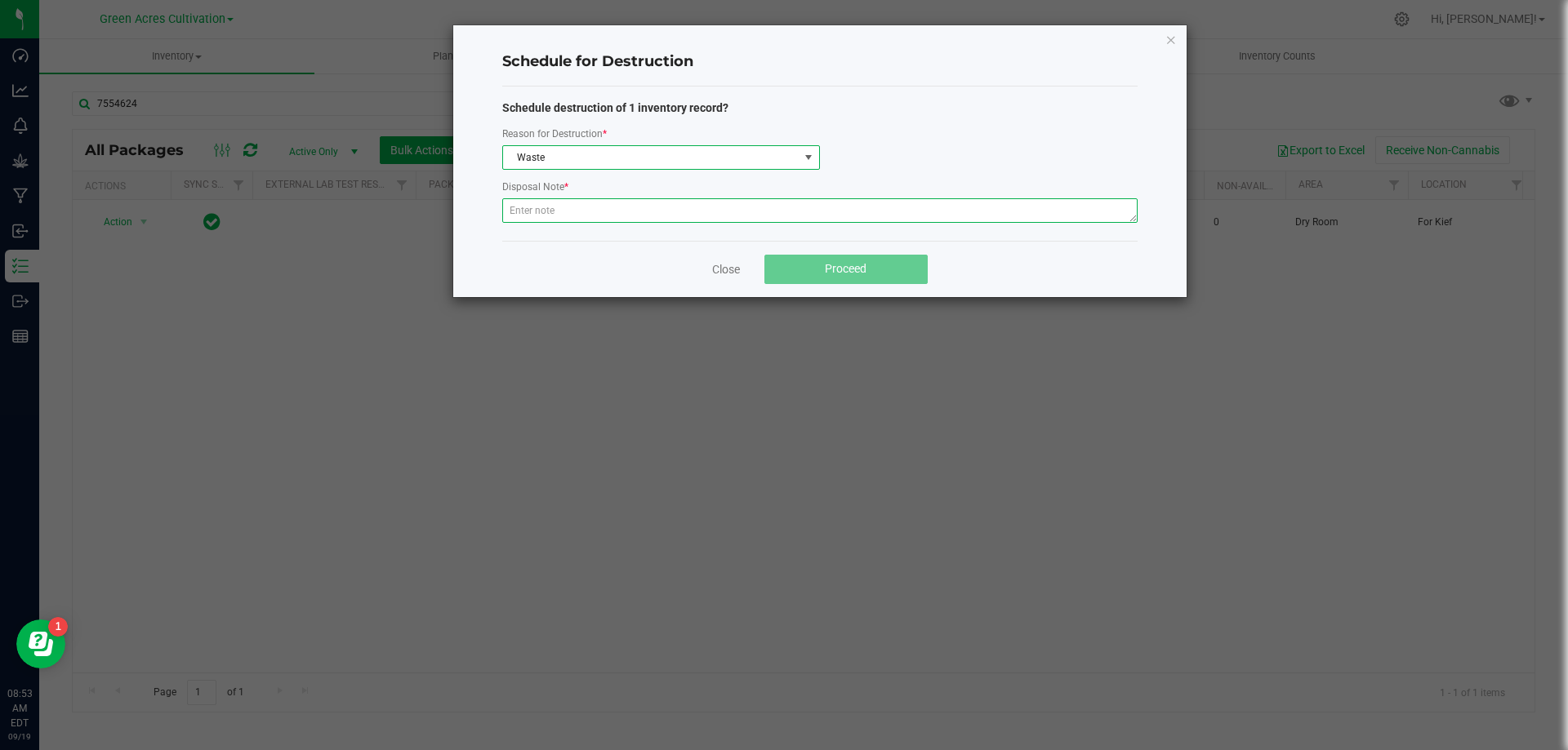
click at [577, 218] on textarea at bounding box center [820, 211] width 636 height 24
type textarea "POST KIEF"
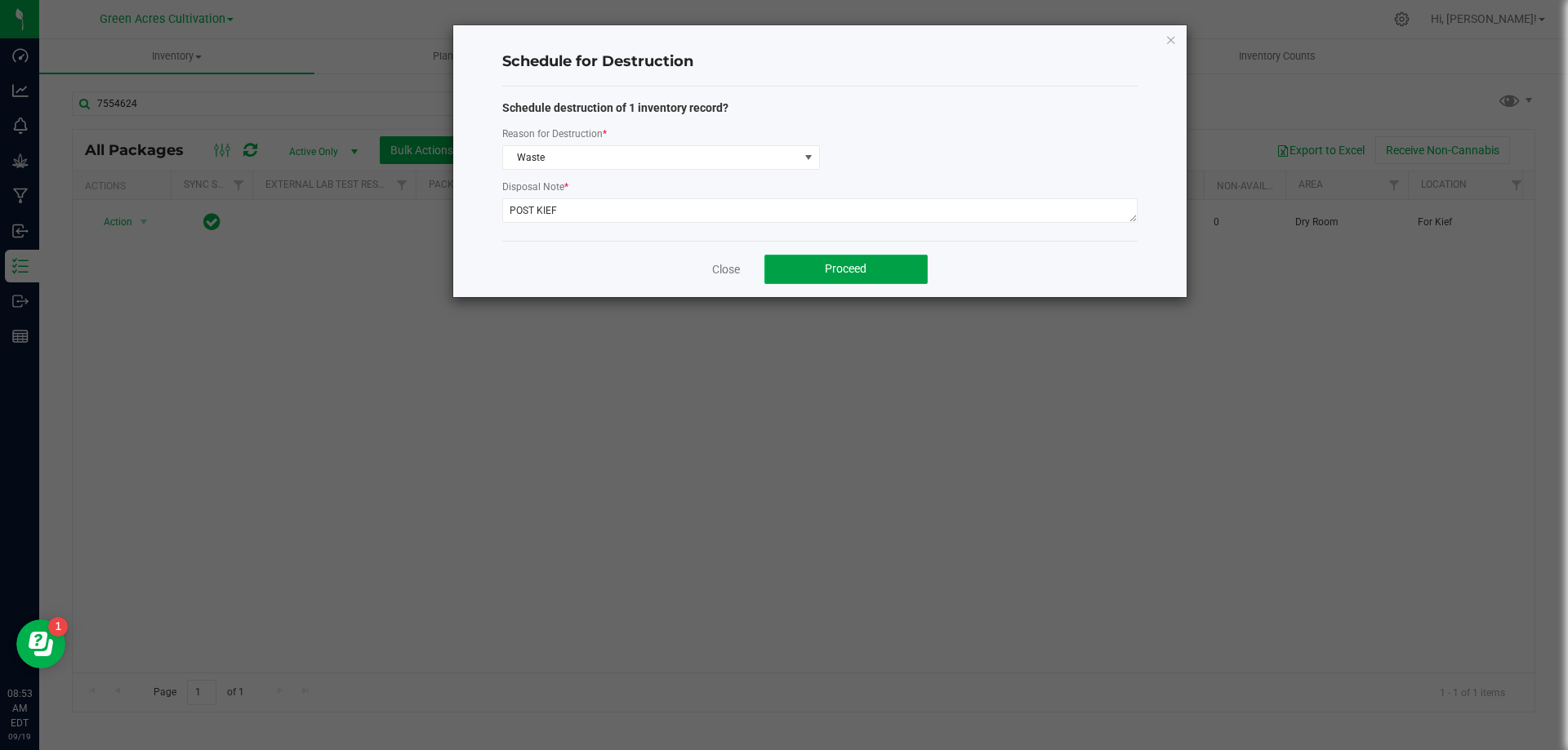
click at [829, 270] on span "Proceed" at bounding box center [846, 268] width 42 height 13
